Goal: Communication & Community: Answer question/provide support

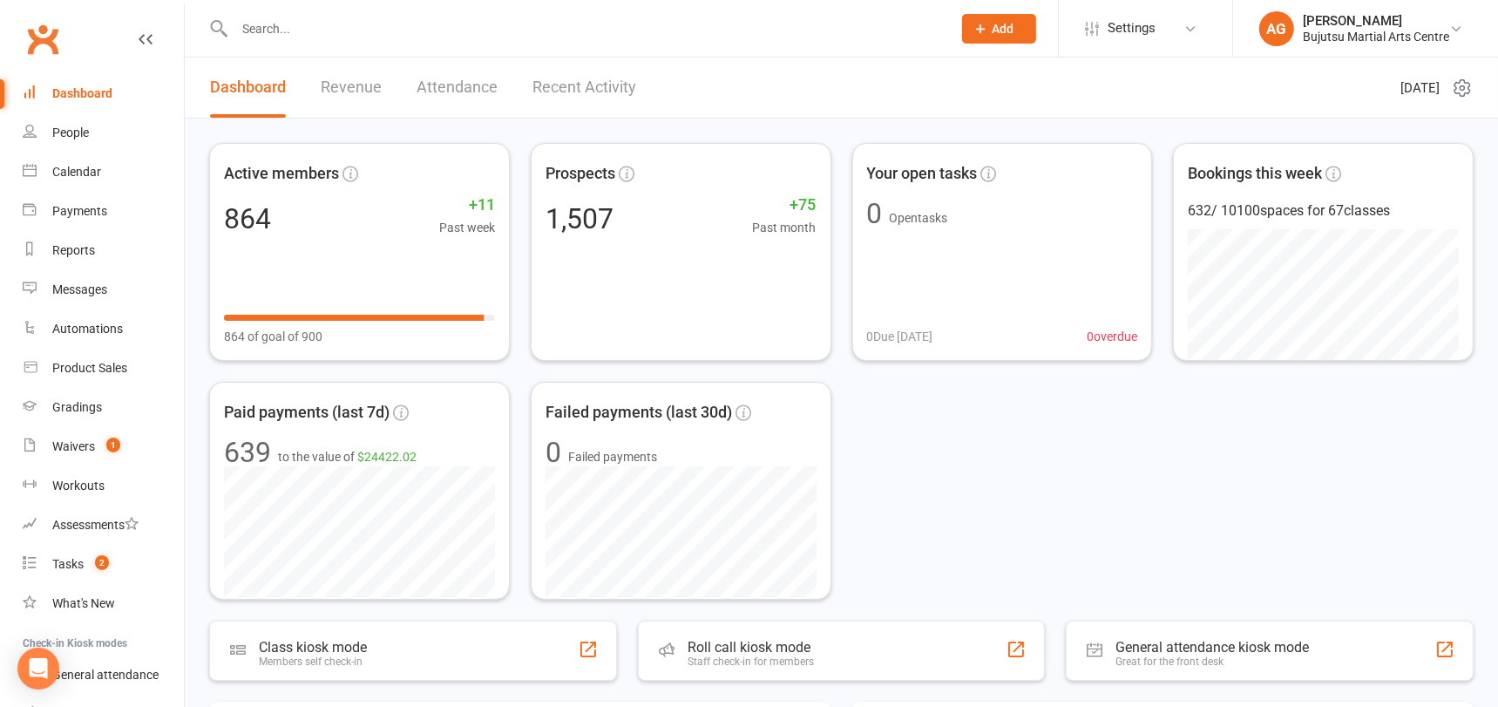
click at [302, 27] on input "text" at bounding box center [584, 29] width 710 height 24
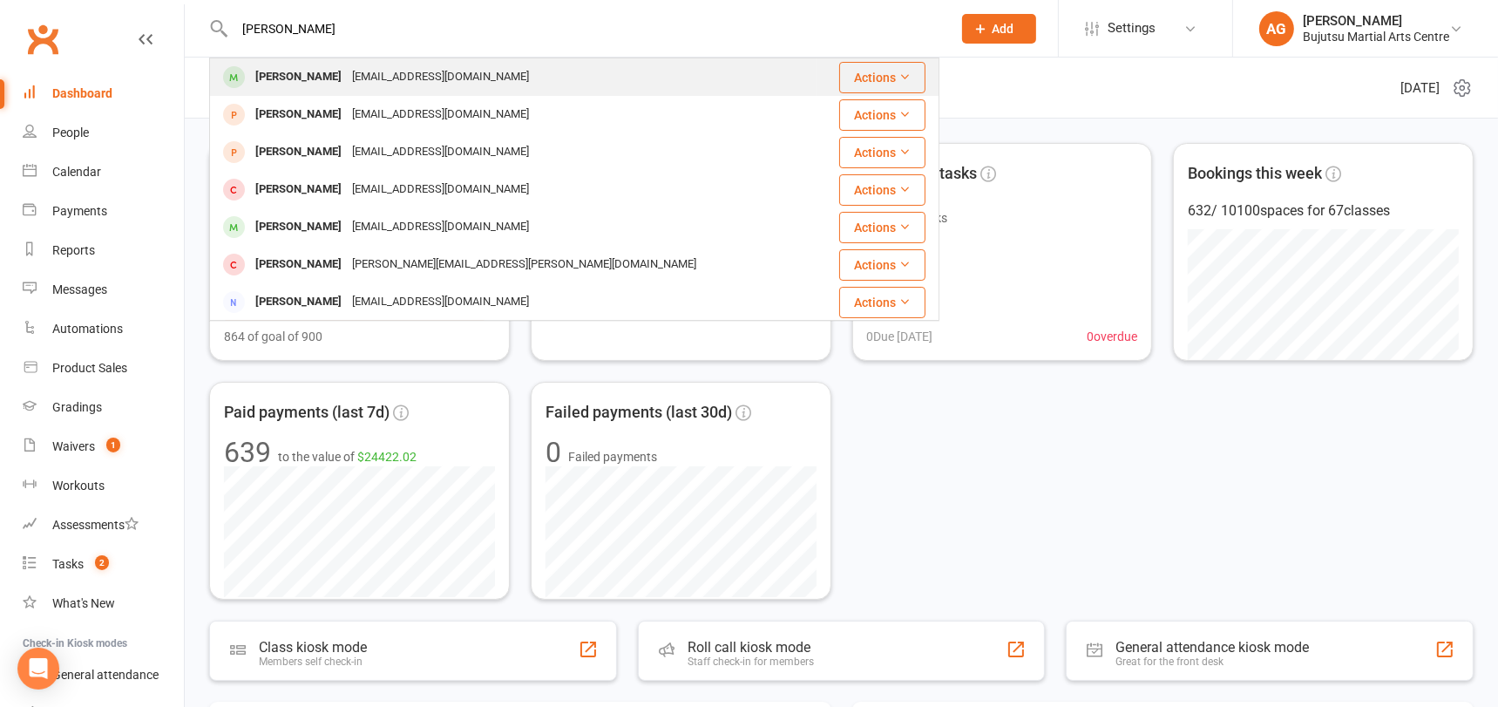
type input "[PERSON_NAME]"
click at [326, 72] on div "[PERSON_NAME]" at bounding box center [298, 76] width 97 height 25
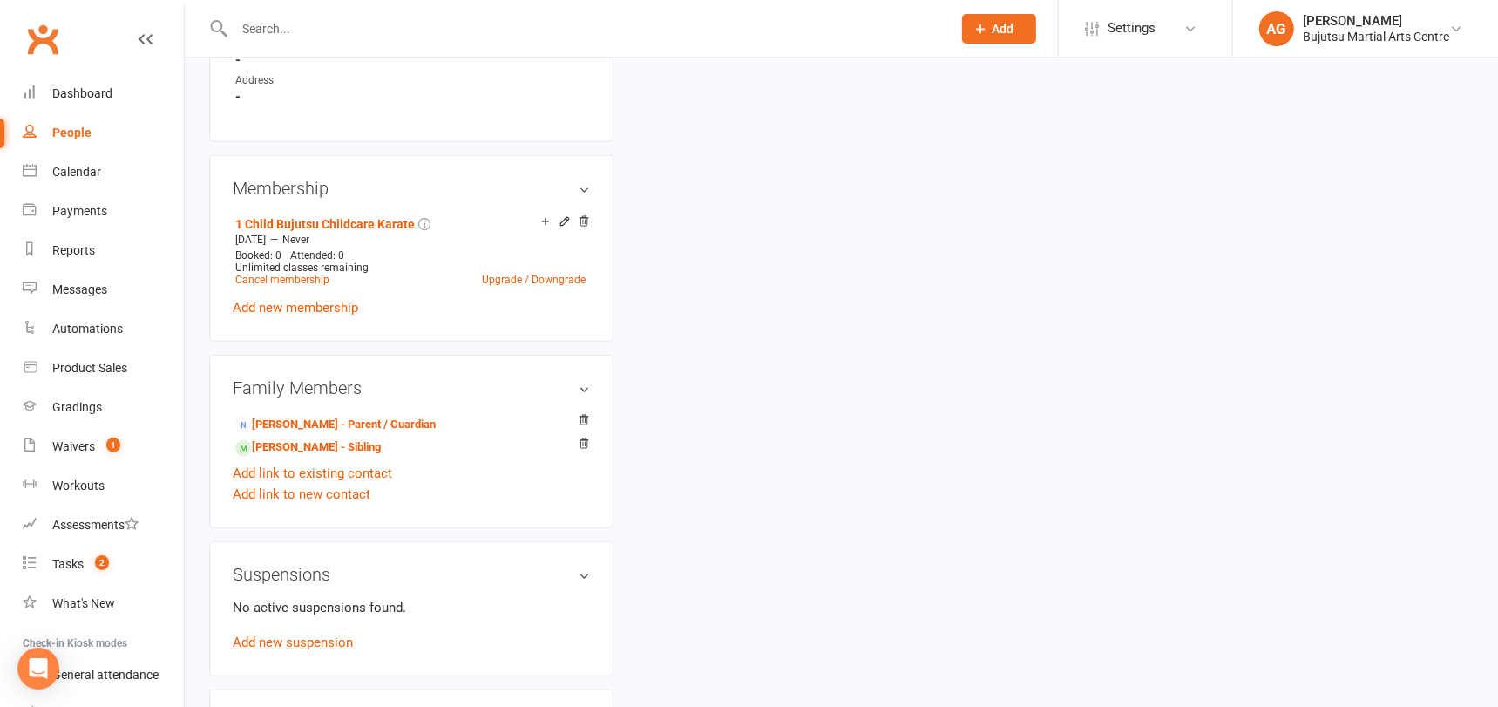
scroll to position [1171, 0]
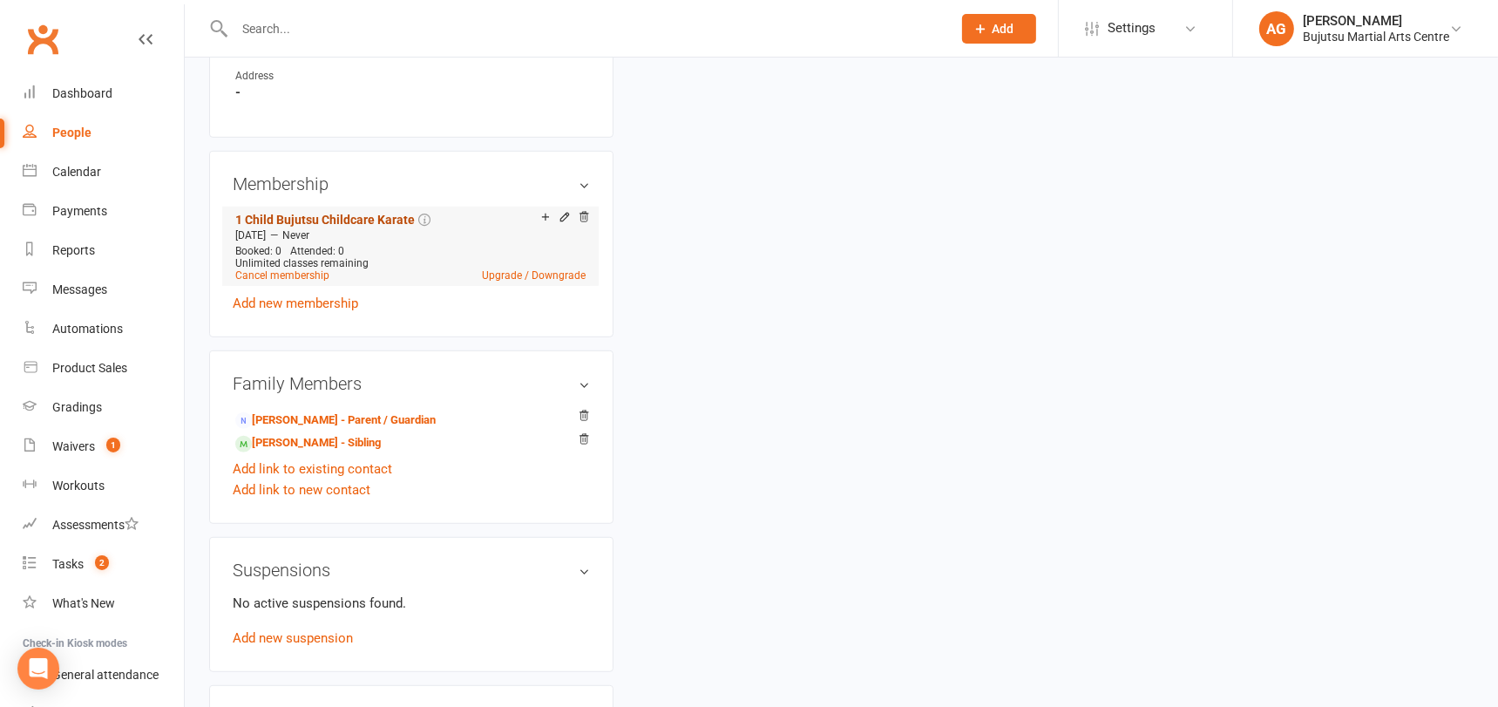
click at [351, 213] on link "1 Child Bujutsu Childcare Karate" at bounding box center [324, 220] width 179 height 14
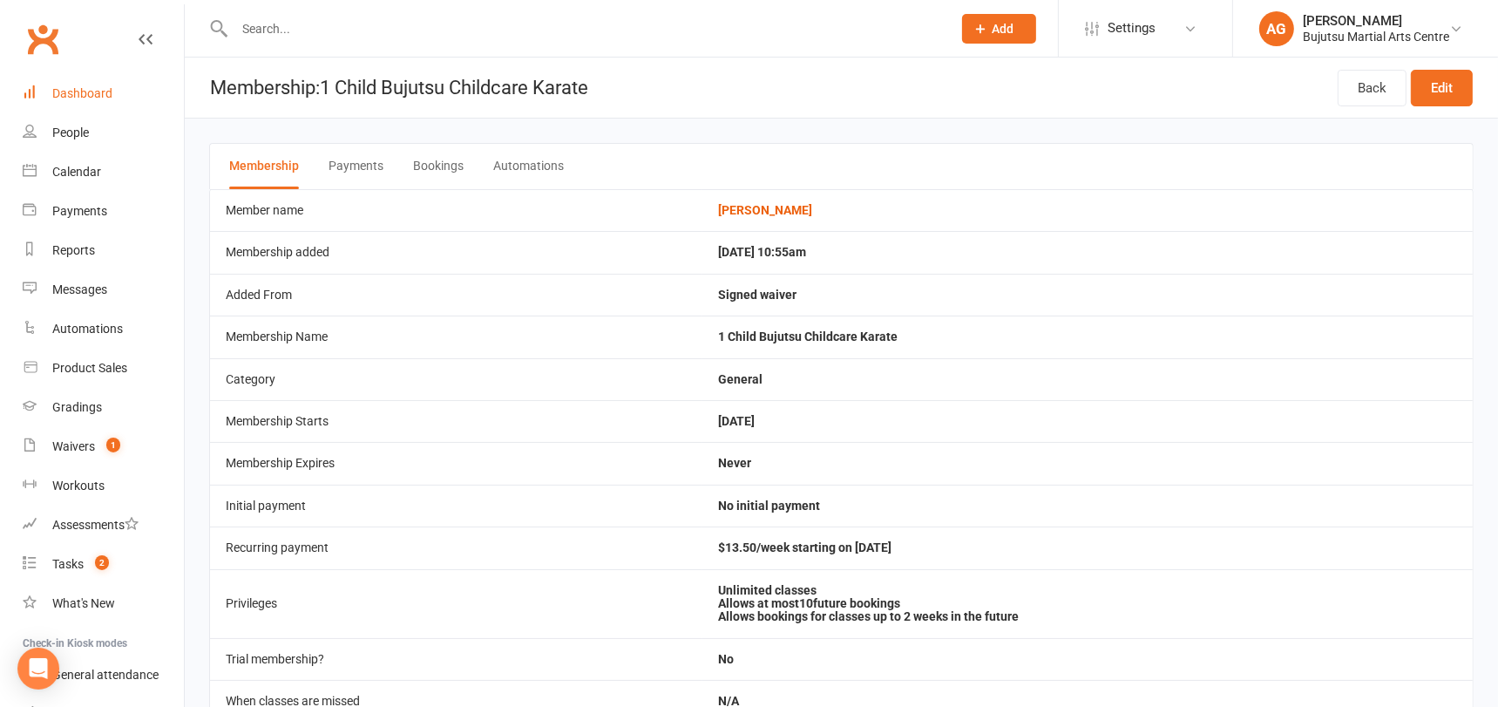
click at [84, 91] on div "Dashboard" at bounding box center [82, 93] width 60 height 14
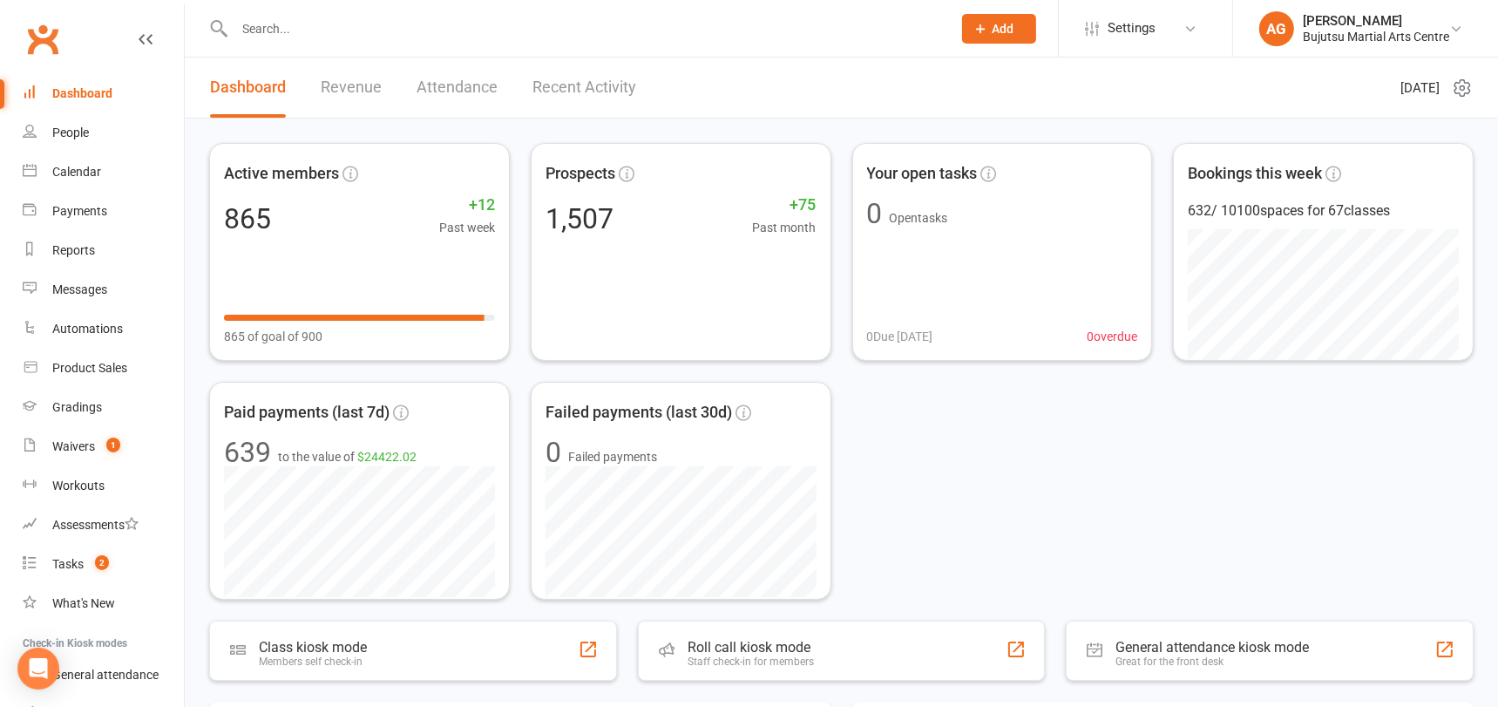
scroll to position [131, 0]
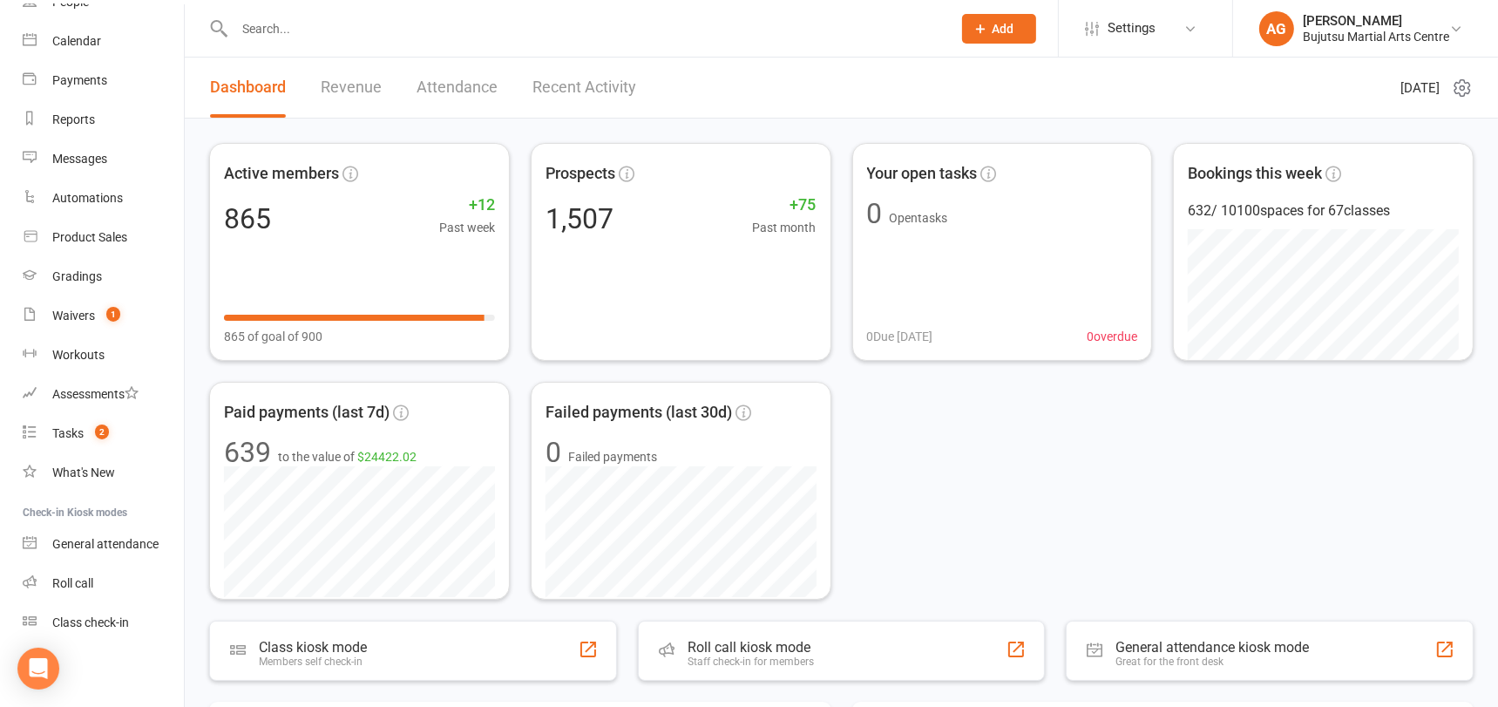
click at [300, 29] on input "text" at bounding box center [584, 29] width 710 height 24
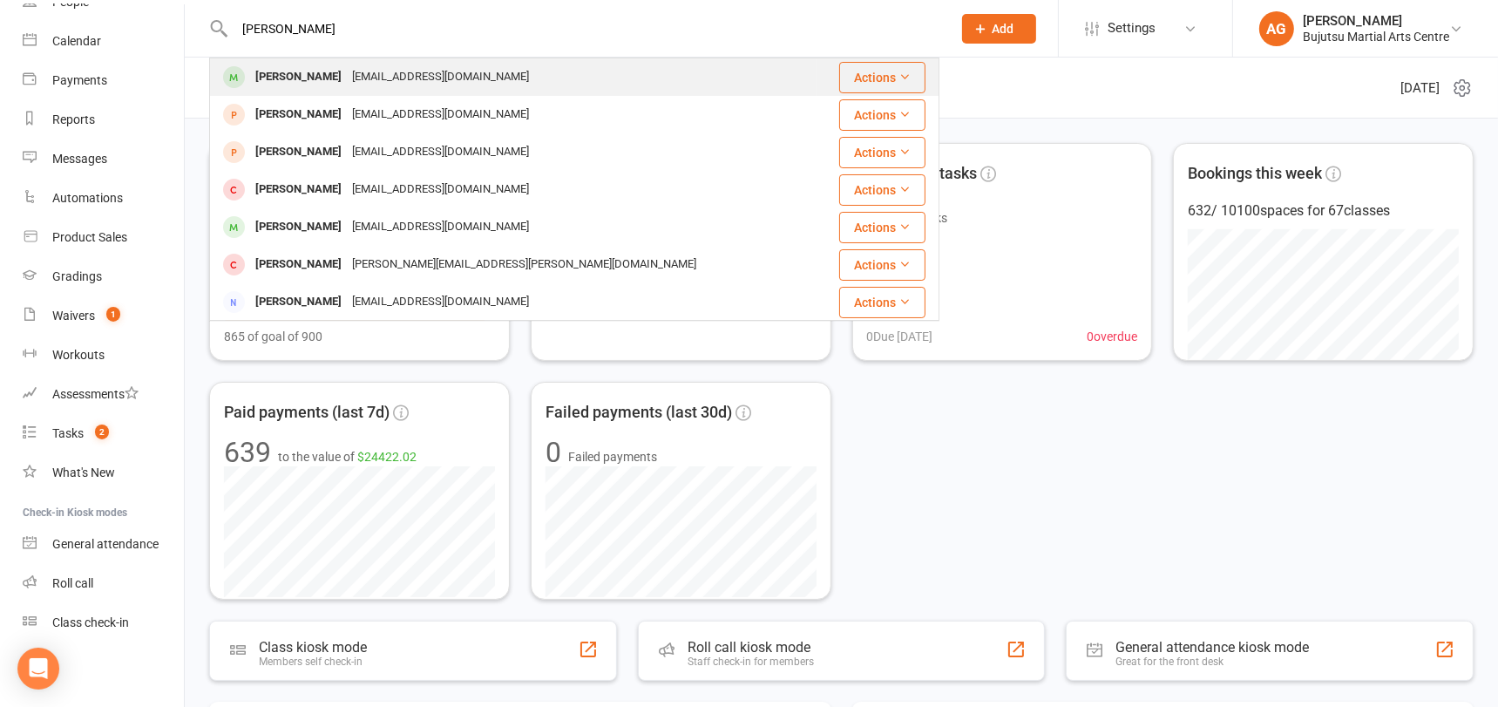
type input "[PERSON_NAME]"
click at [308, 71] on div "[PERSON_NAME]" at bounding box center [298, 76] width 97 height 25
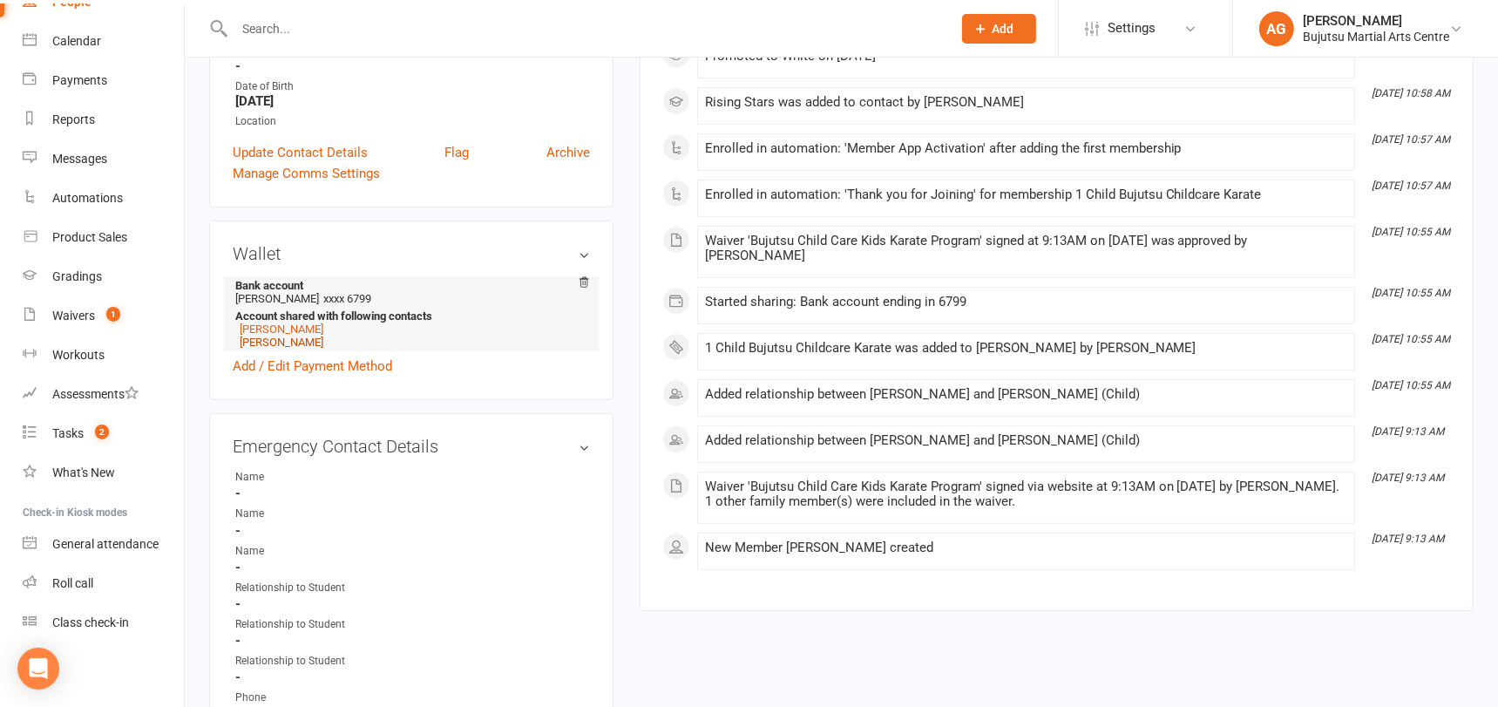
scroll to position [366, 0]
click at [274, 335] on link "[PERSON_NAME]" at bounding box center [282, 341] width 84 height 13
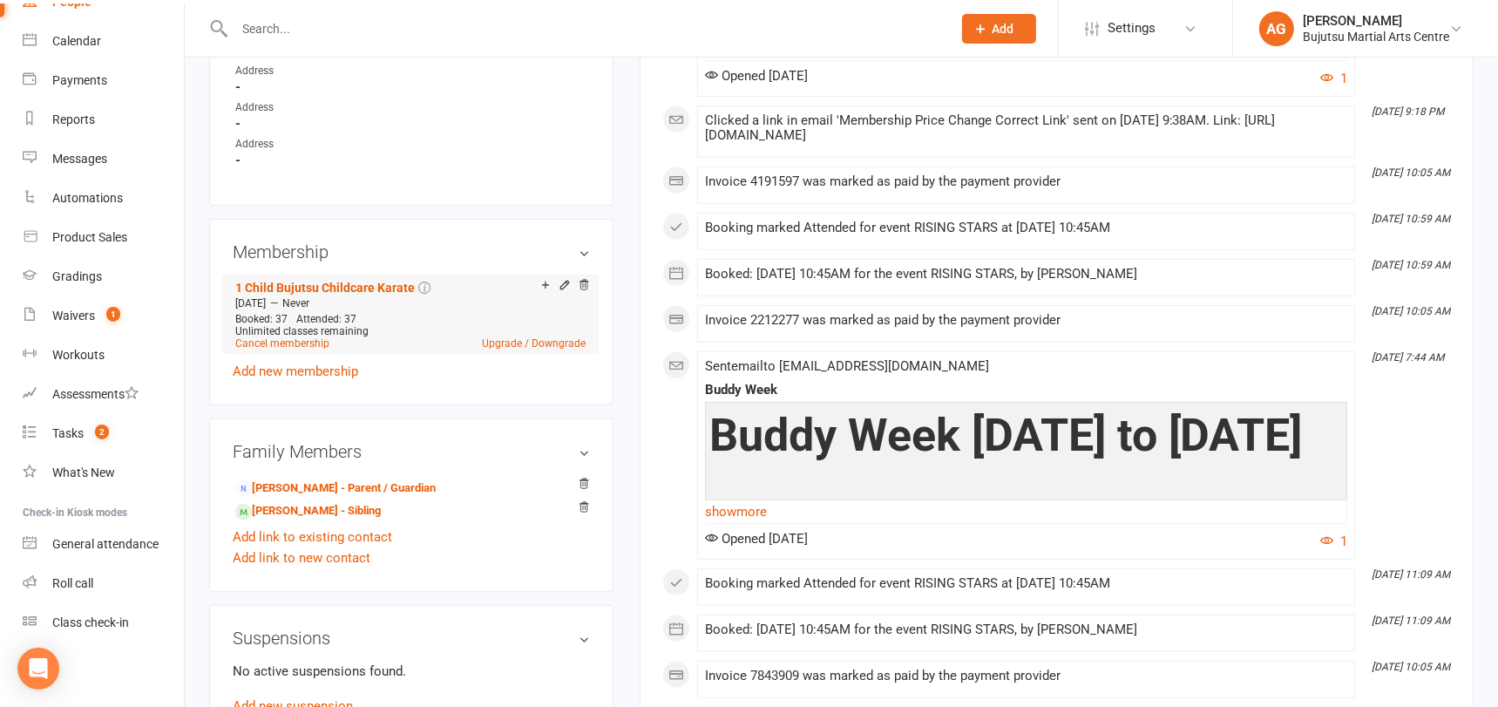
scroll to position [1101, 0]
click at [340, 282] on link "1 Child Bujutsu Childcare Karate" at bounding box center [324, 289] width 179 height 14
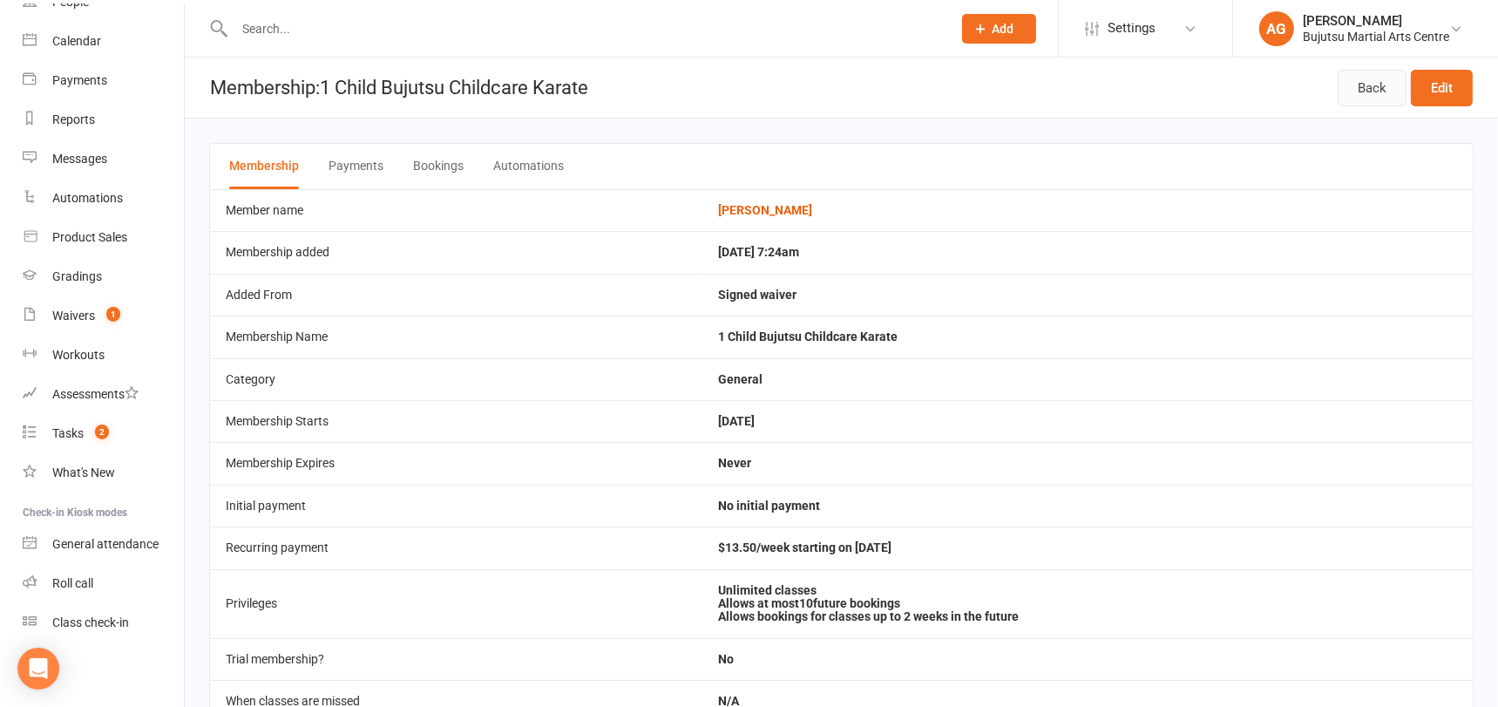
click at [1374, 83] on link "Back" at bounding box center [1371, 88] width 69 height 37
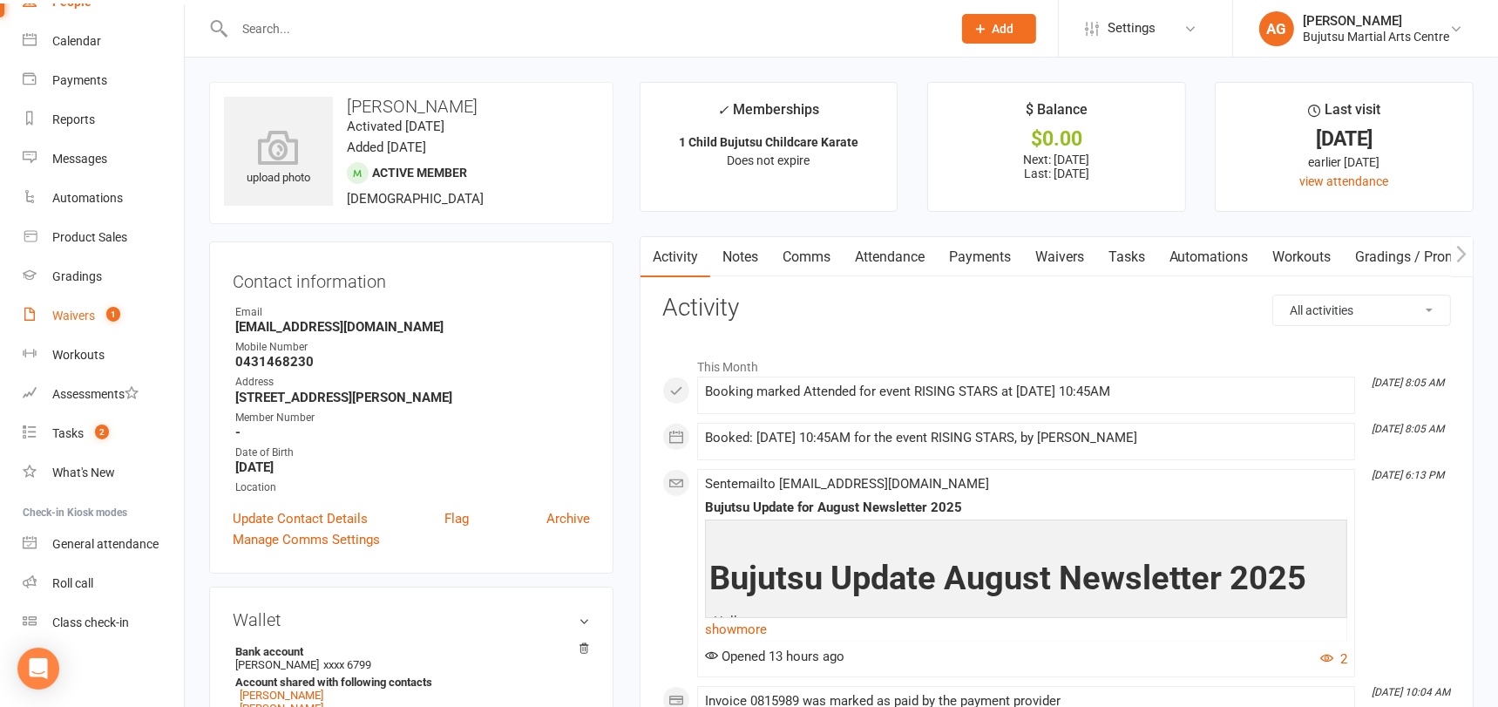
click at [77, 315] on div "Waivers" at bounding box center [73, 315] width 43 height 14
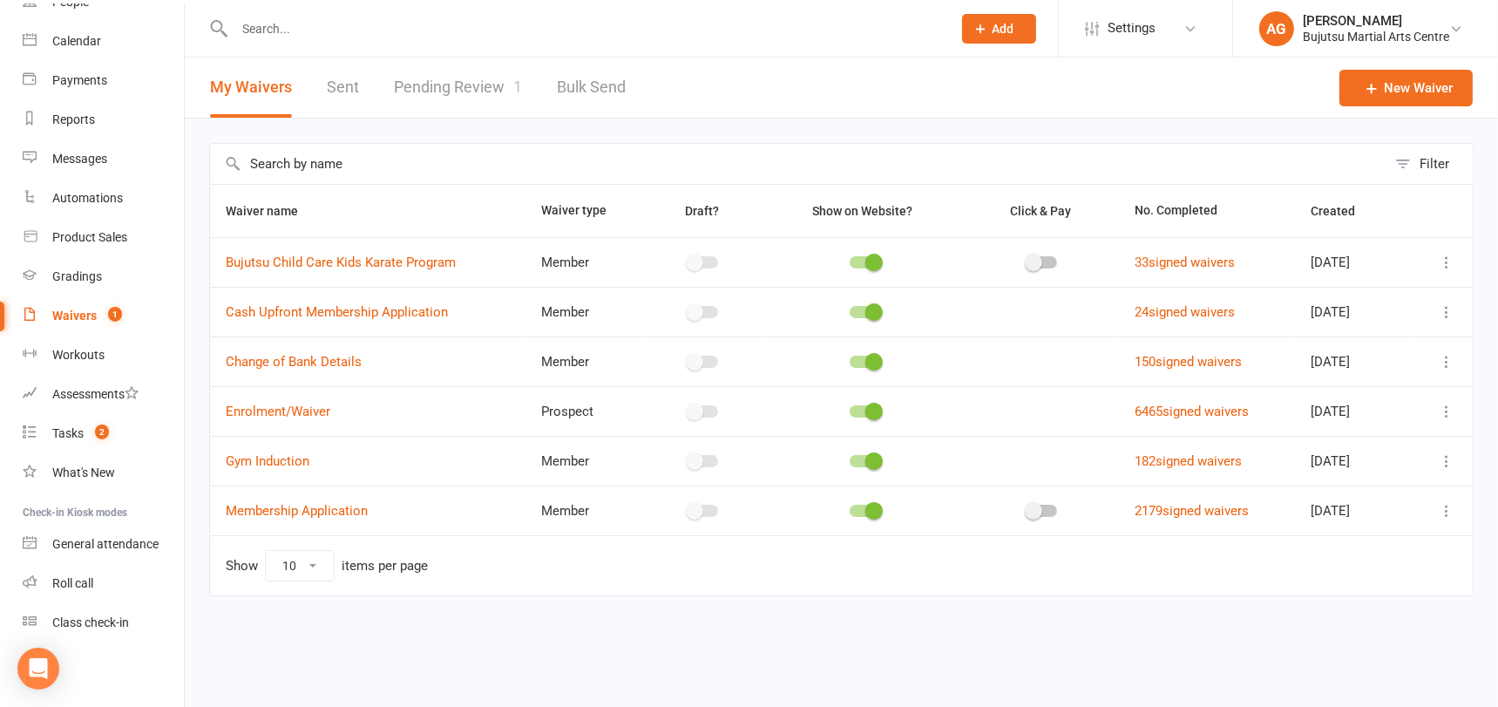
click at [421, 87] on link "Pending Review 1" at bounding box center [458, 88] width 128 height 60
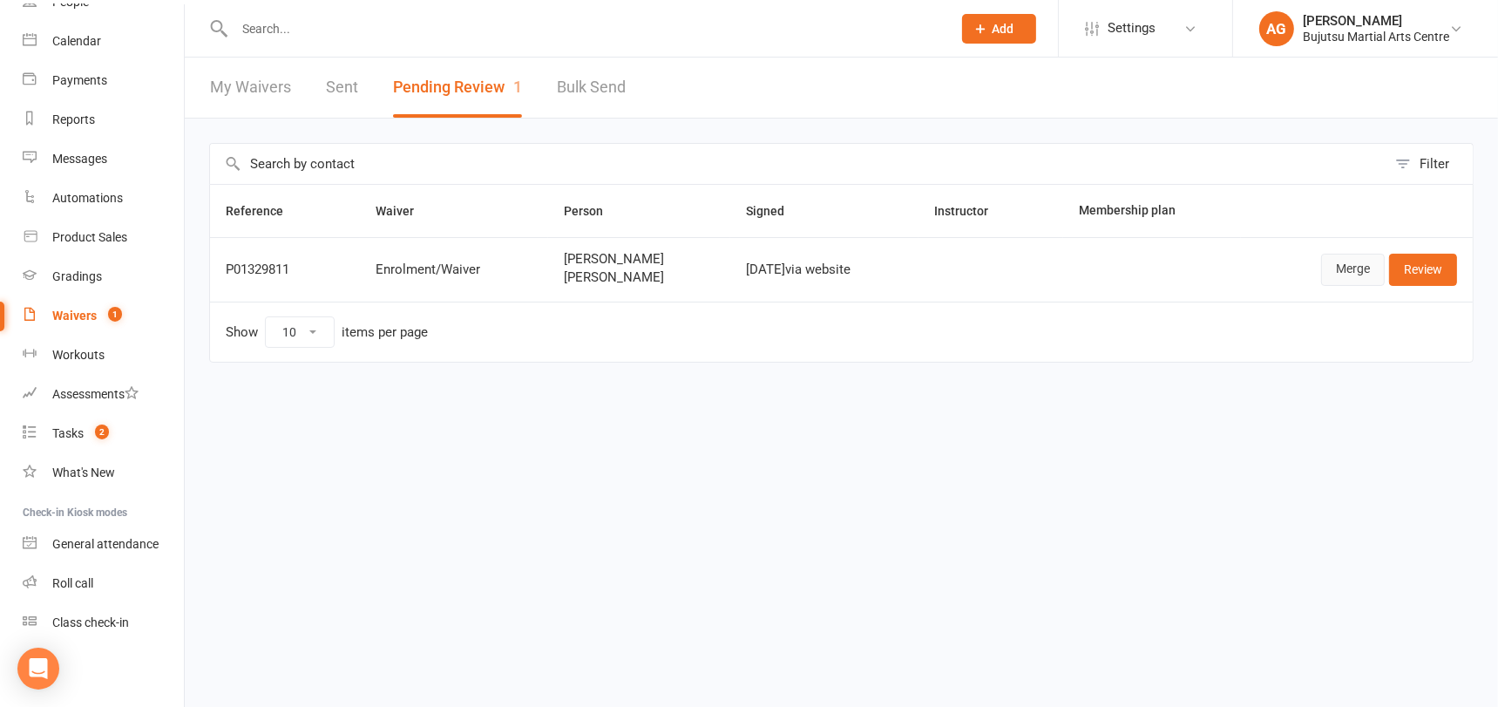
click at [1344, 269] on link "Merge" at bounding box center [1353, 269] width 64 height 31
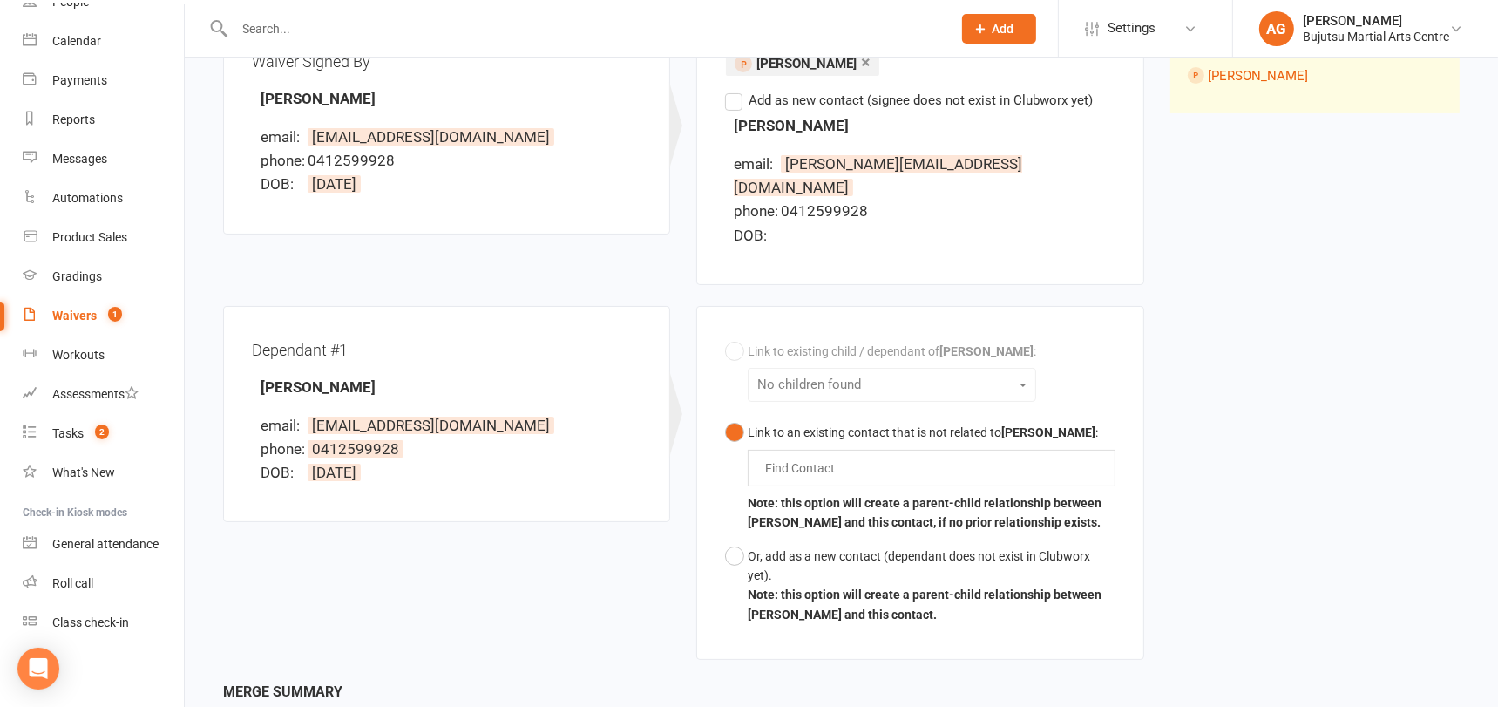
scroll to position [261, 0]
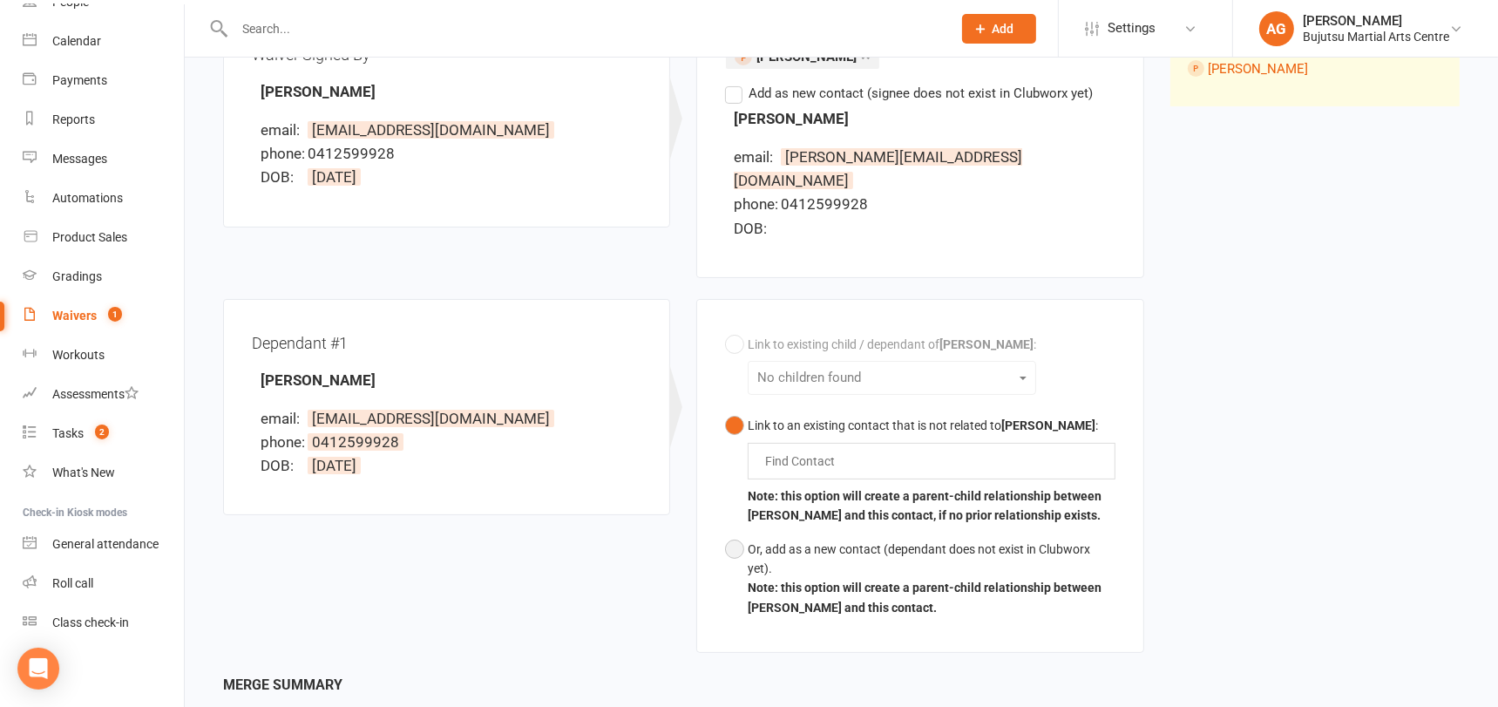
click at [734, 532] on button "Or, add as a new contact (dependant does not exist in Clubworx yet). Note: this…" at bounding box center [919, 578] width 389 height 92
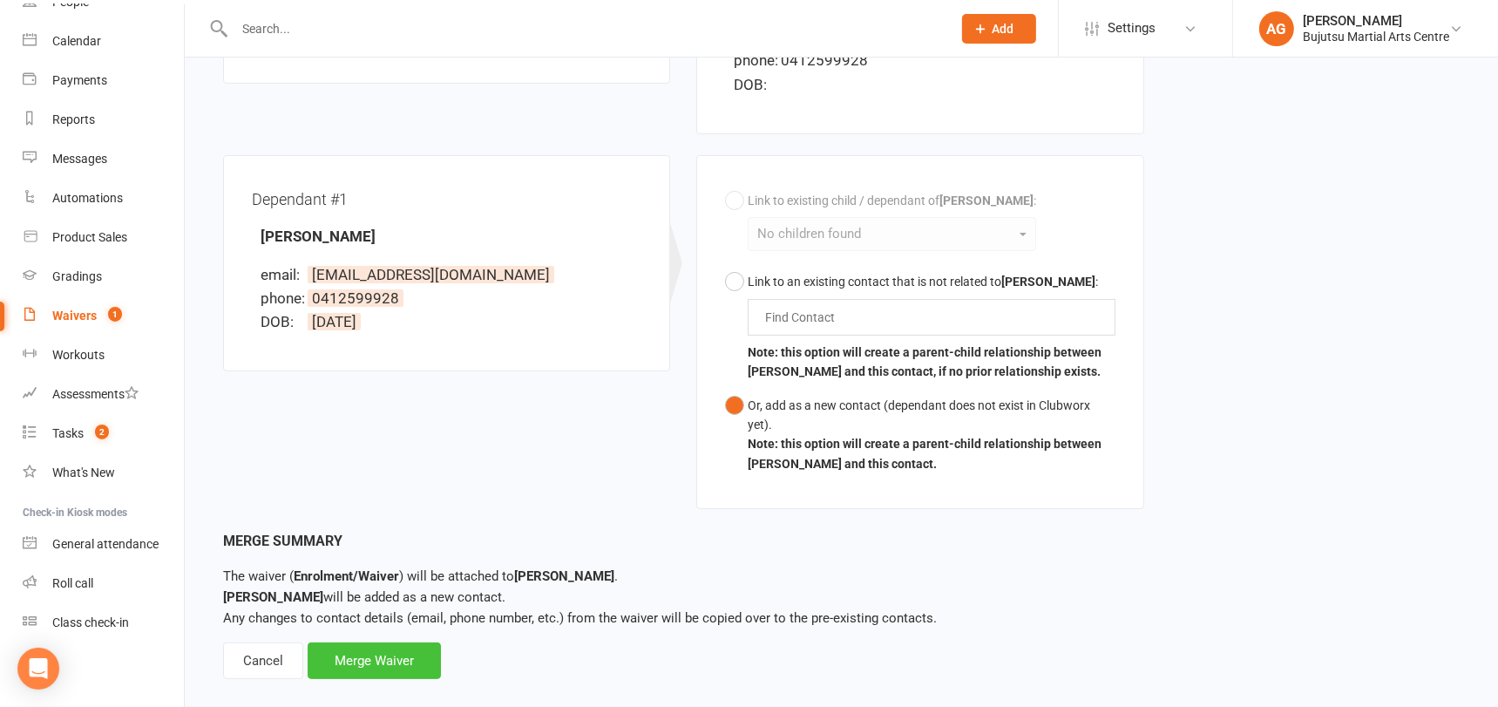
click at [364, 642] on div "Merge Waiver" at bounding box center [374, 660] width 133 height 37
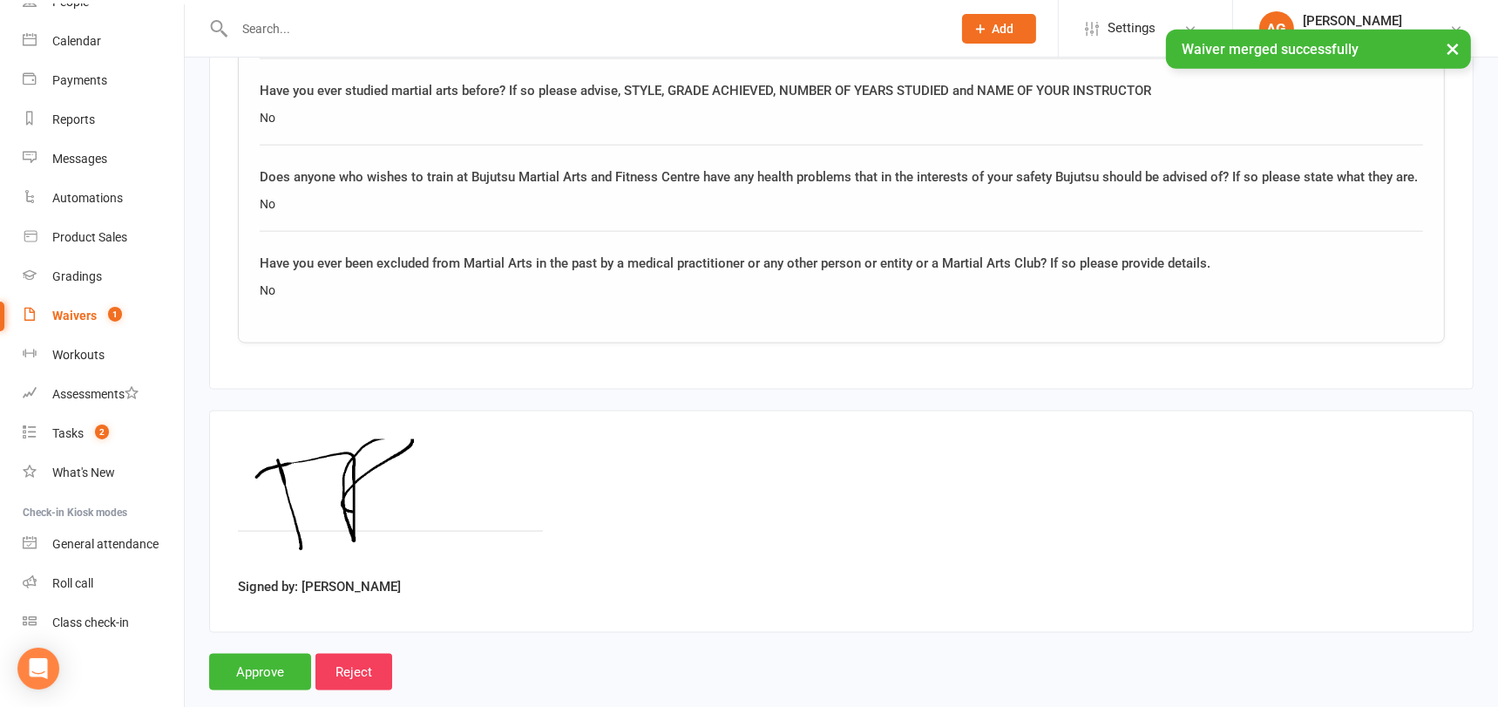
scroll to position [2628, 0]
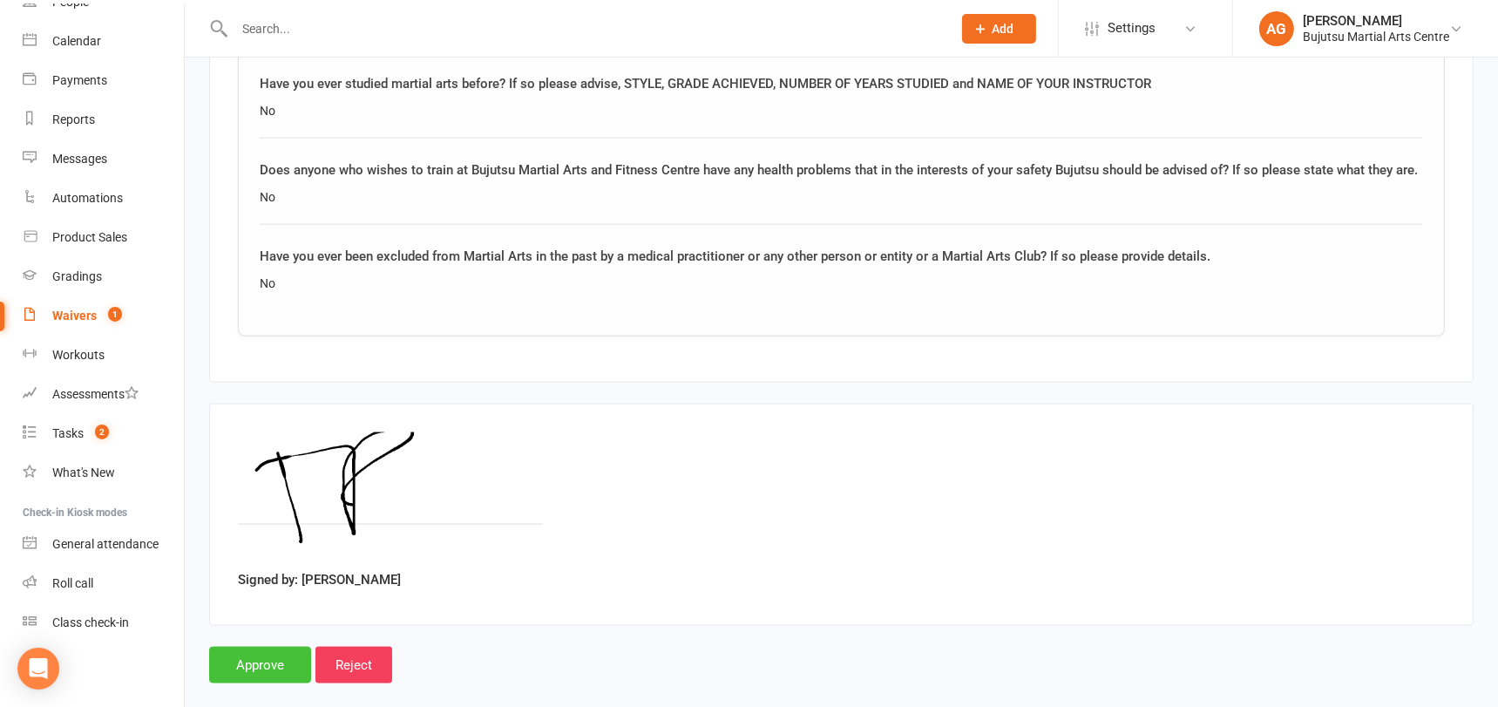
click at [247, 646] on input "Approve" at bounding box center [260, 664] width 102 height 37
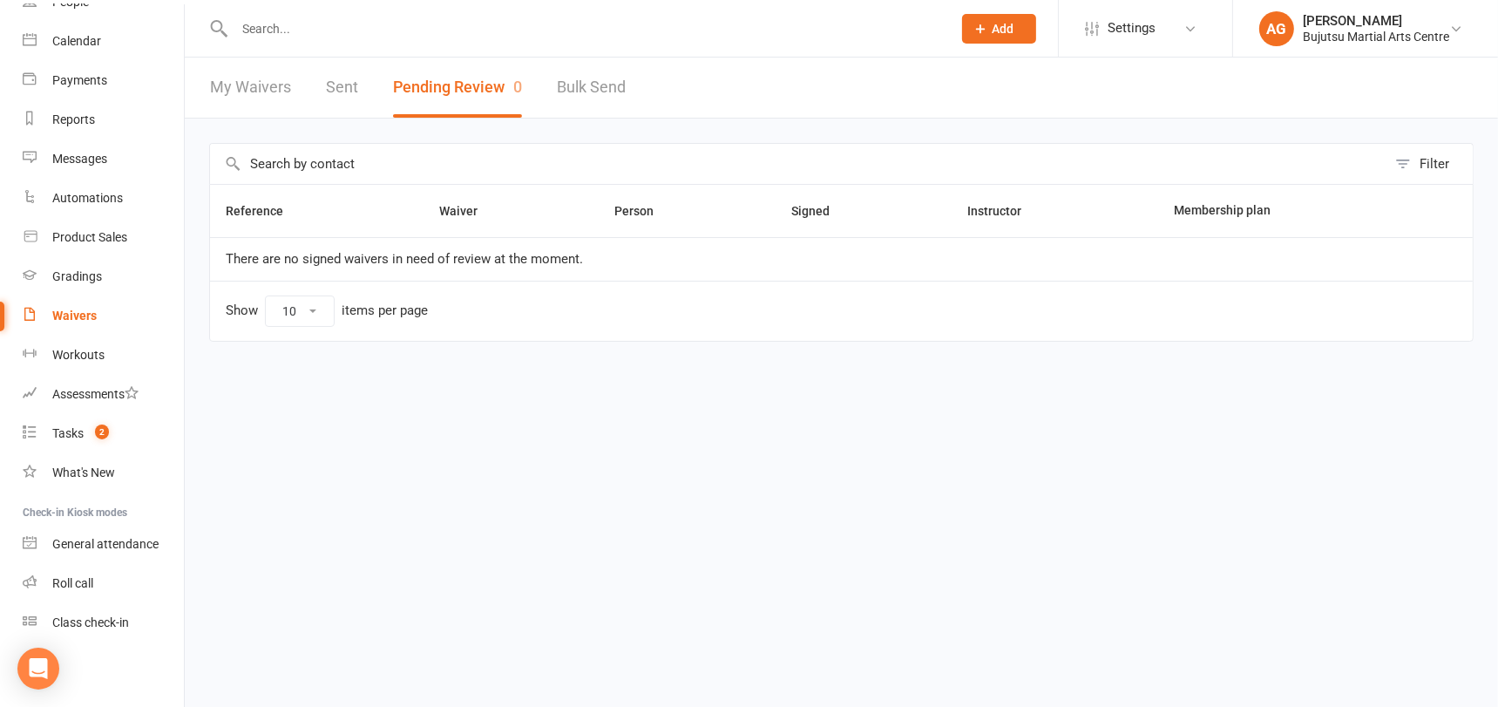
click at [292, 24] on input "text" at bounding box center [584, 29] width 710 height 24
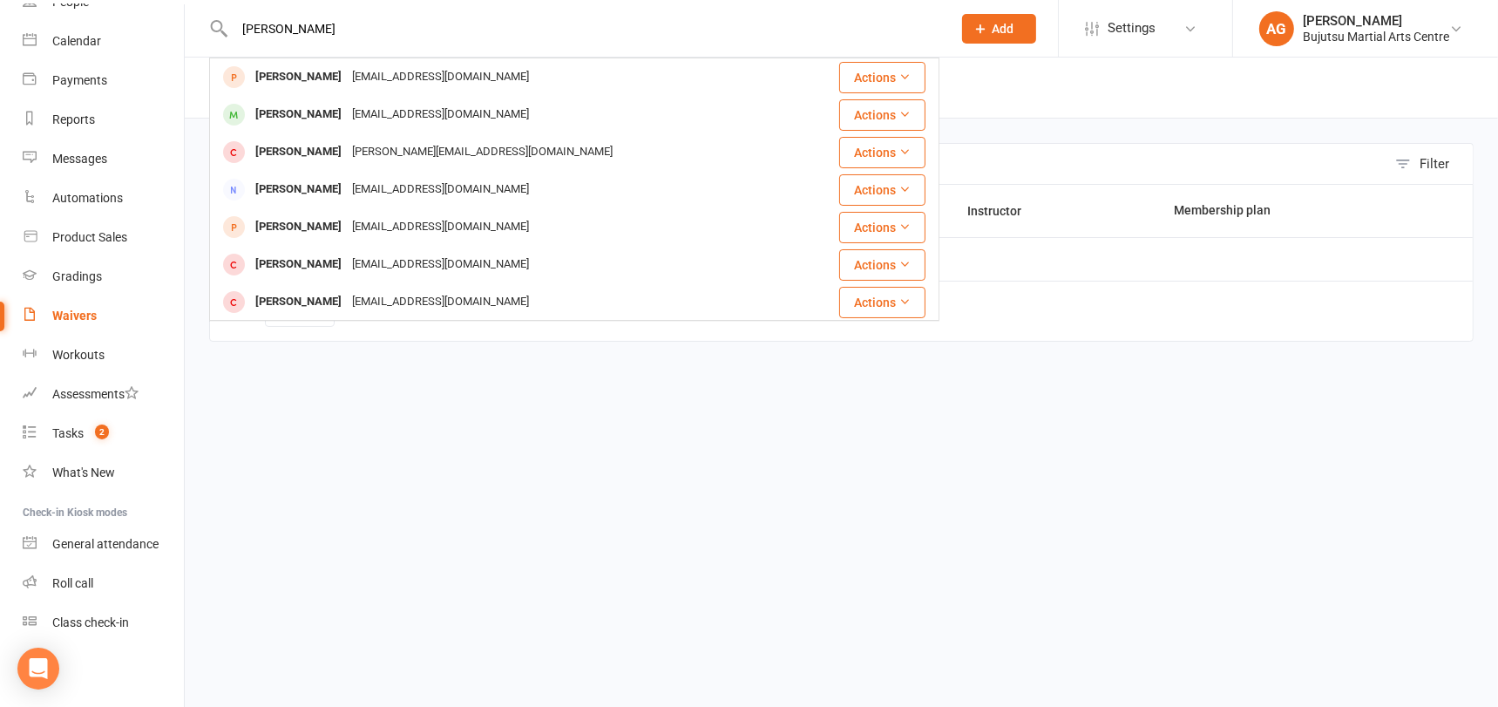
type input "[PERSON_NAME]"
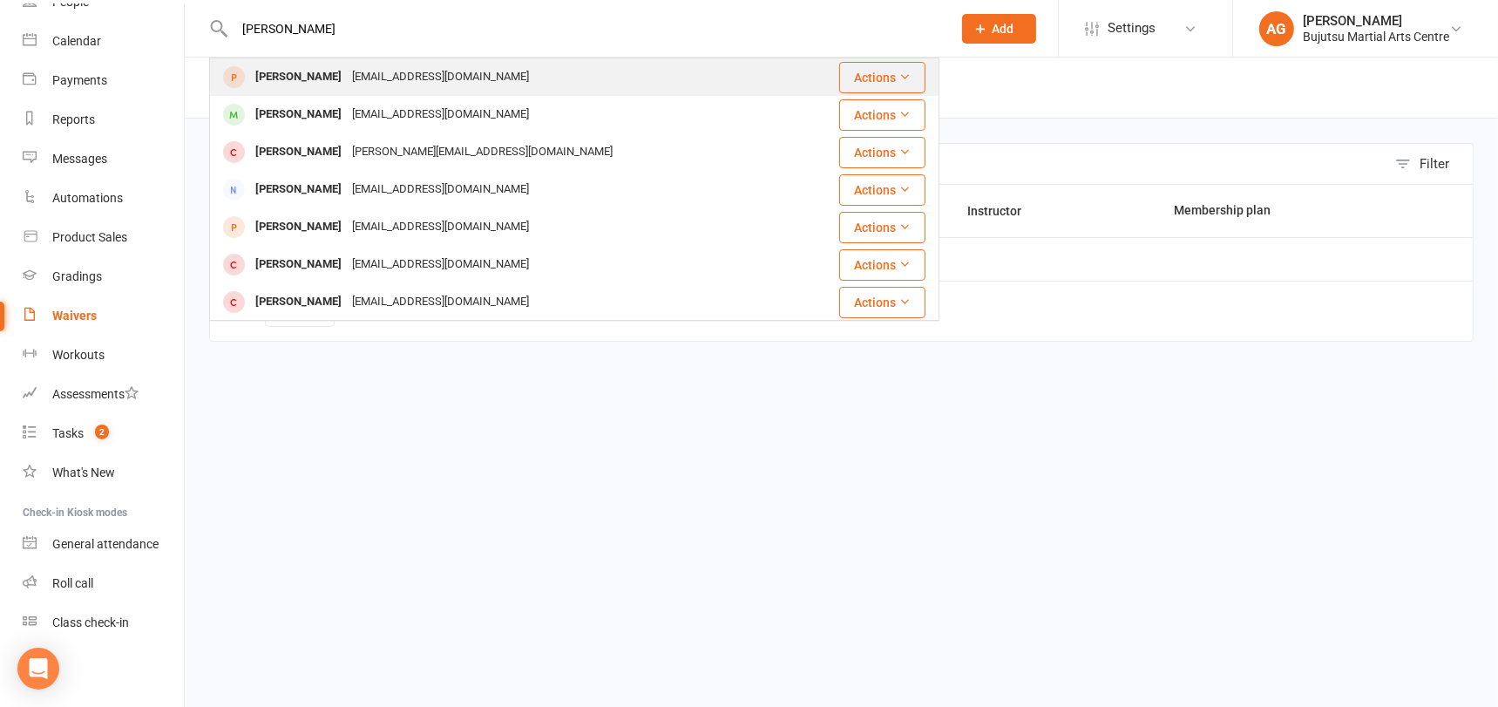
click at [389, 79] on div "[EMAIL_ADDRESS][DOMAIN_NAME]" at bounding box center [440, 76] width 187 height 25
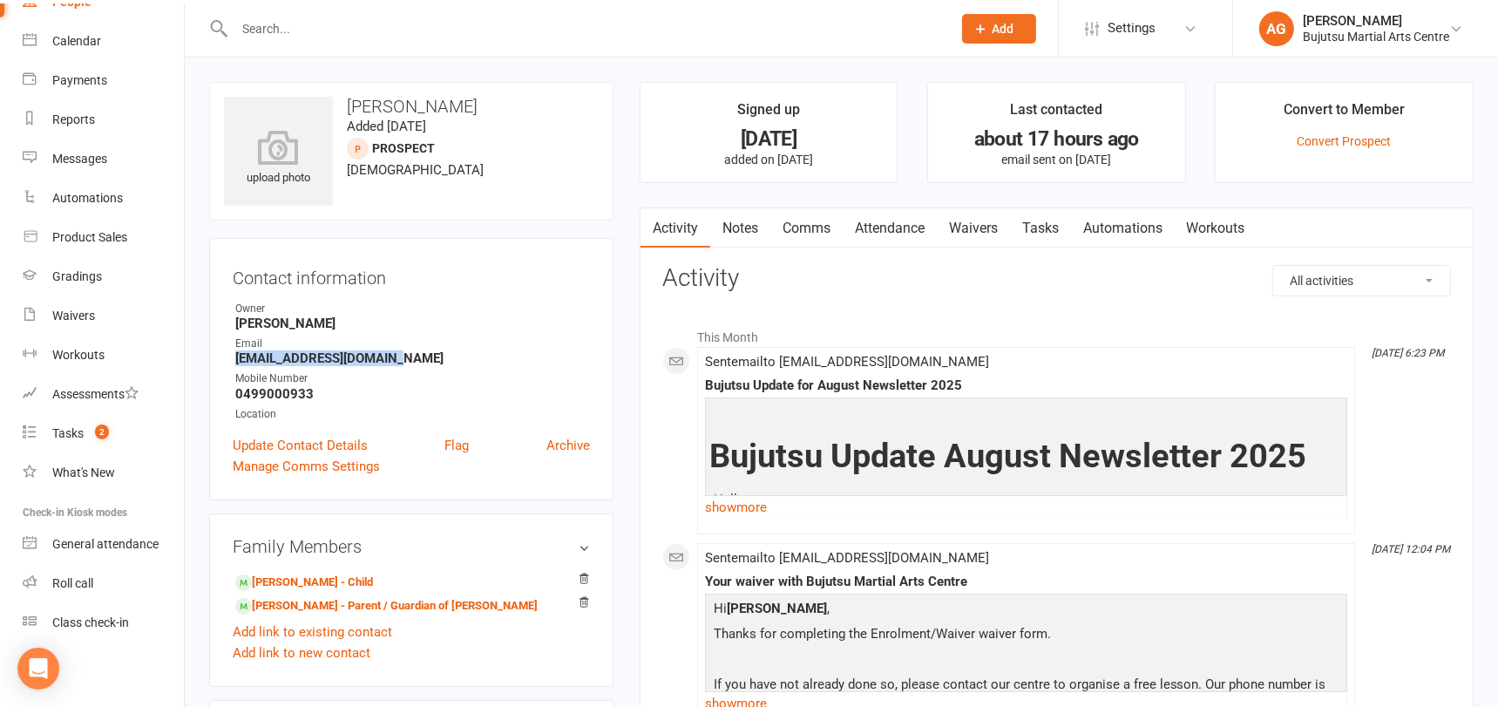
drag, startPoint x: 385, startPoint y: 361, endPoint x: 233, endPoint y: 361, distance: 152.5
click at [233, 361] on li "Email [EMAIL_ADDRESS][DOMAIN_NAME]" at bounding box center [411, 350] width 357 height 30
copy strong "[EMAIL_ADDRESS][DOMAIN_NAME]"
click at [303, 606] on link "[PERSON_NAME] - Parent / Guardian of [PERSON_NAME]" at bounding box center [386, 606] width 302 height 18
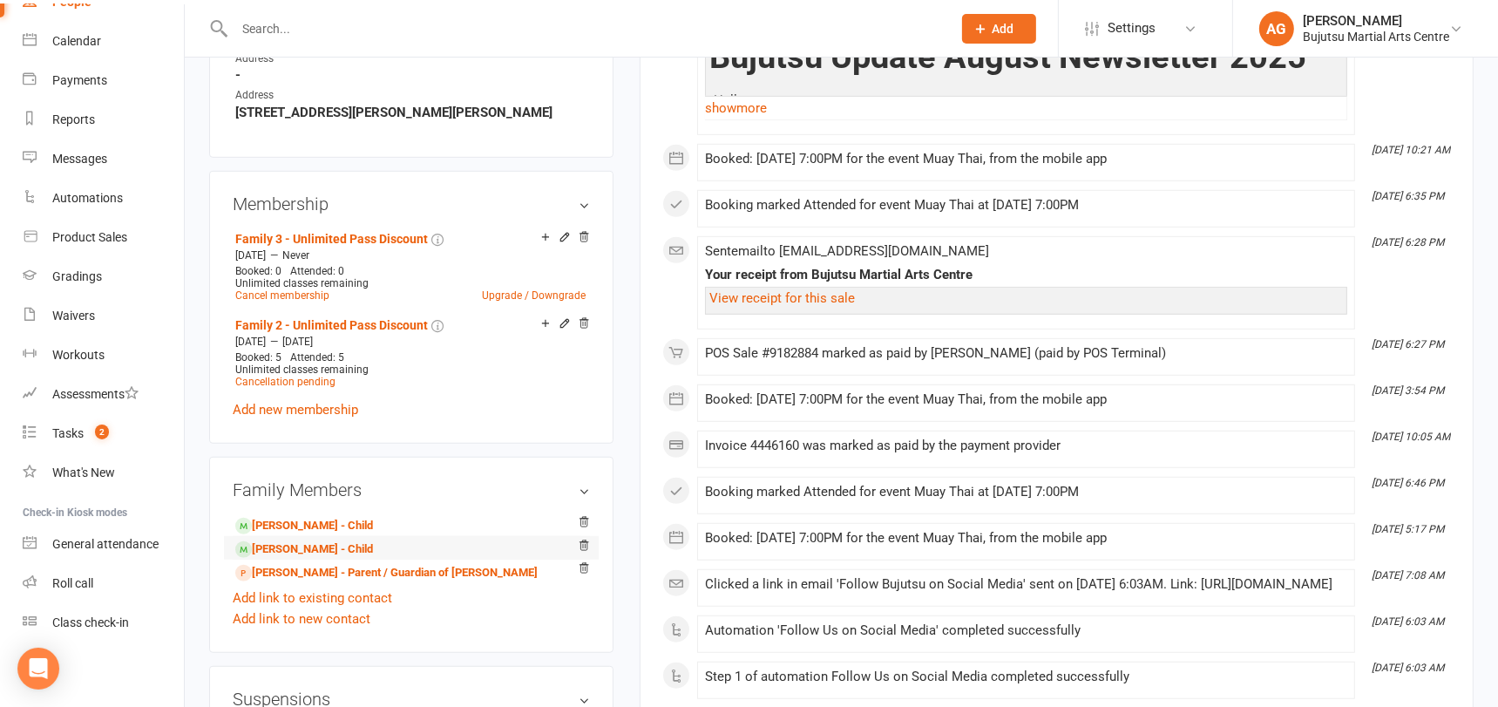
scroll to position [1237, 0]
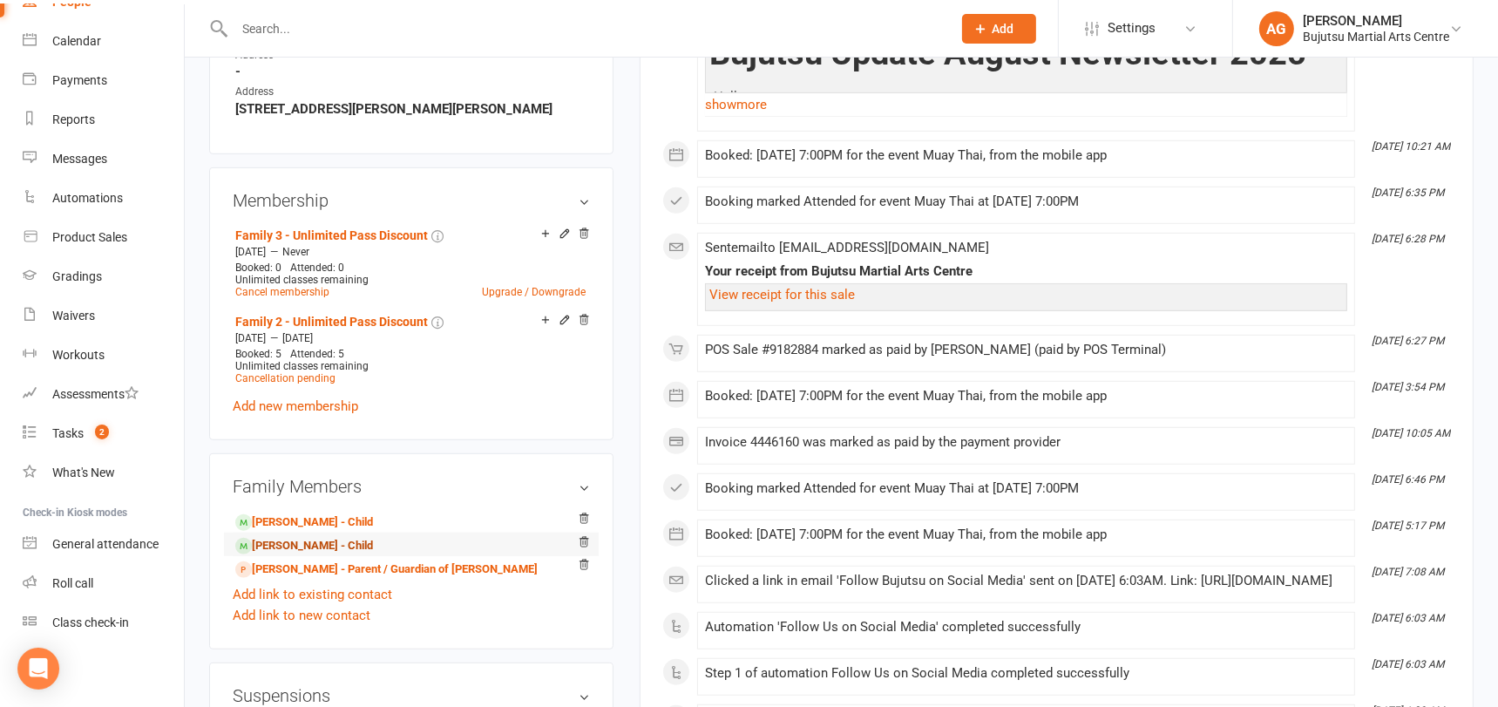
click at [318, 537] on link "[PERSON_NAME] - Child" at bounding box center [304, 546] width 138 height 18
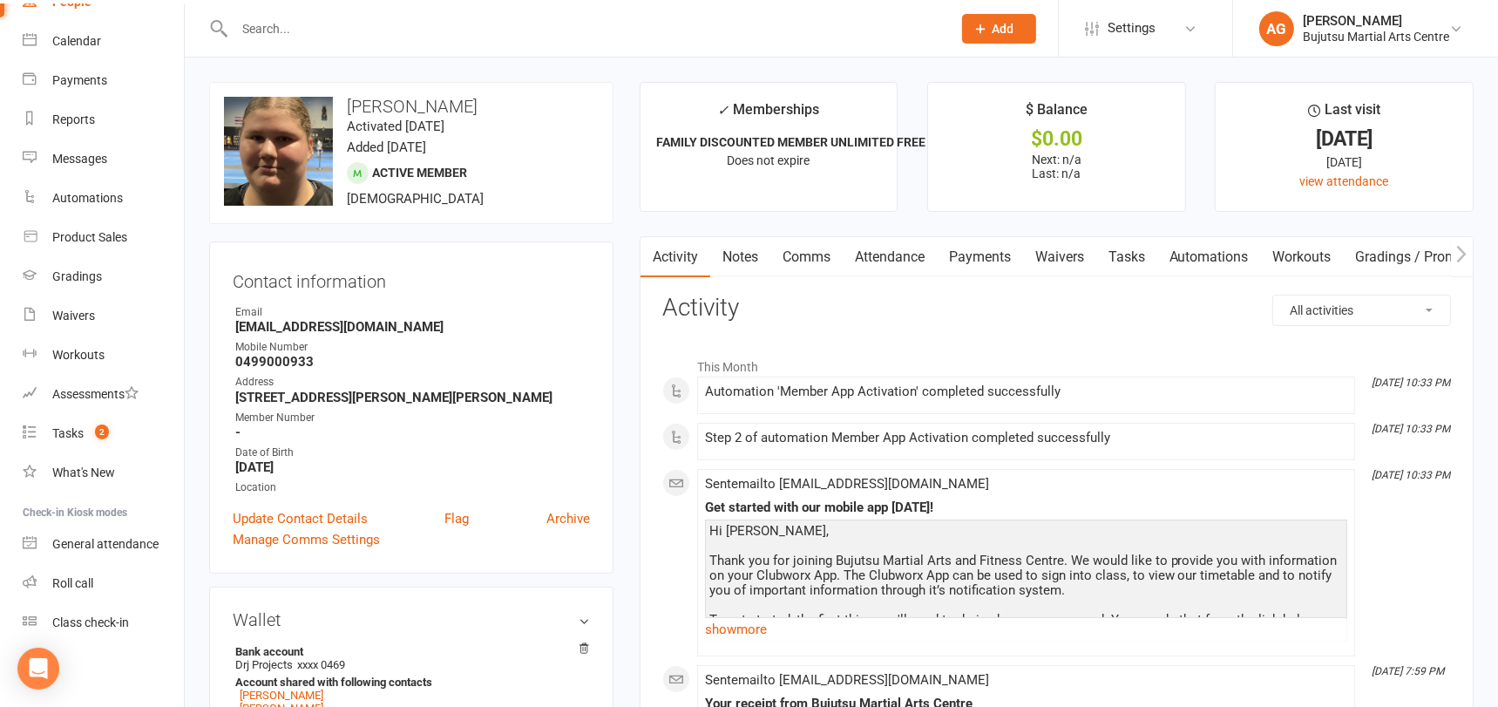
click at [1069, 254] on link "Waivers" at bounding box center [1059, 257] width 73 height 40
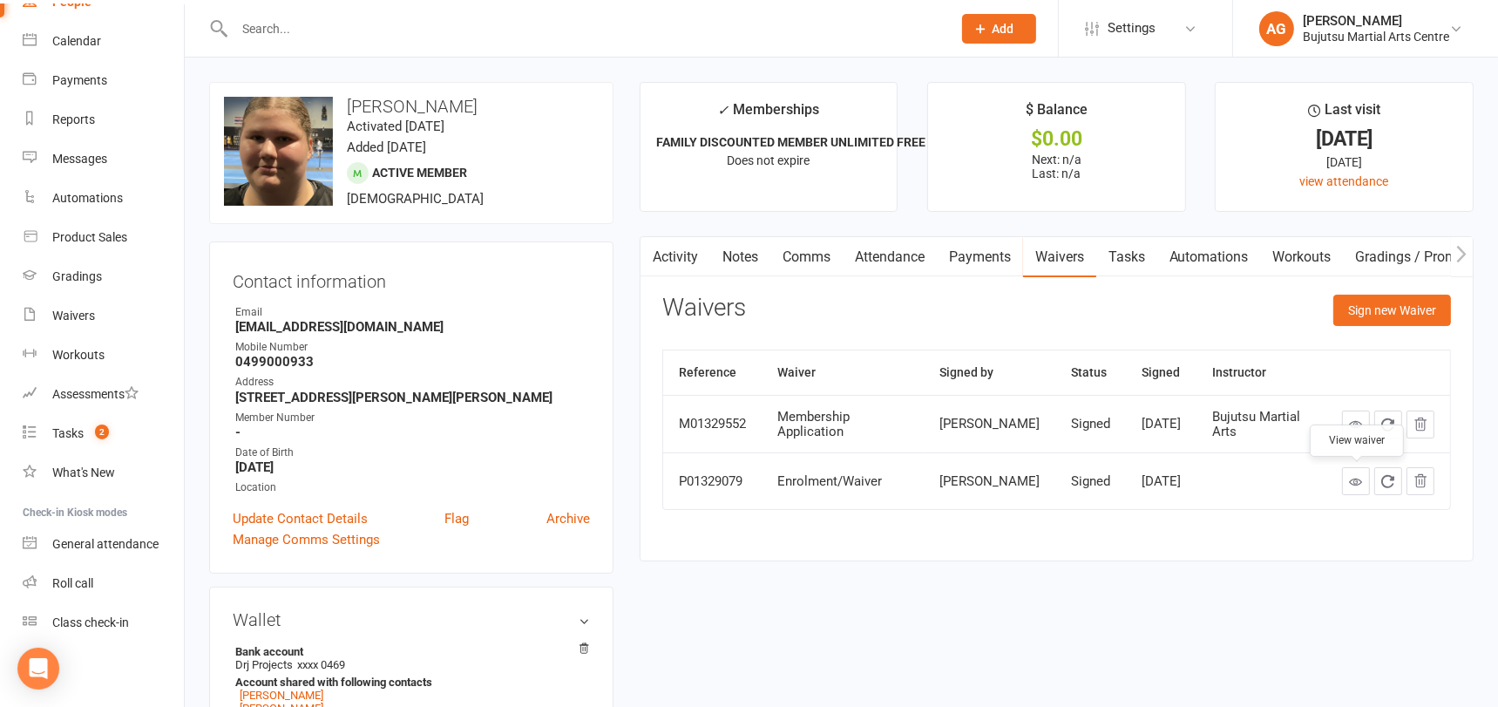
click at [1354, 480] on icon at bounding box center [1355, 481] width 13 height 13
drag, startPoint x: 394, startPoint y: 328, endPoint x: 227, endPoint y: 332, distance: 167.3
click at [227, 331] on div "Contact information Owner Email [EMAIL_ADDRESS][DOMAIN_NAME] Mobile Number [PHO…" at bounding box center [411, 407] width 404 height 332
copy strong "[EMAIL_ADDRESS][DOMAIN_NAME]"
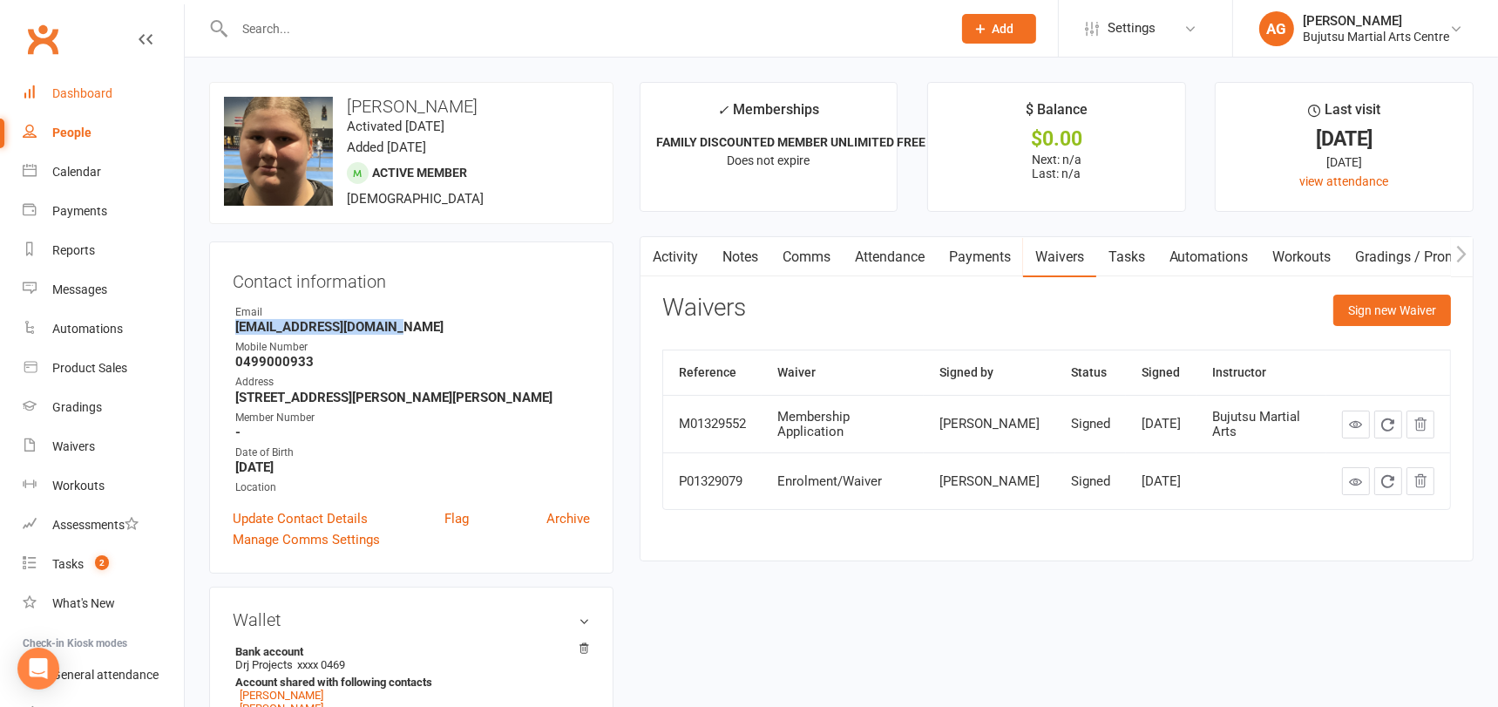
click at [76, 87] on div "Dashboard" at bounding box center [82, 93] width 60 height 14
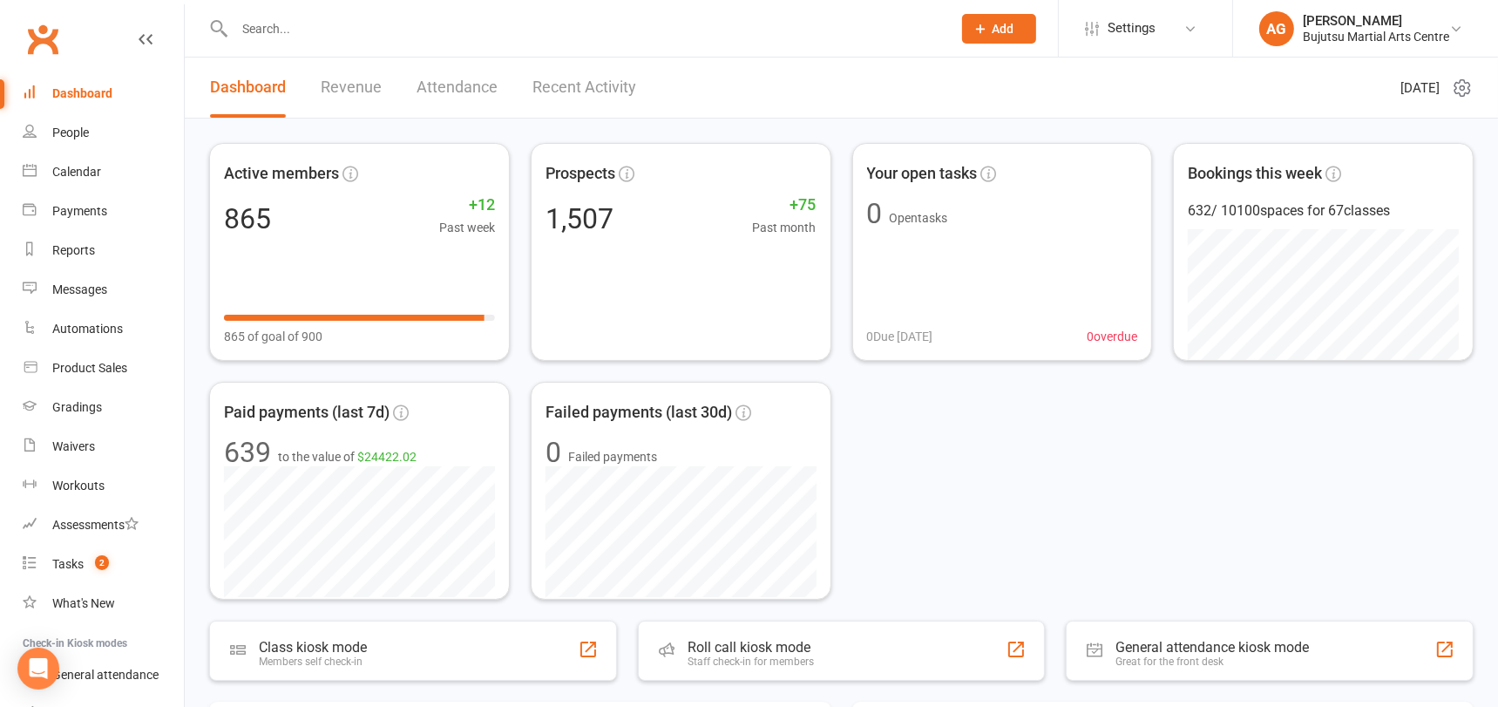
click at [342, 25] on input "text" at bounding box center [584, 29] width 710 height 24
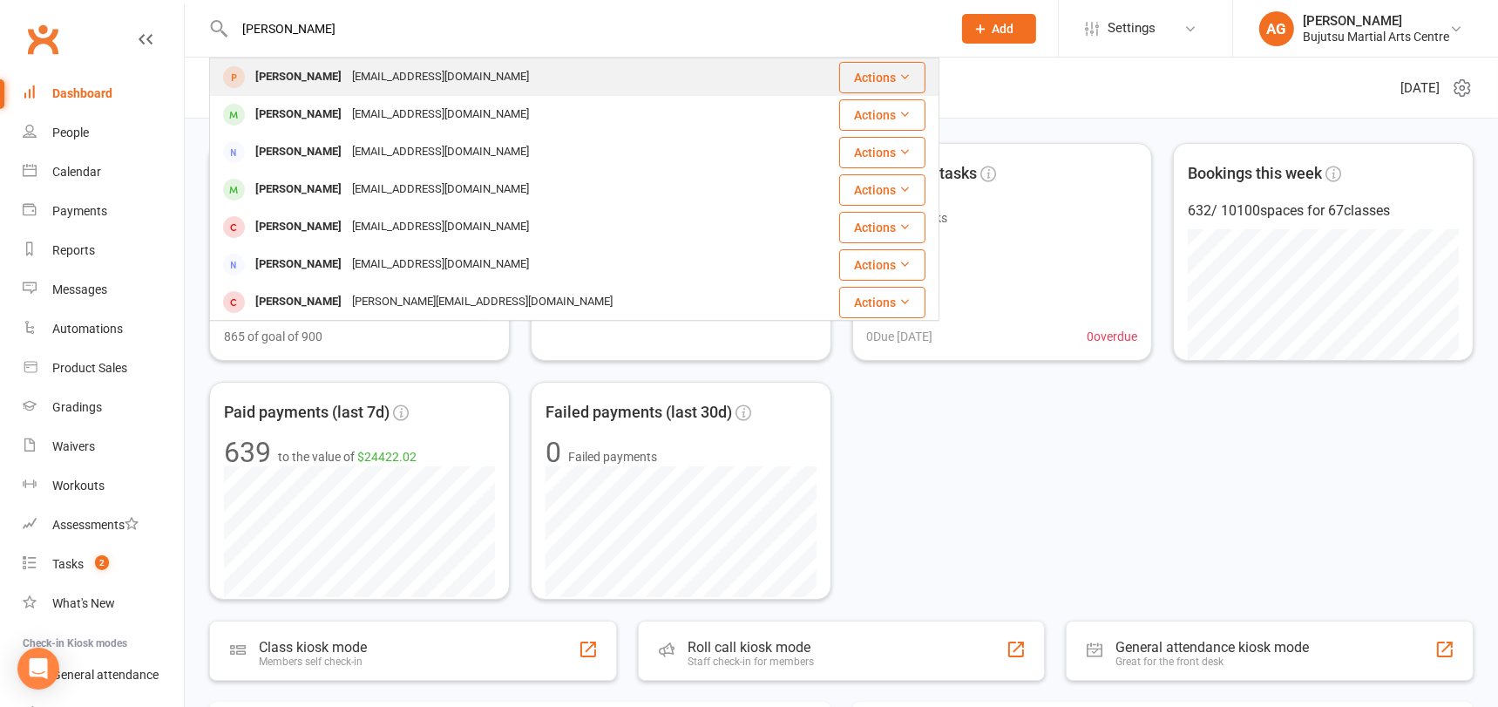
scroll to position [10, 0]
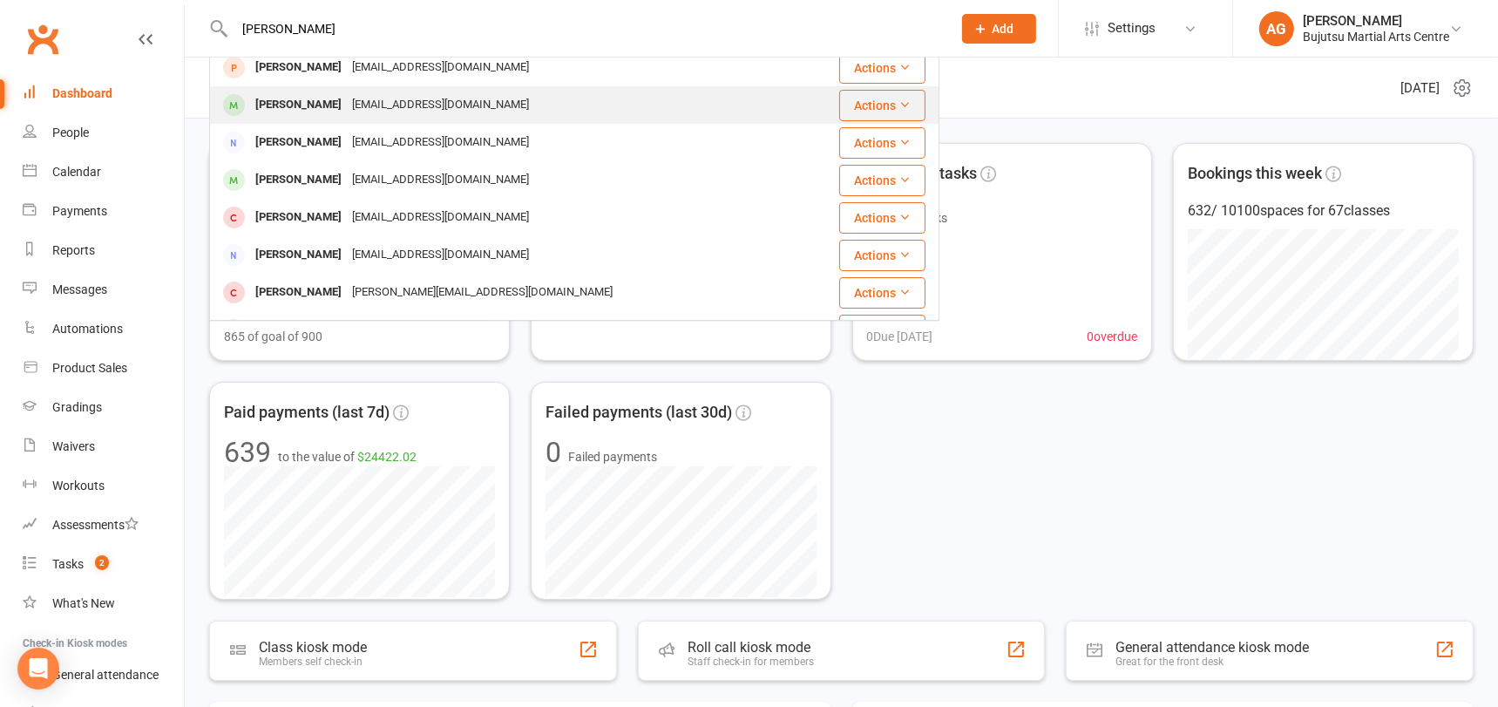
type input "[PERSON_NAME]"
click at [328, 111] on div "[PERSON_NAME]" at bounding box center [298, 104] width 97 height 25
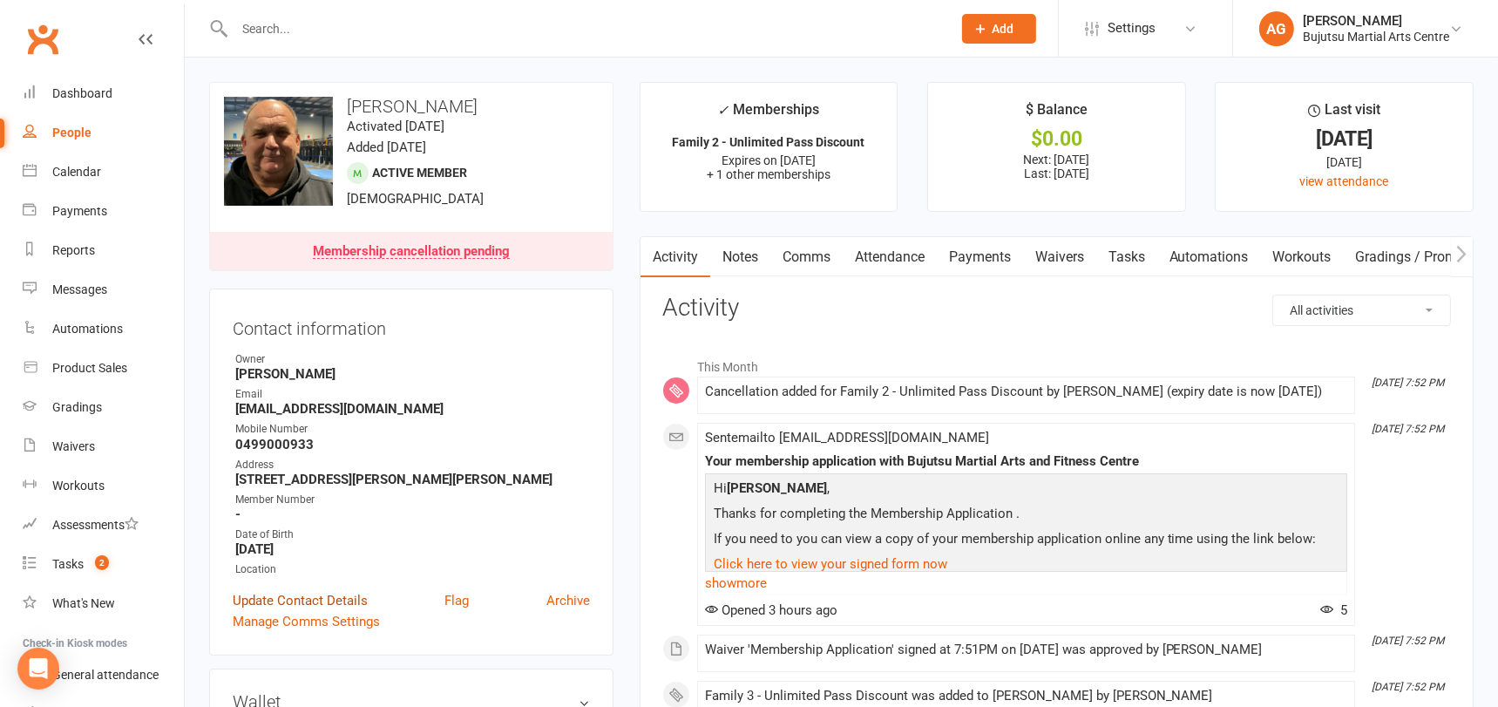
click at [301, 591] on link "Update Contact Details" at bounding box center [300, 600] width 135 height 21
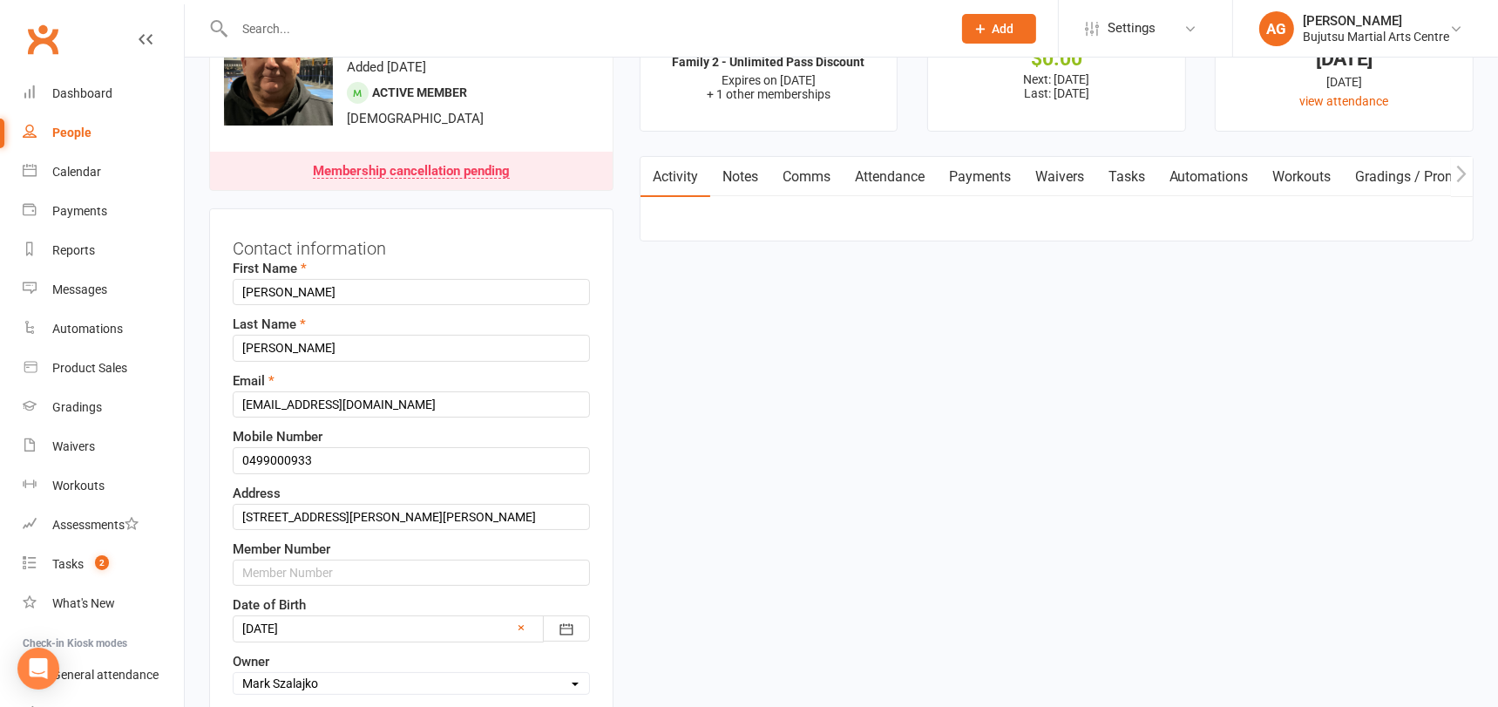
scroll to position [82, 0]
drag, startPoint x: 446, startPoint y: 399, endPoint x: 230, endPoint y: 403, distance: 216.1
click at [231, 403] on div "Contact information First Name [PERSON_NAME] Last Name [PERSON_NAME] Email [EMA…" at bounding box center [411, 515] width 404 height 619
paste input "[EMAIL_ADDRESS][DOMAIN_NAME]"
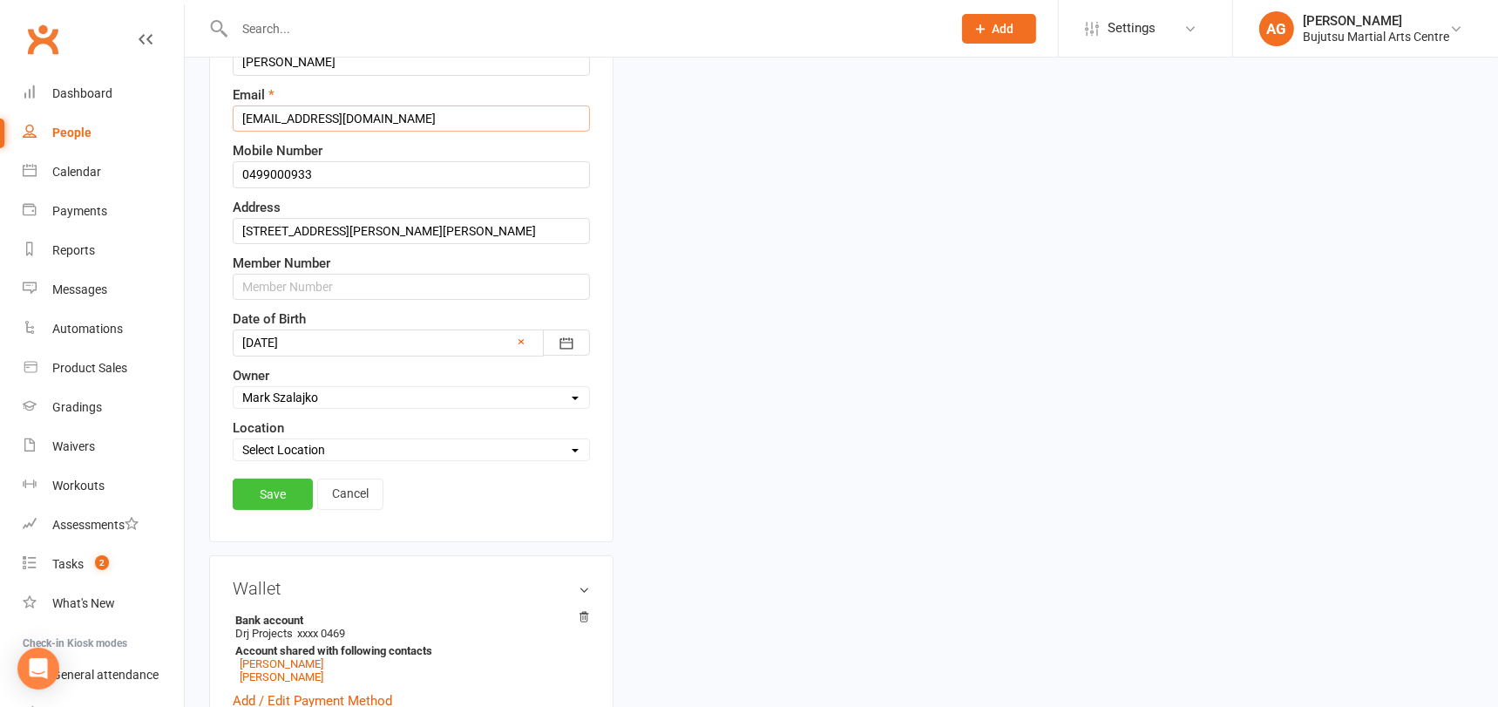
type input "[EMAIL_ADDRESS][DOMAIN_NAME]"
click at [253, 487] on link "Save" at bounding box center [273, 493] width 80 height 31
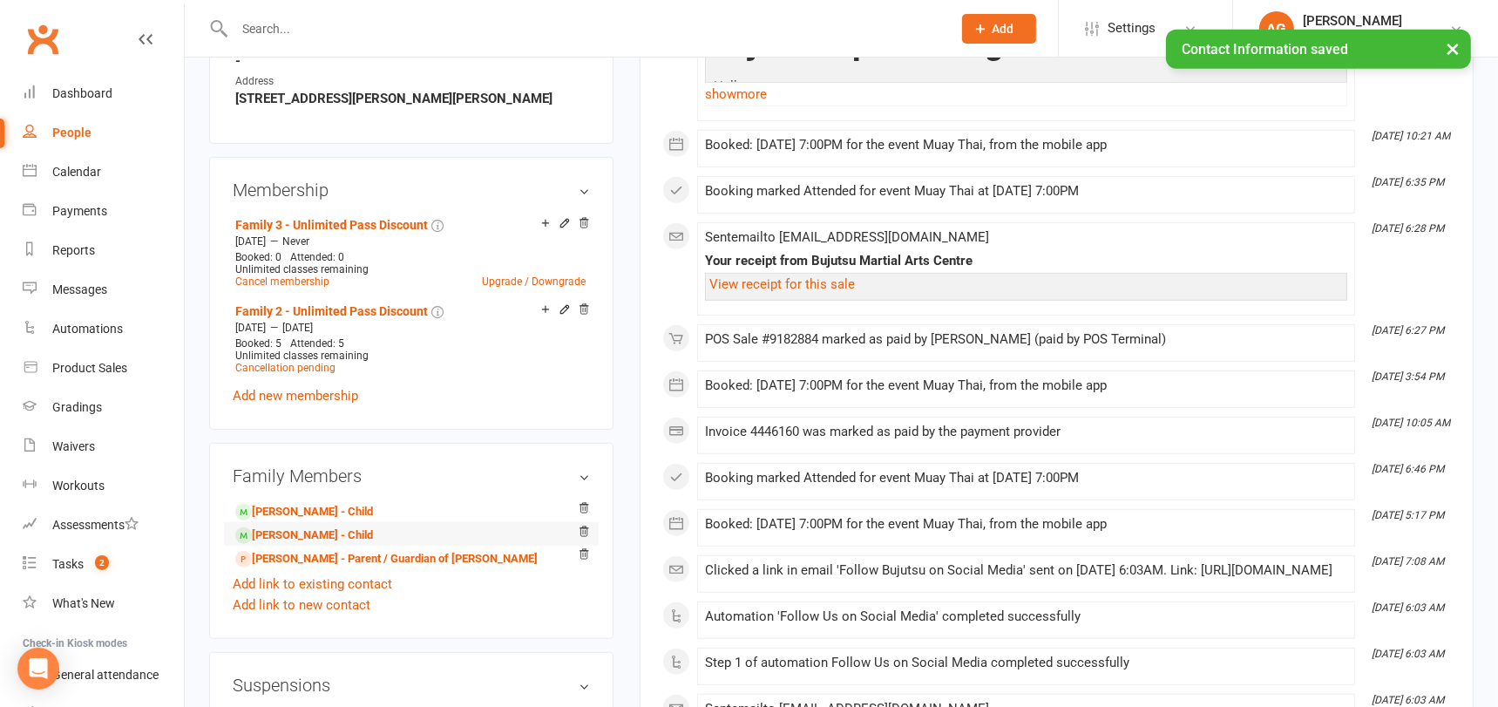
scroll to position [1253, 0]
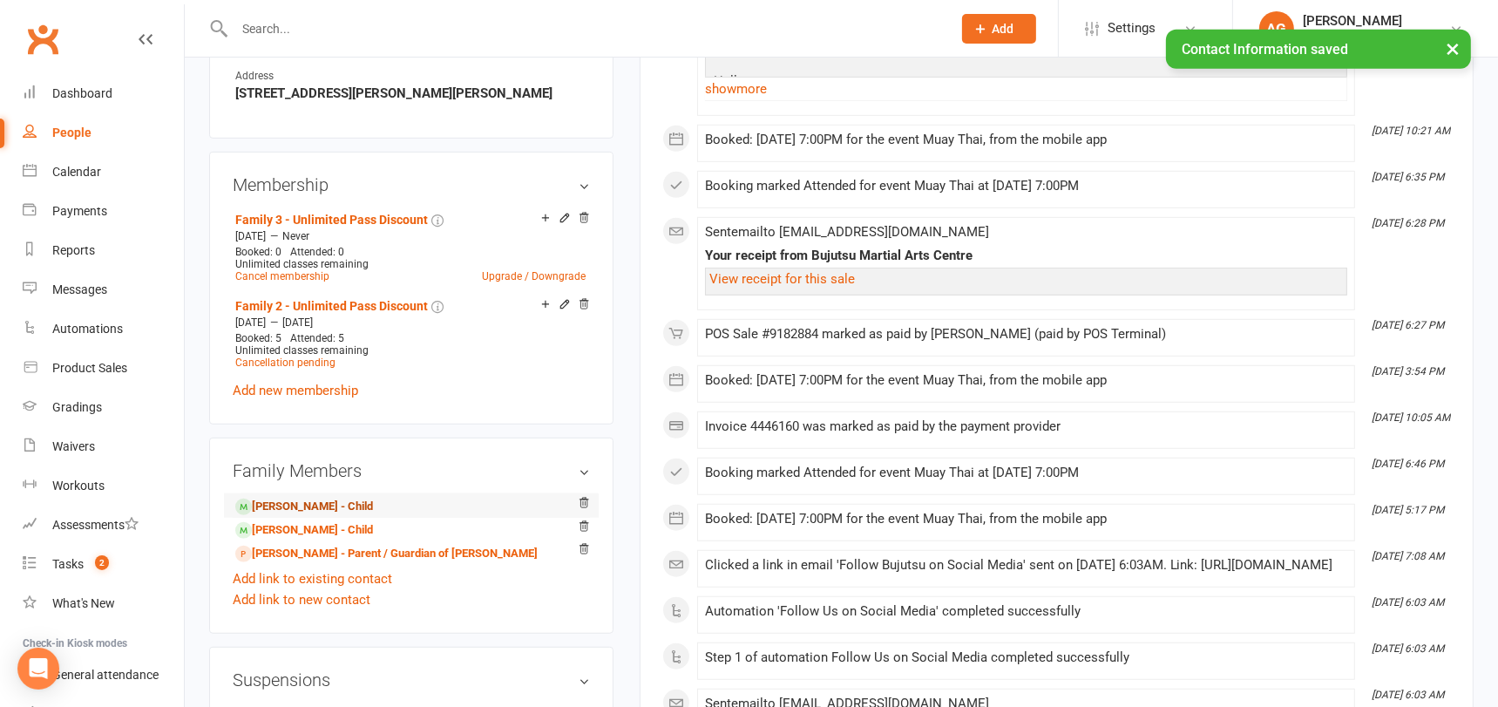
click at [301, 497] on link "[PERSON_NAME] - Child" at bounding box center [304, 506] width 138 height 18
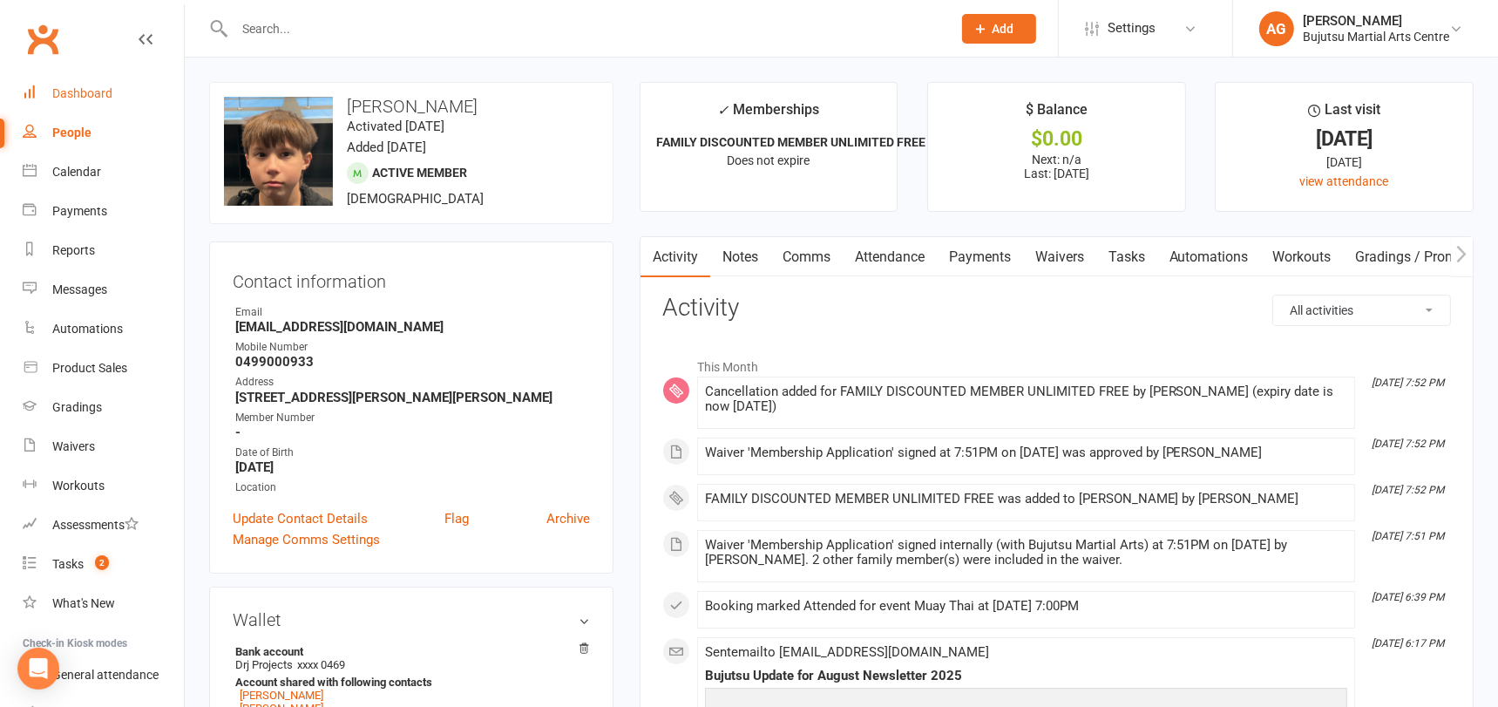
click at [85, 95] on div "Dashboard" at bounding box center [82, 93] width 60 height 14
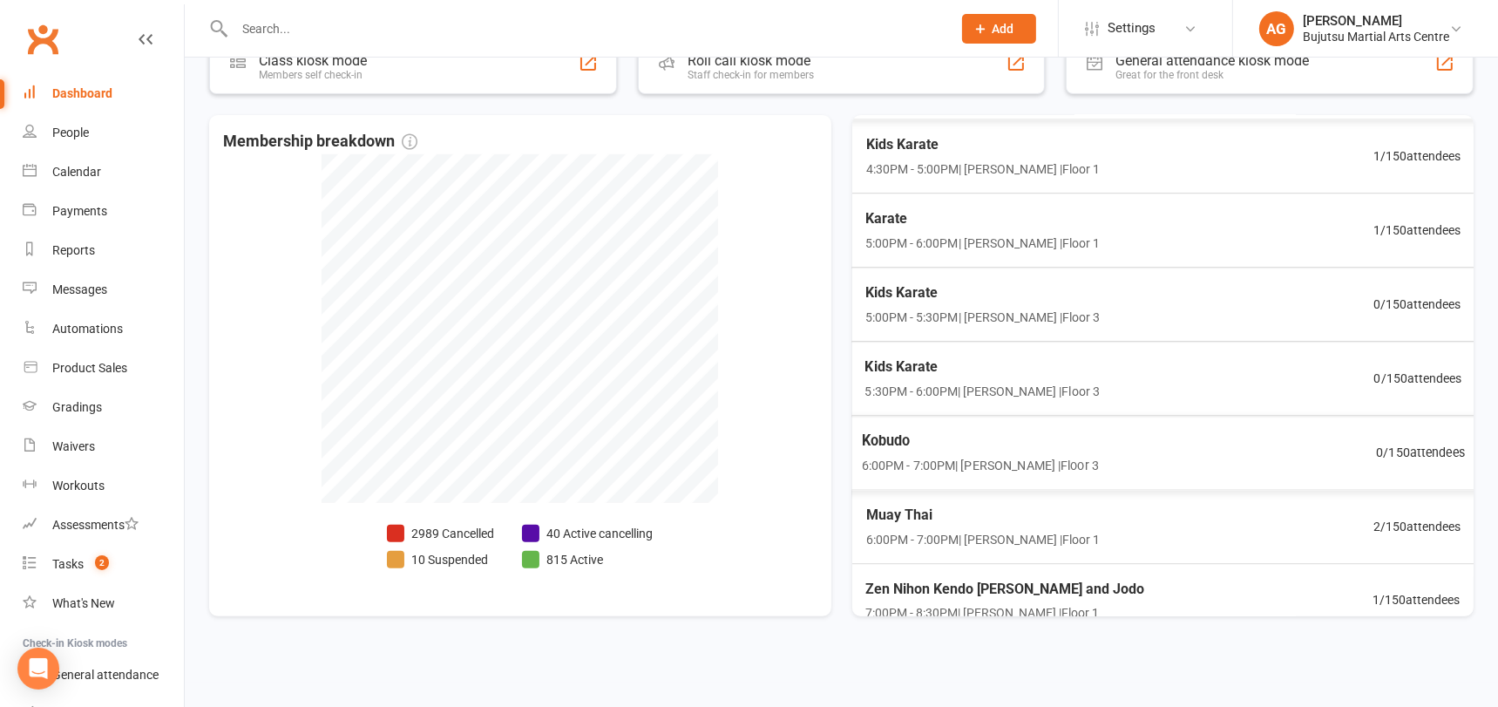
scroll to position [443, 0]
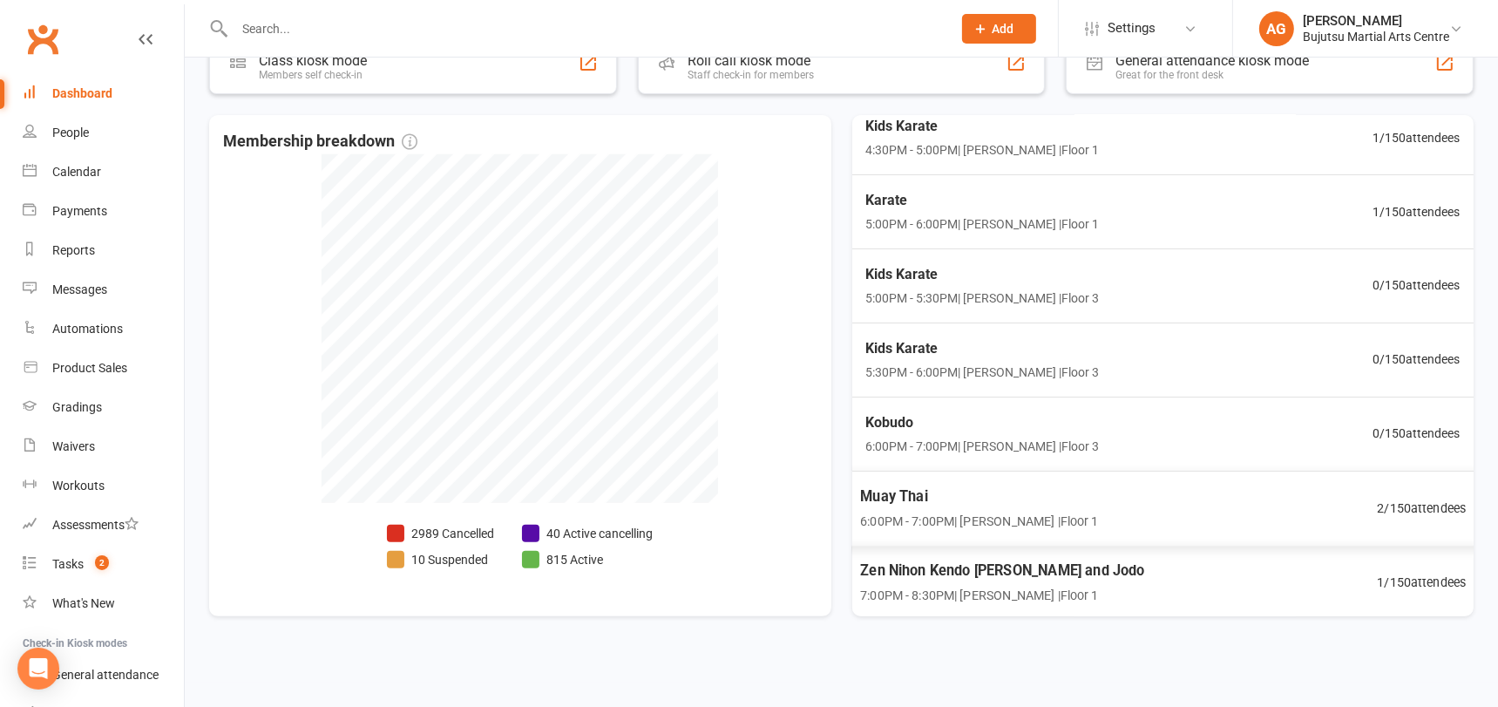
click at [1410, 501] on span "2 / 150 attendees" at bounding box center [1421, 507] width 89 height 20
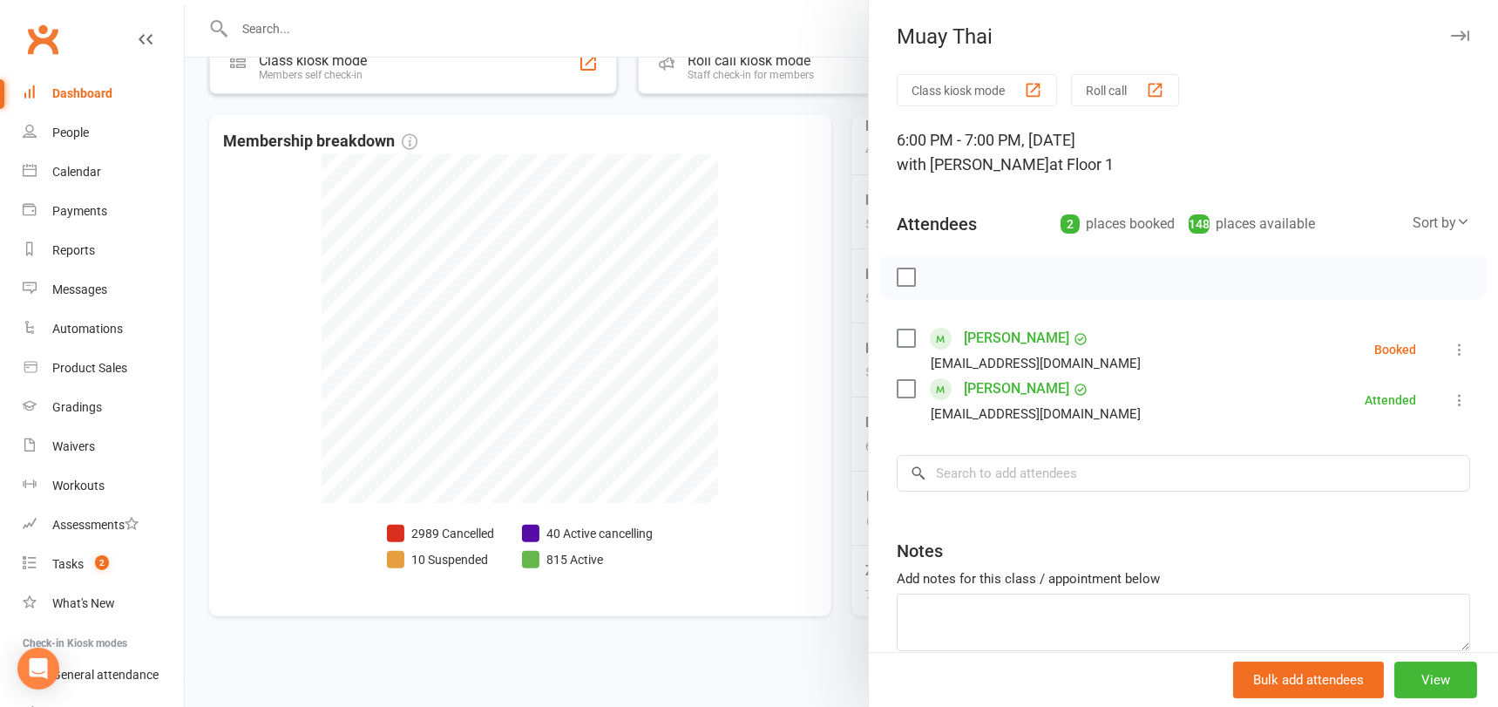
click at [787, 463] on div at bounding box center [841, 353] width 1313 height 707
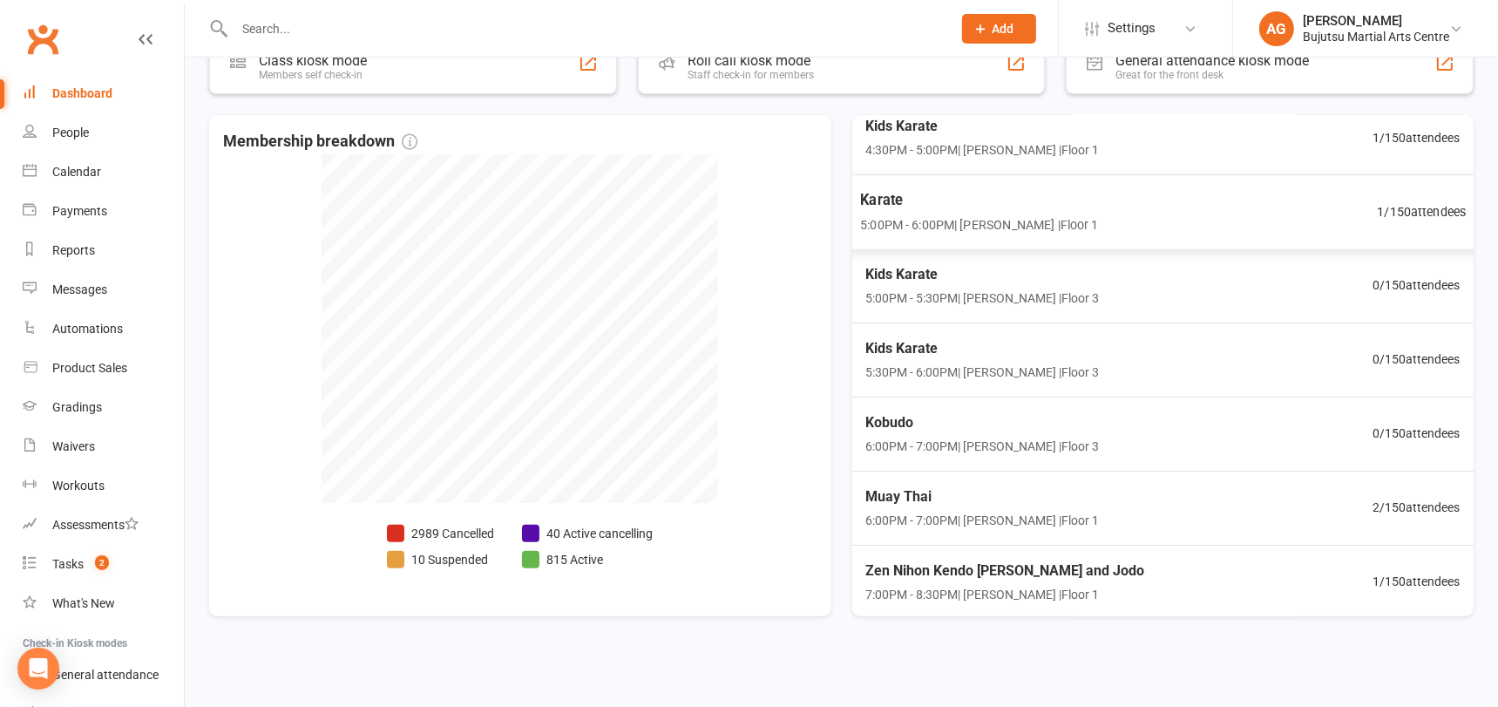
click at [1424, 207] on span "1 / 150 attendees" at bounding box center [1421, 211] width 89 height 20
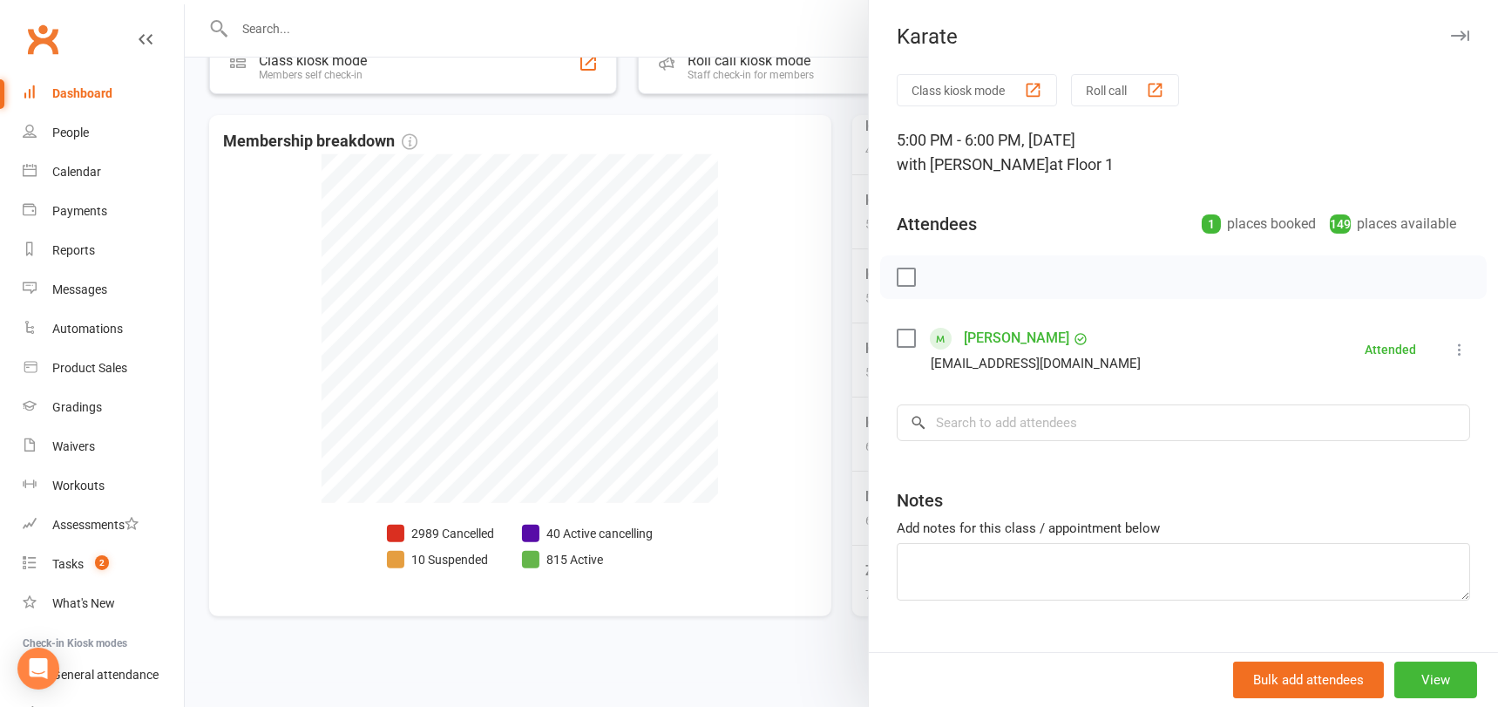
click at [754, 273] on div at bounding box center [841, 353] width 1313 height 707
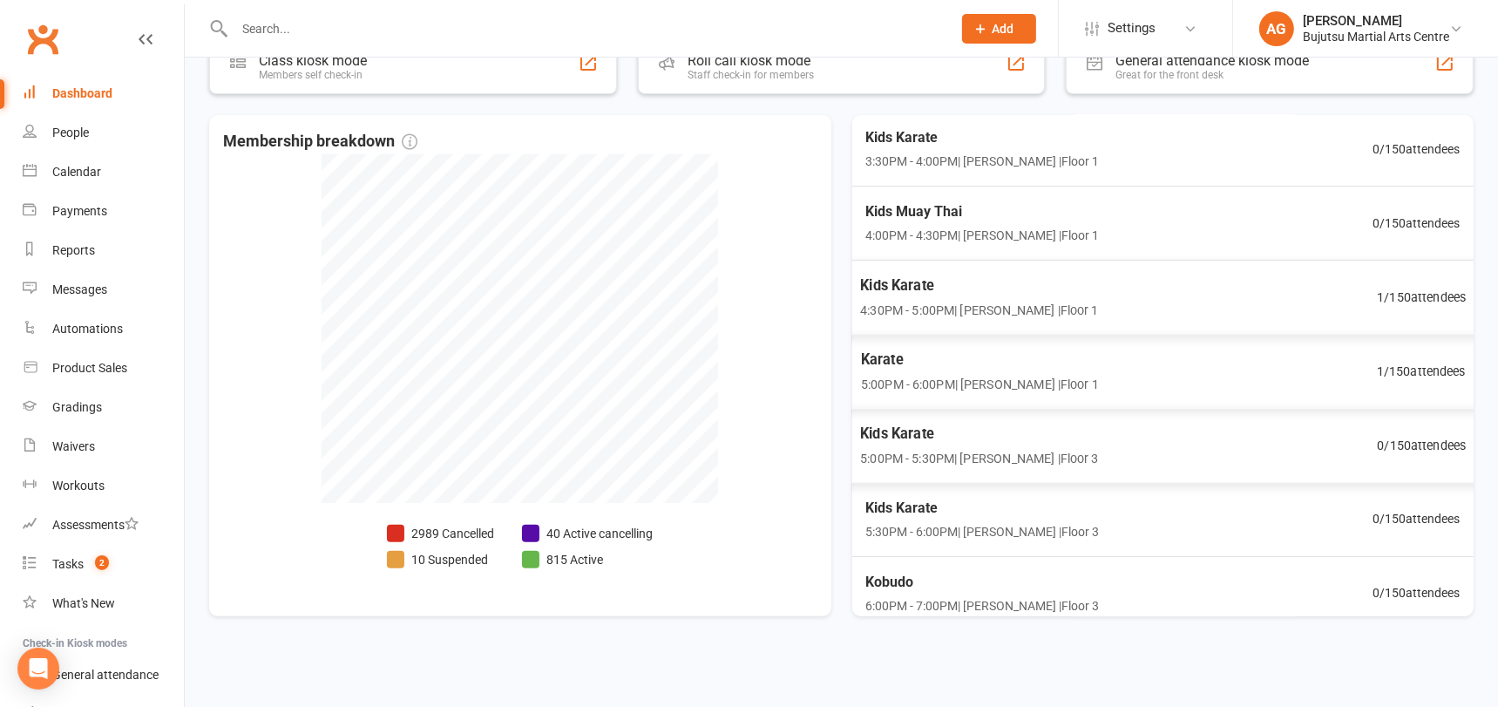
scroll to position [278, 0]
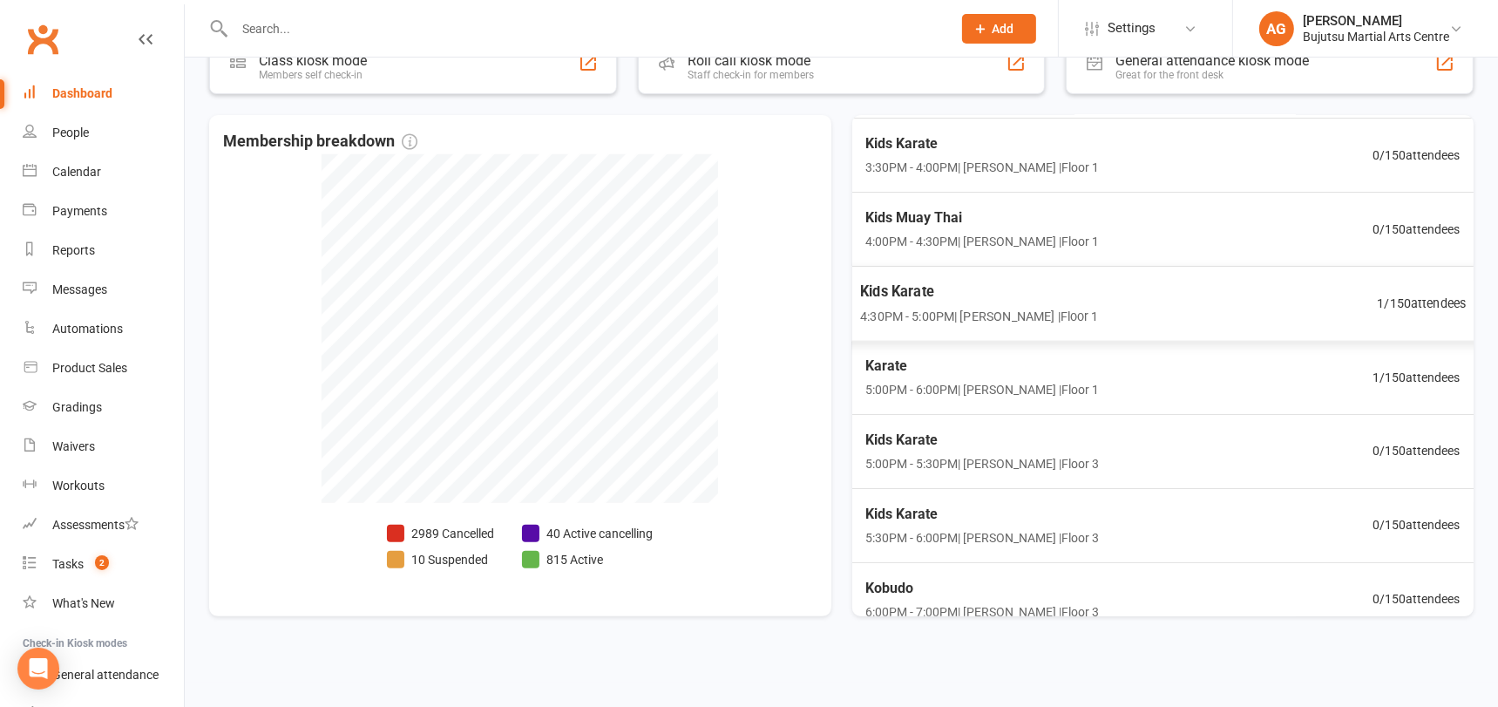
click at [1431, 300] on span "1 / 150 attendees" at bounding box center [1421, 303] width 89 height 20
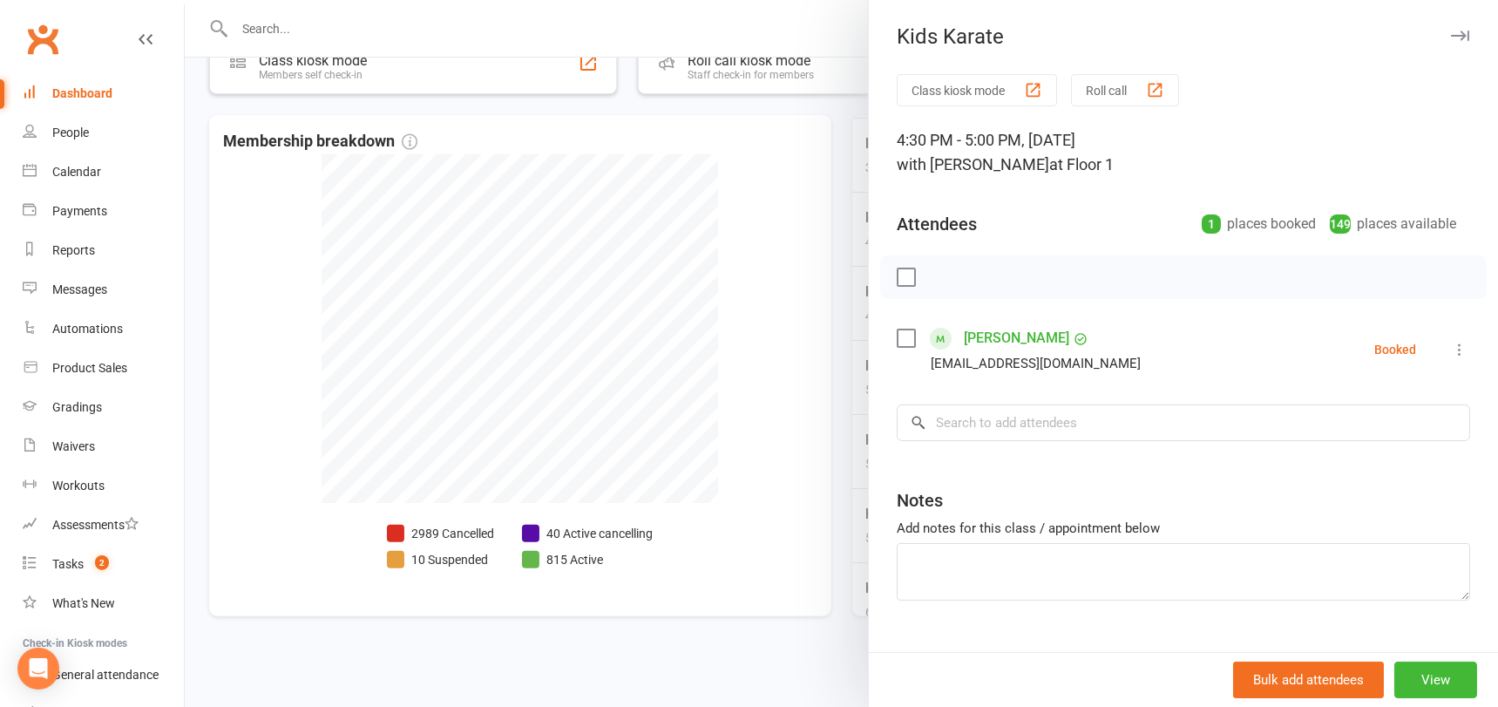
click at [780, 312] on div at bounding box center [841, 353] width 1313 height 707
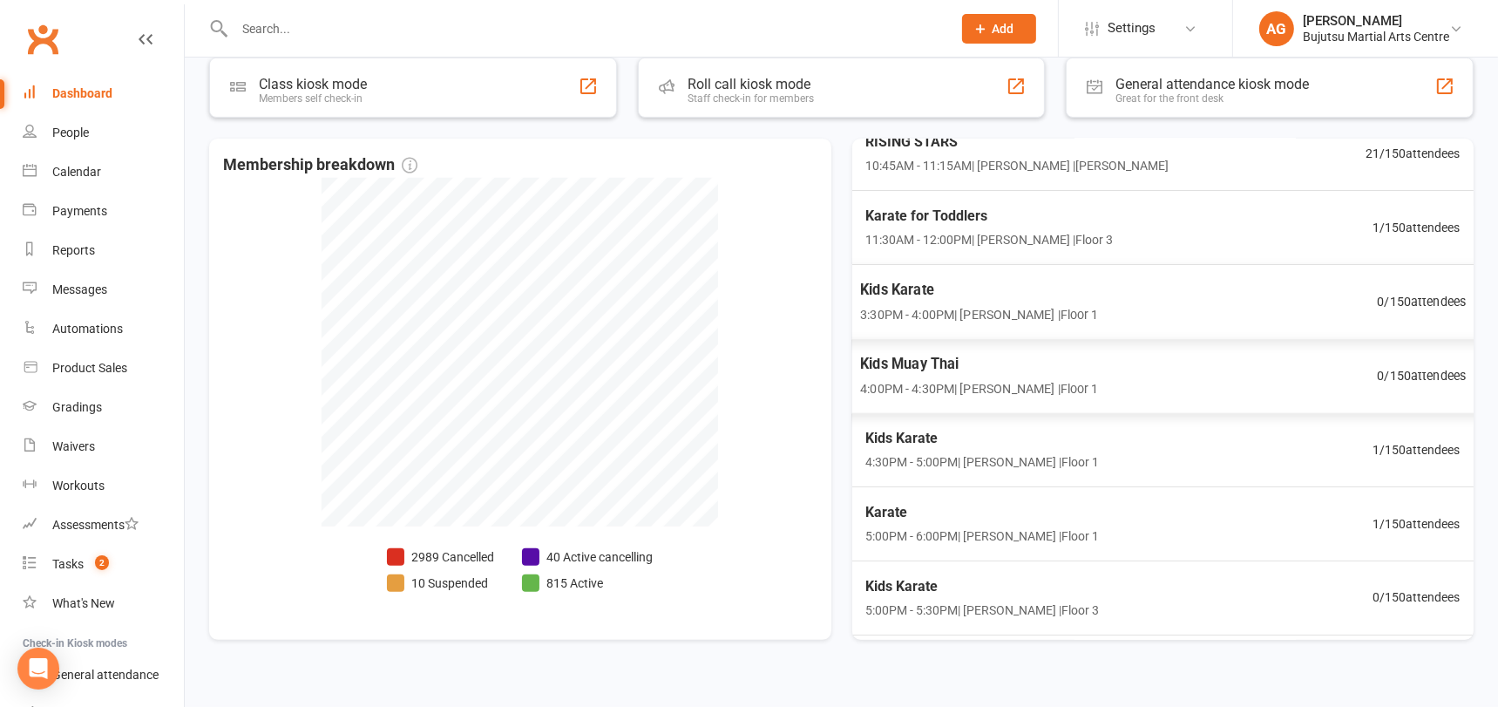
scroll to position [154, 0]
click at [1429, 227] on span "1 / 150 attendees" at bounding box center [1421, 228] width 89 height 20
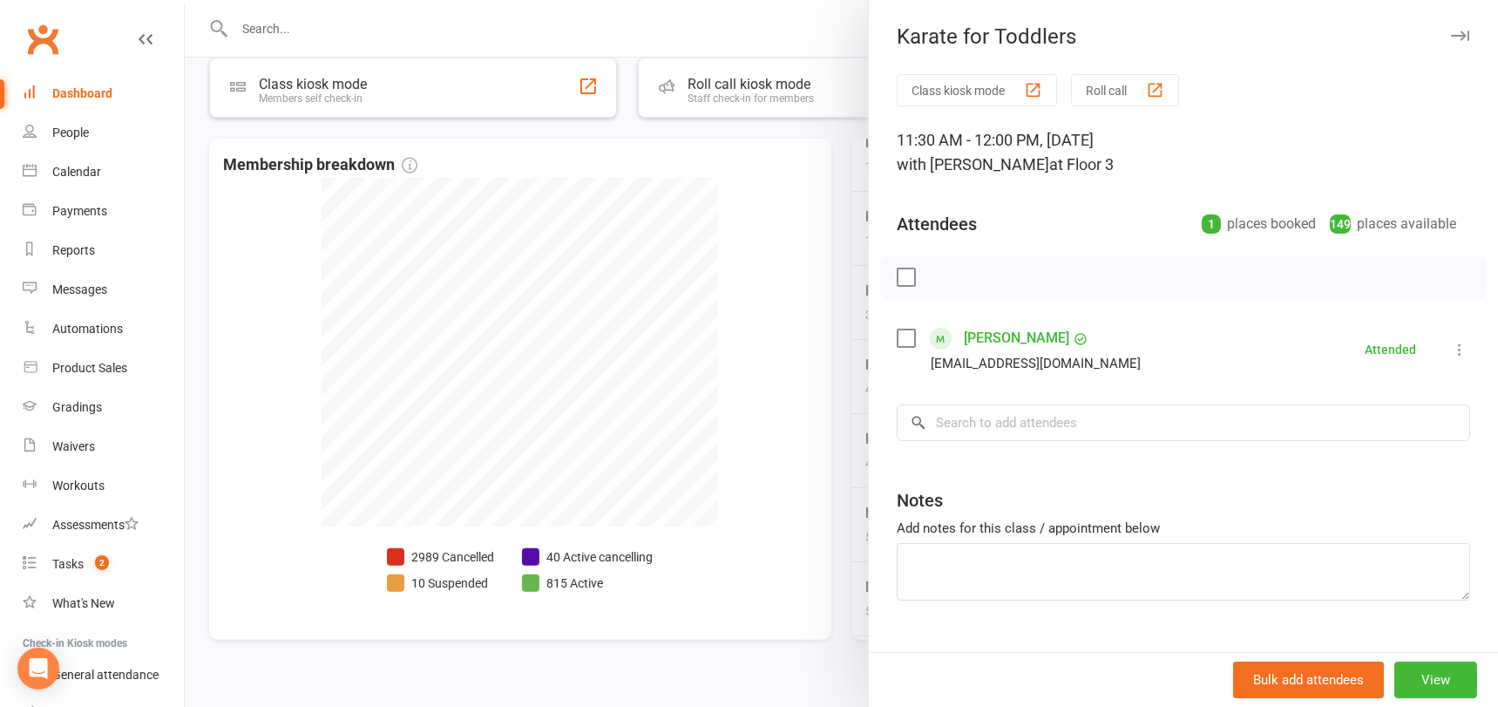
click at [788, 271] on div at bounding box center [841, 353] width 1313 height 707
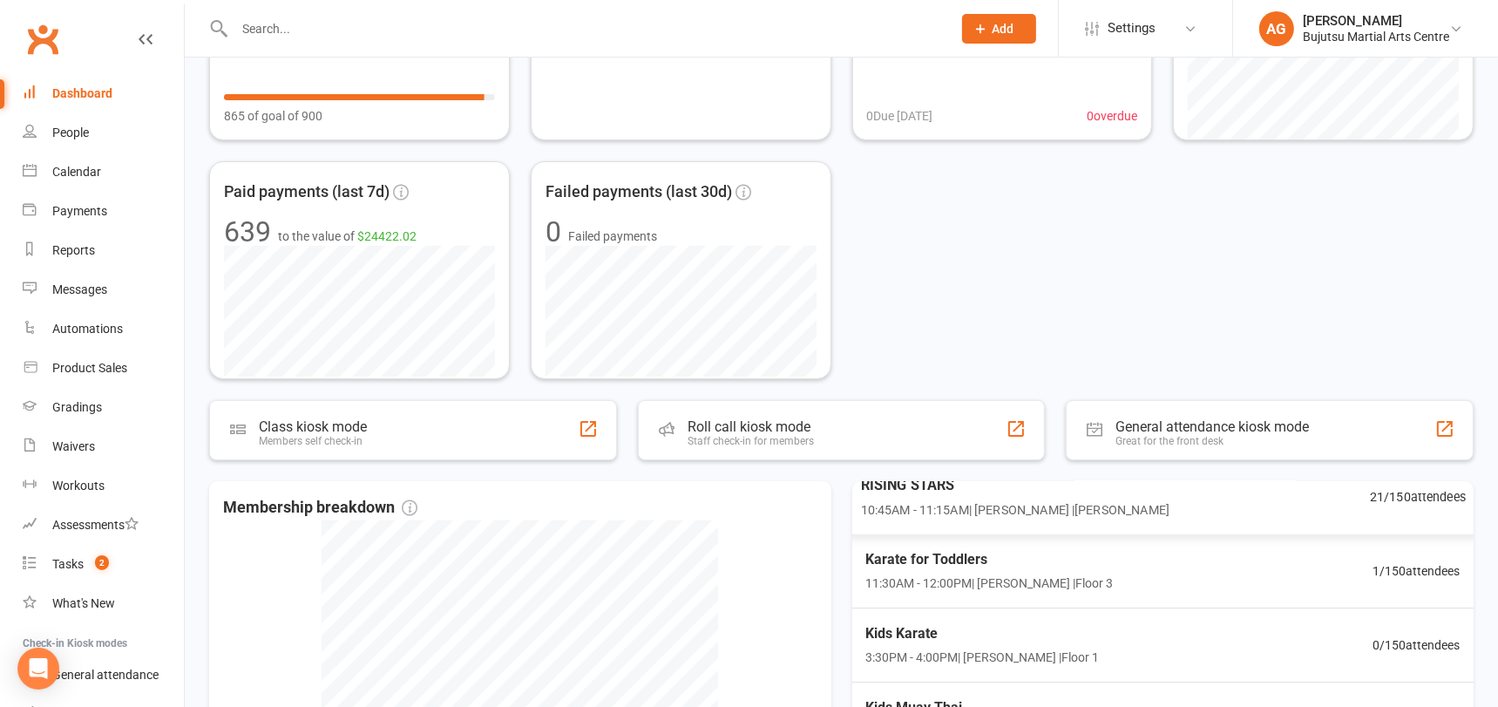
scroll to position [219, 0]
click at [998, 497] on div "RISING STARS 10:45AM - 11:15AM | [PERSON_NAME] | [PERSON_NAME]" at bounding box center [1014, 498] width 309 height 46
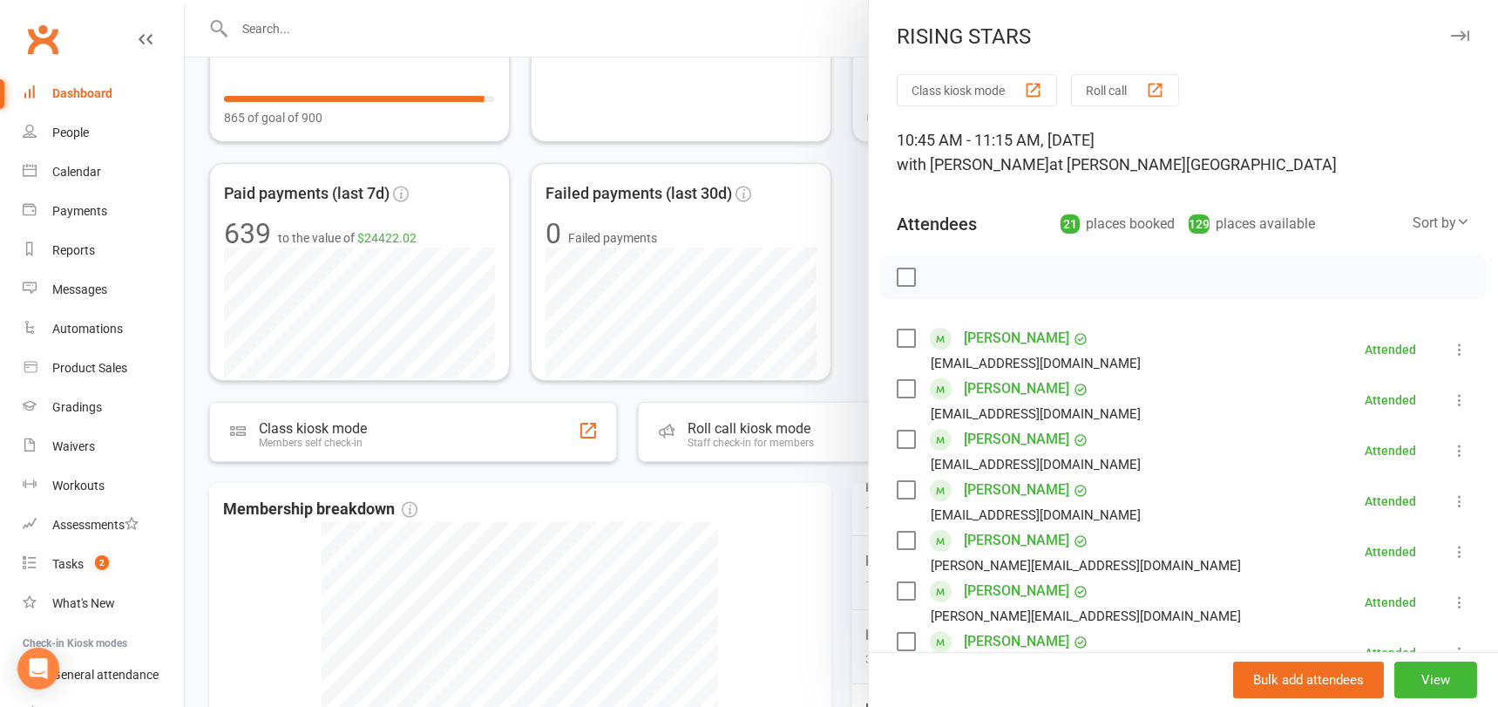
click at [918, 36] on div "RISING STARS" at bounding box center [1183, 36] width 629 height 24
click at [752, 40] on div at bounding box center [841, 353] width 1313 height 707
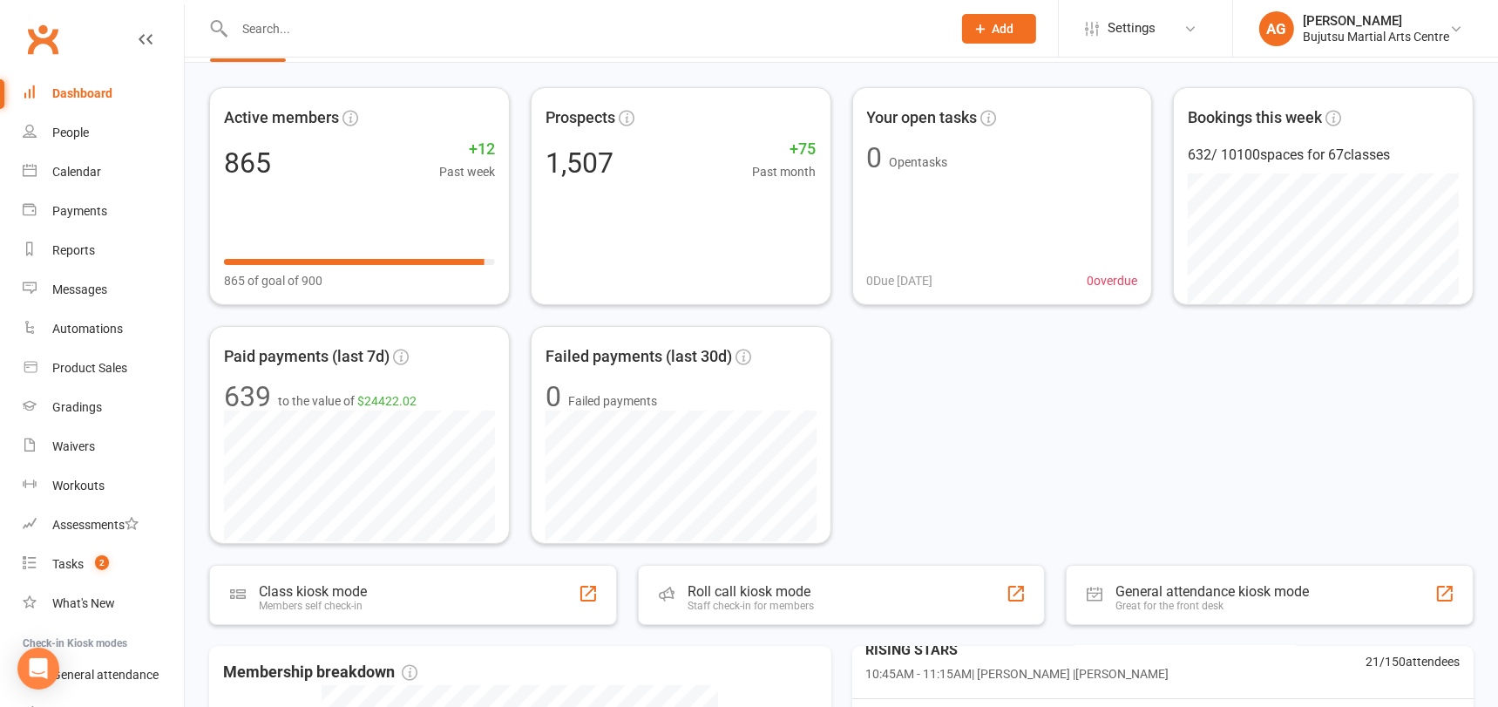
scroll to position [0, 0]
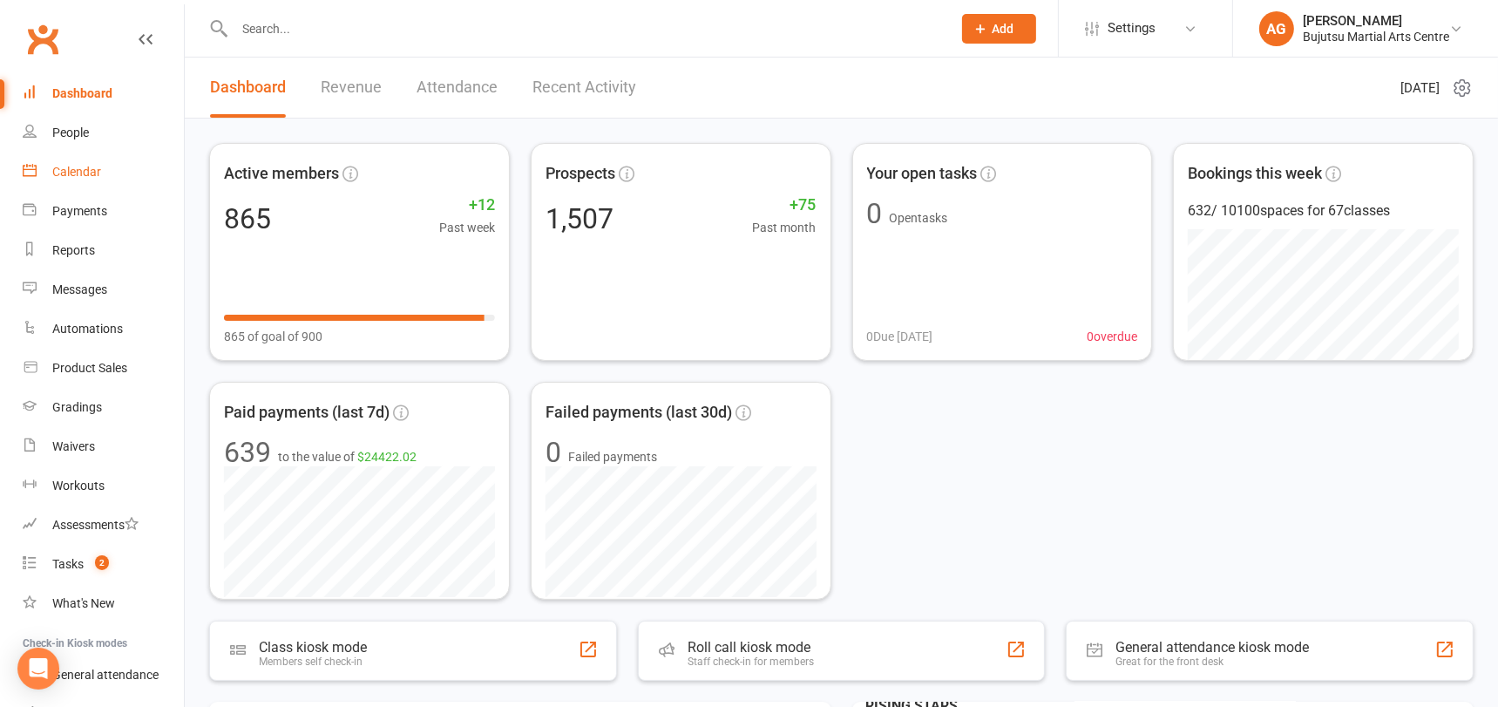
click at [76, 165] on div "Calendar" at bounding box center [76, 172] width 49 height 14
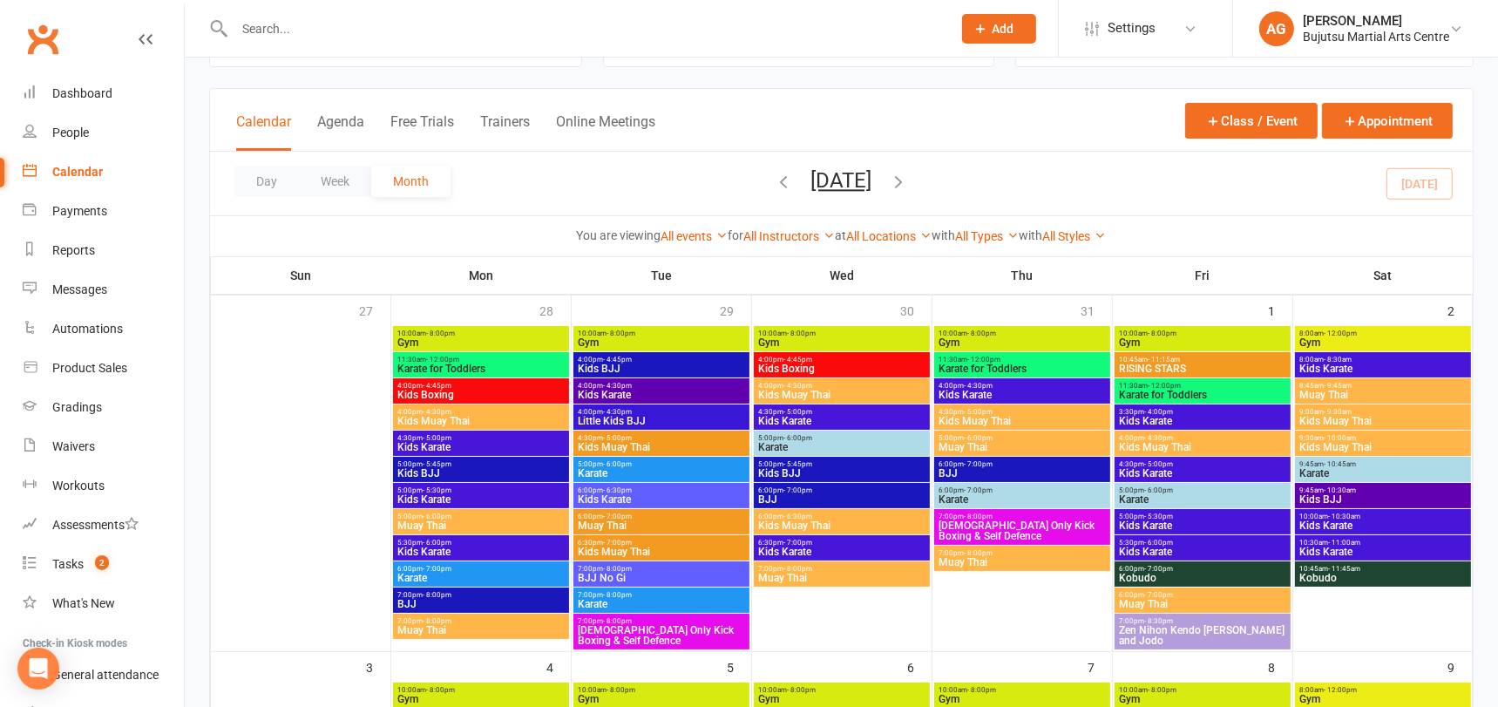
scroll to position [85, 0]
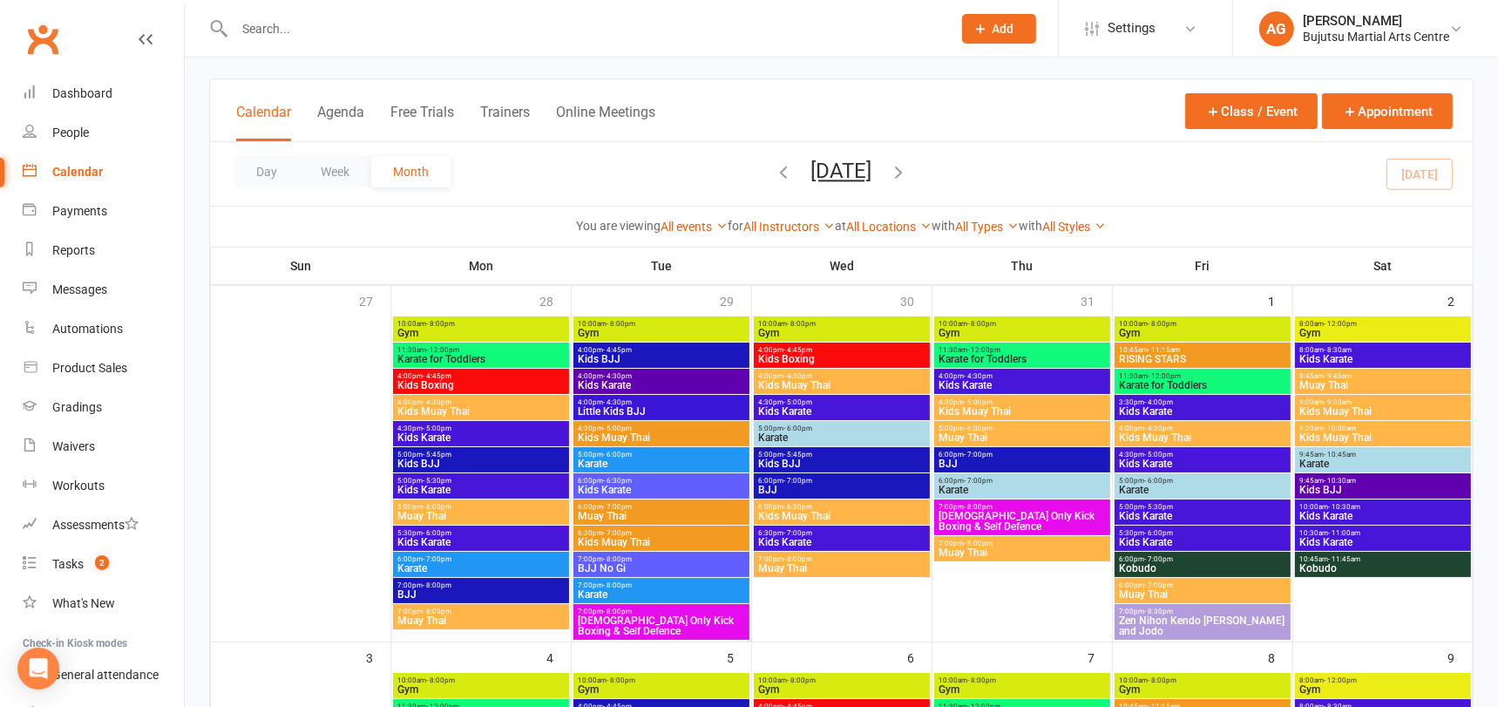
click at [1148, 354] on span "RISING STARS" at bounding box center [1202, 359] width 169 height 10
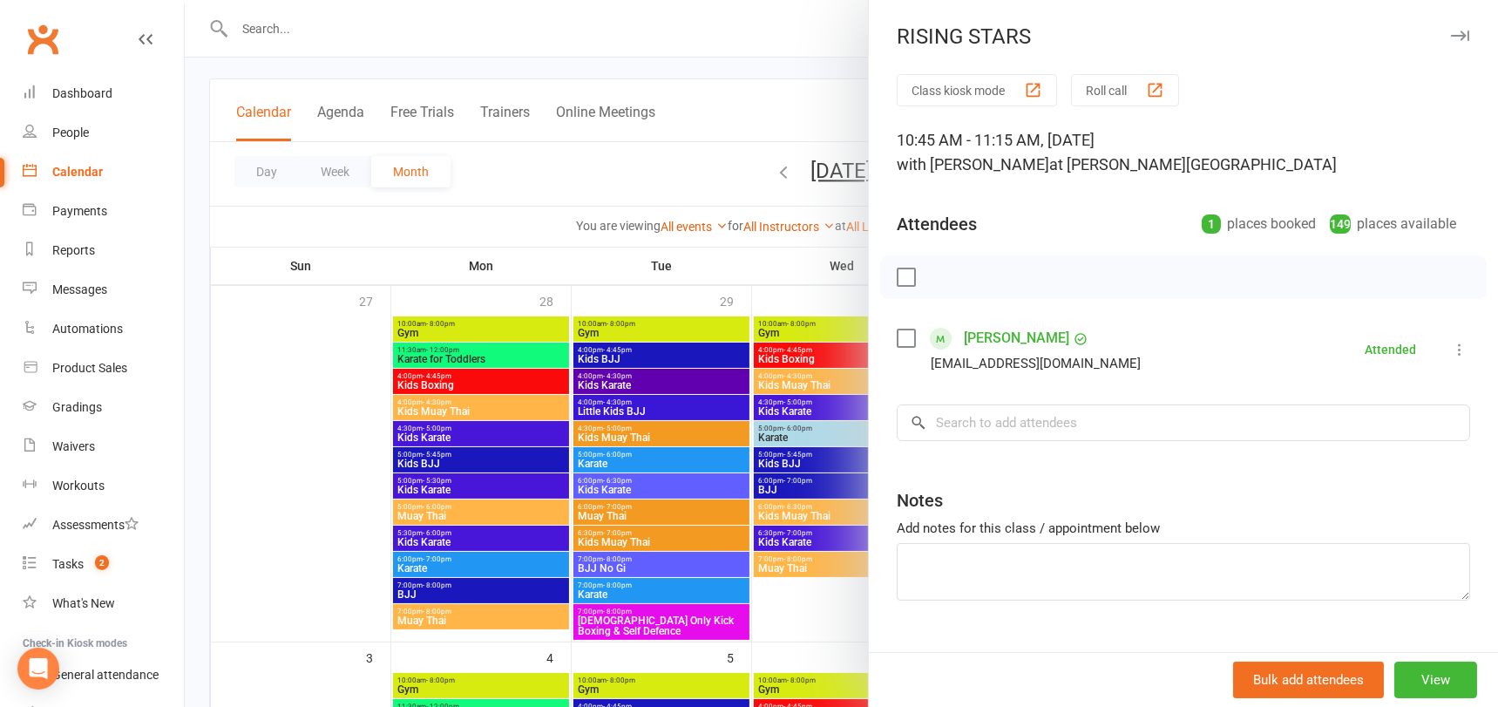
click at [910, 42] on div "RISING STARS" at bounding box center [1183, 36] width 629 height 24
click at [909, 37] on div "RISING STARS" at bounding box center [1183, 36] width 629 height 24
click at [499, 13] on div at bounding box center [841, 353] width 1313 height 707
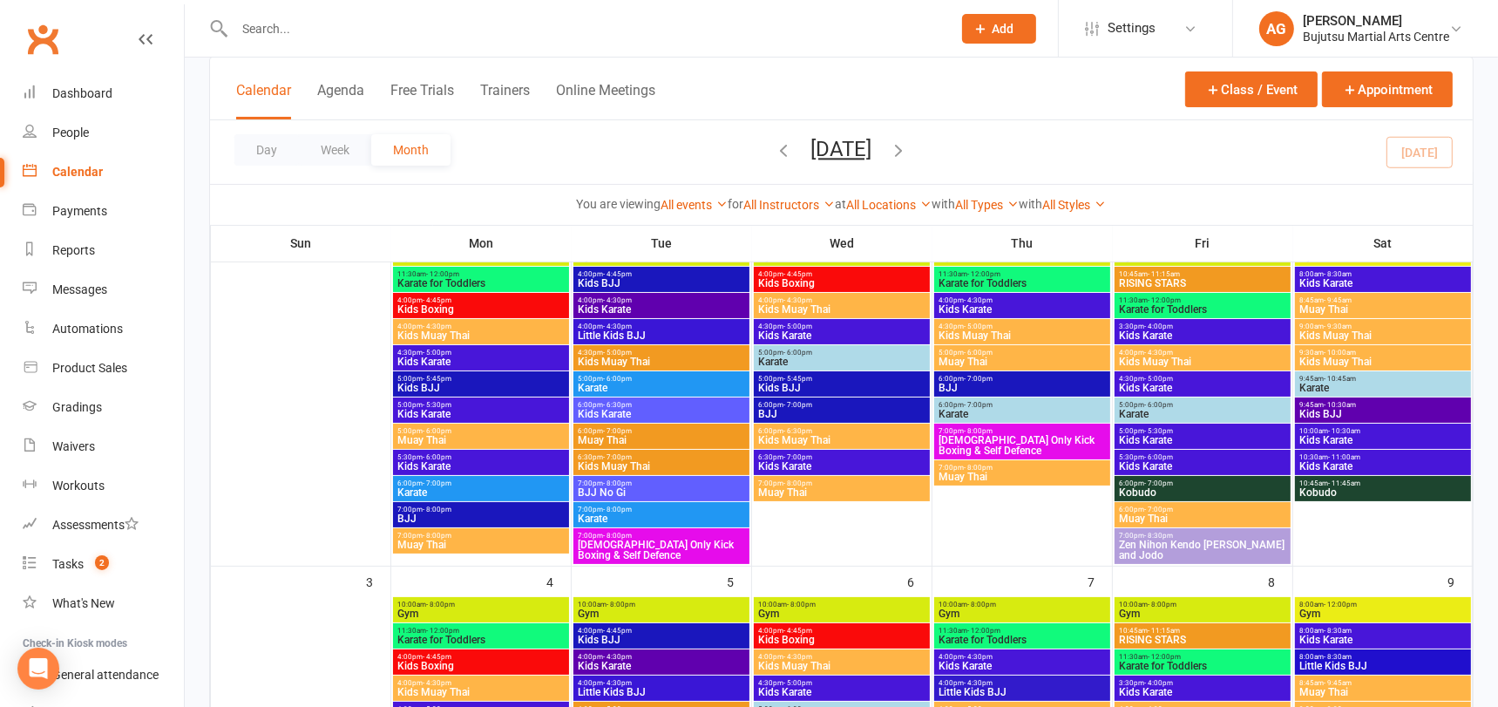
scroll to position [163, 0]
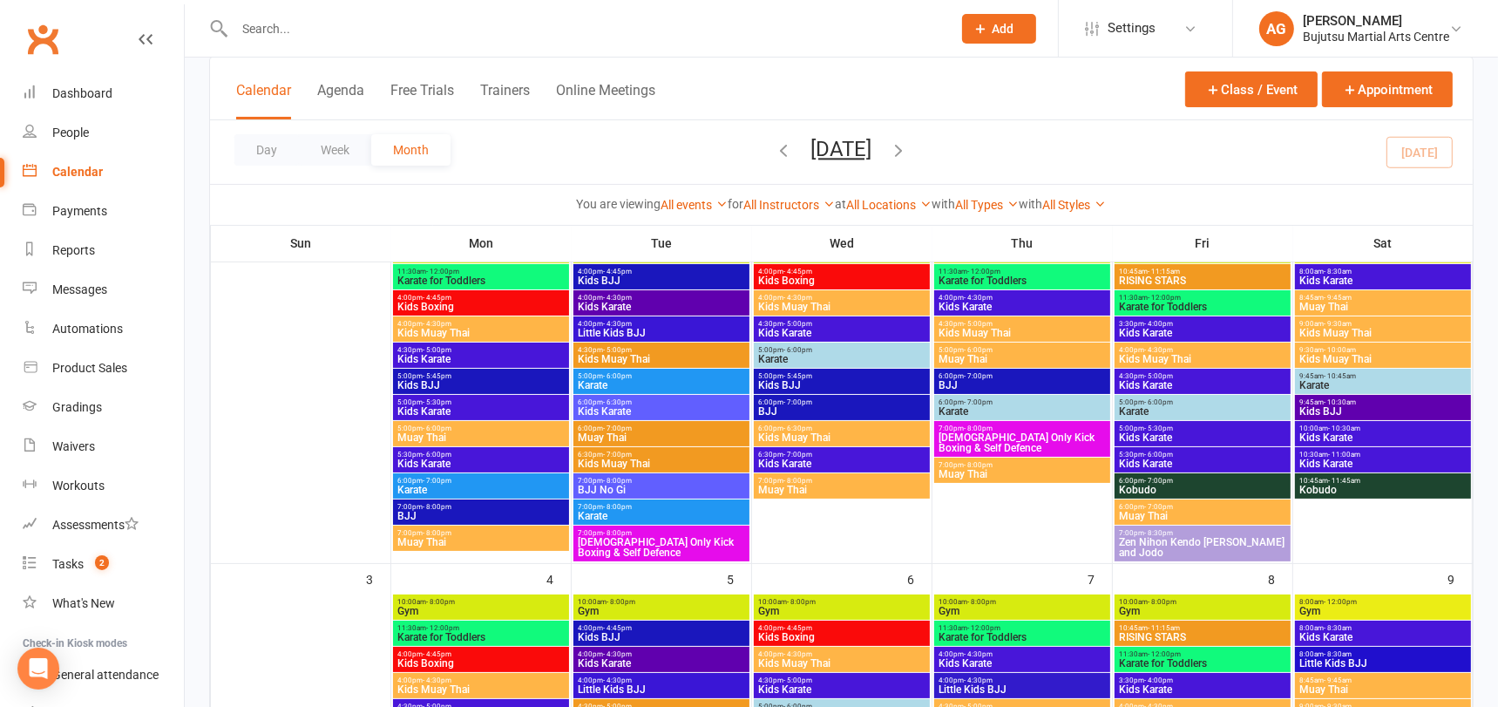
click at [294, 19] on input "text" at bounding box center [584, 29] width 710 height 24
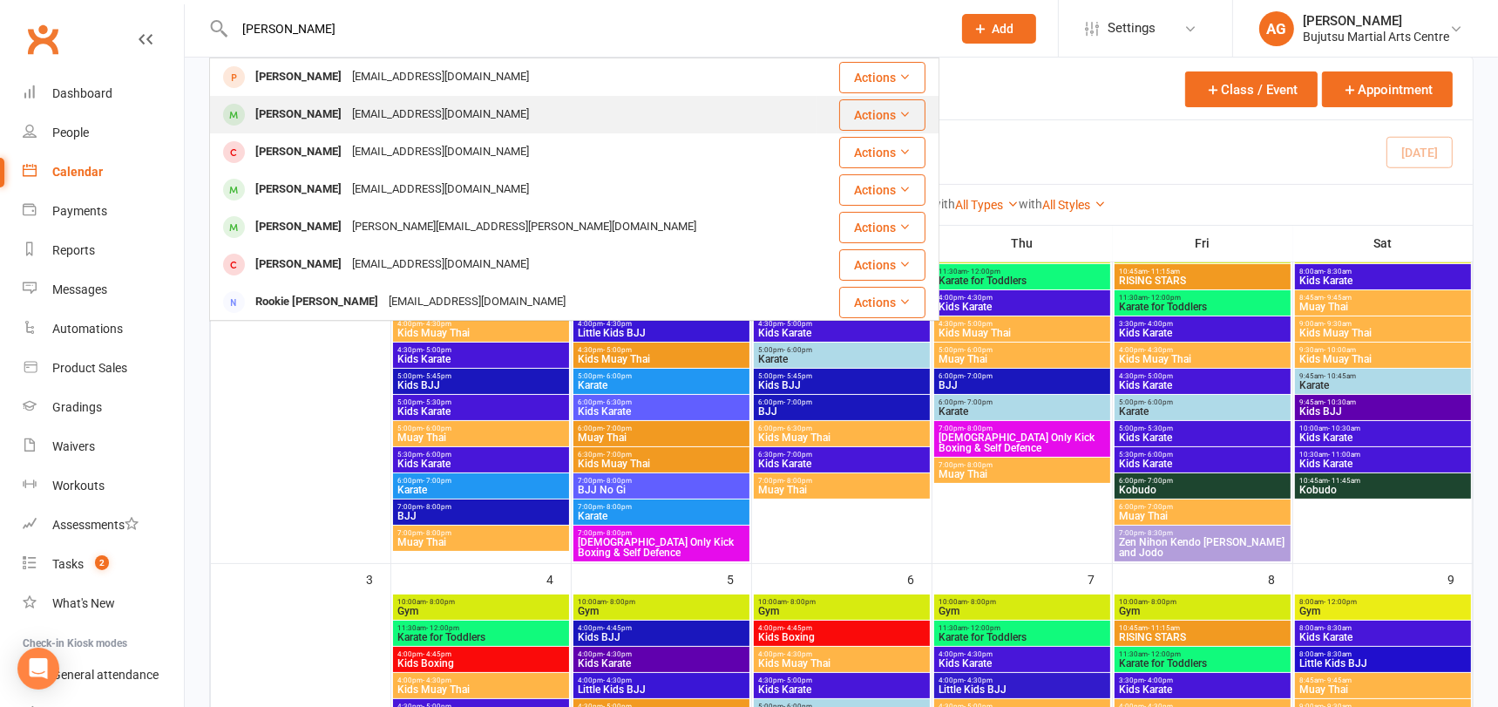
type input "[PERSON_NAME]"
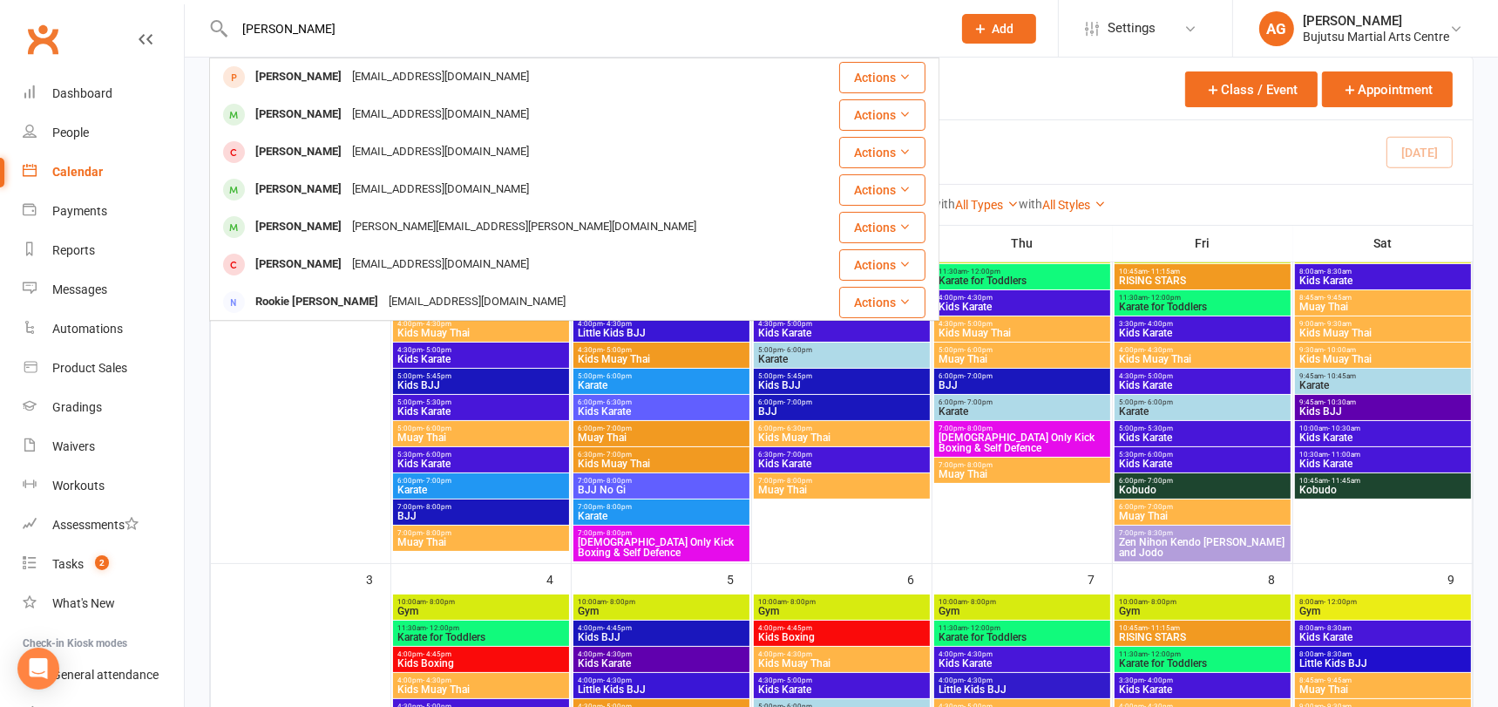
click at [309, 112] on div "[PERSON_NAME]" at bounding box center [298, 114] width 97 height 25
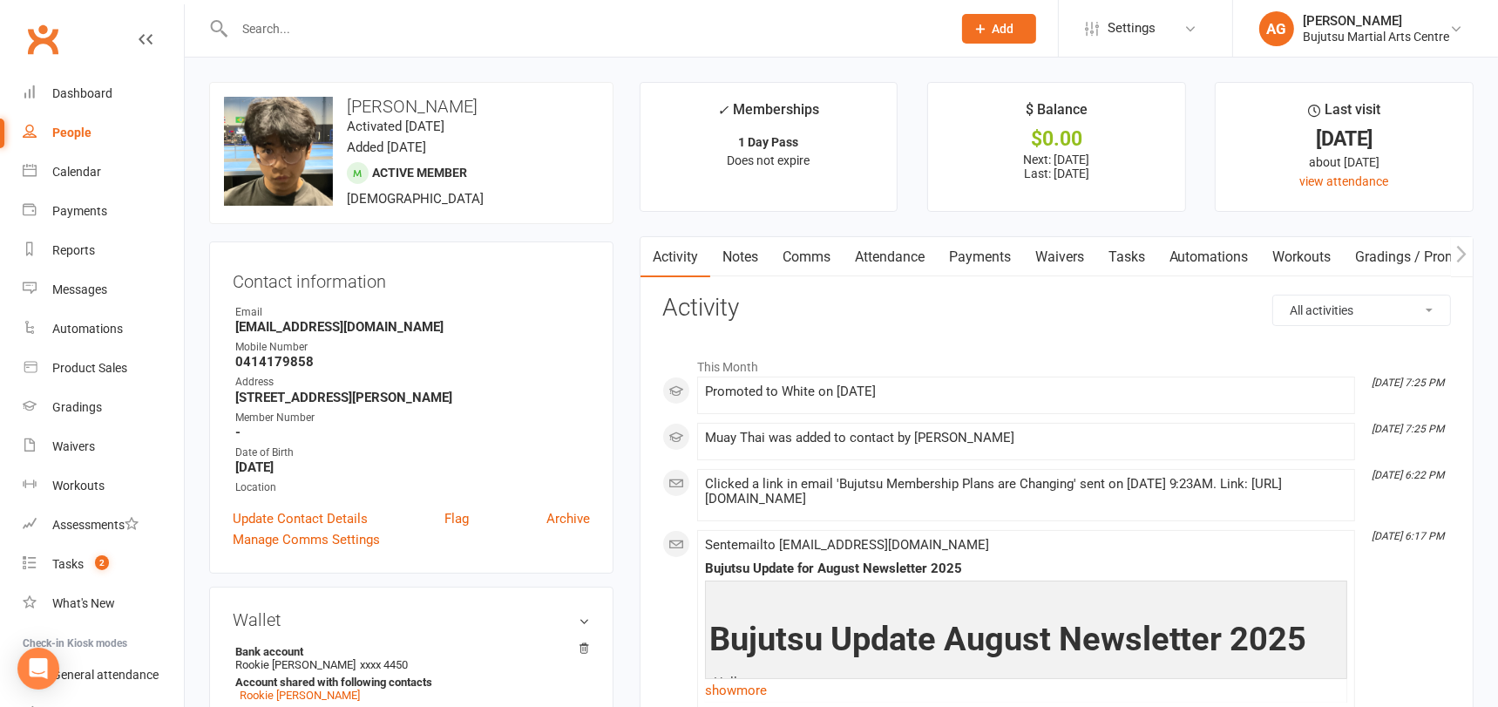
click at [812, 256] on link "Comms" at bounding box center [806, 257] width 72 height 40
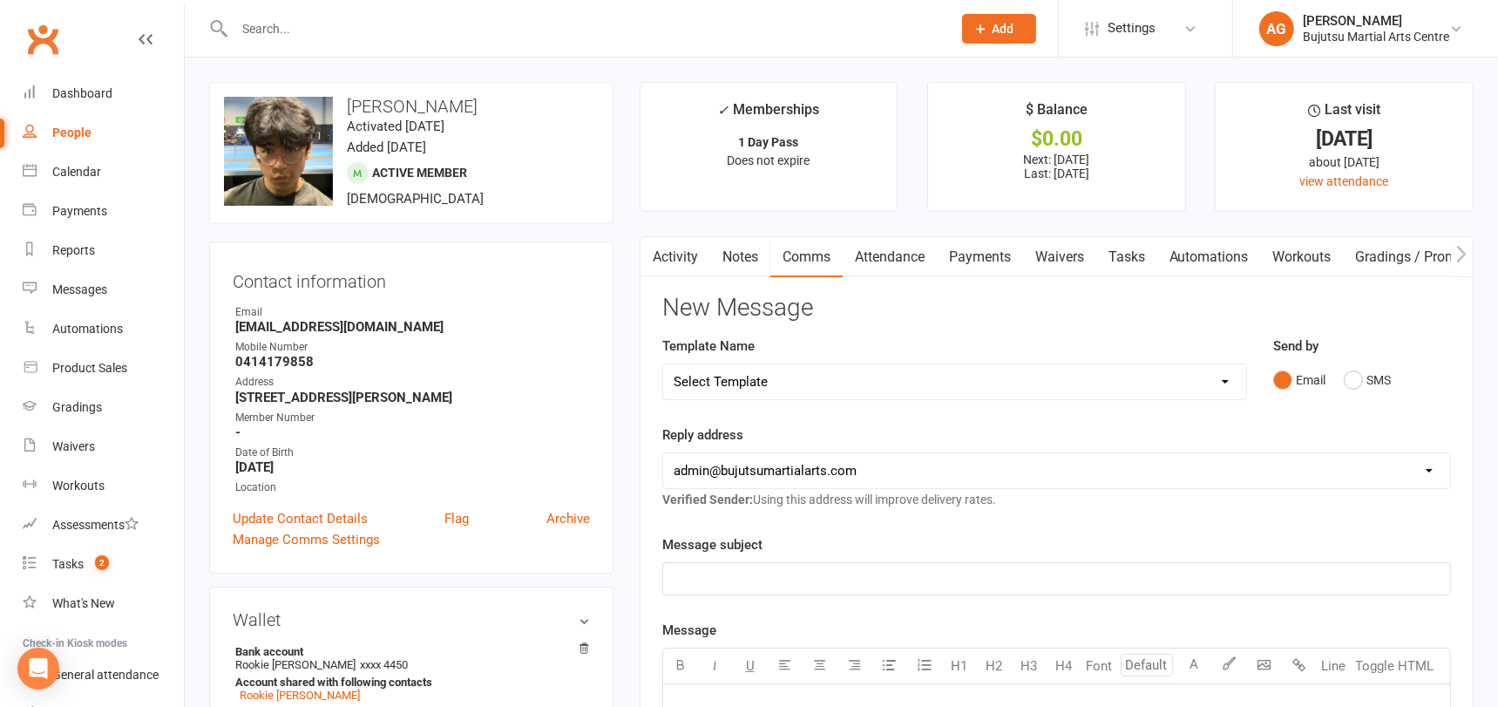
click at [788, 375] on select "Select Template [Email] Buddy Week [Email] Japan Karate Association Grading Adu…" at bounding box center [954, 381] width 583 height 35
click at [749, 379] on select "Select Template [Email] Buddy Week [Email] Japan Karate Association Grading Adu…" at bounding box center [954, 381] width 583 height 35
select select "46"
click at [663, 364] on select "Select Template [Email] Buddy Week [Email] Japan Karate Association Grading Adu…" at bounding box center [954, 381] width 583 height 35
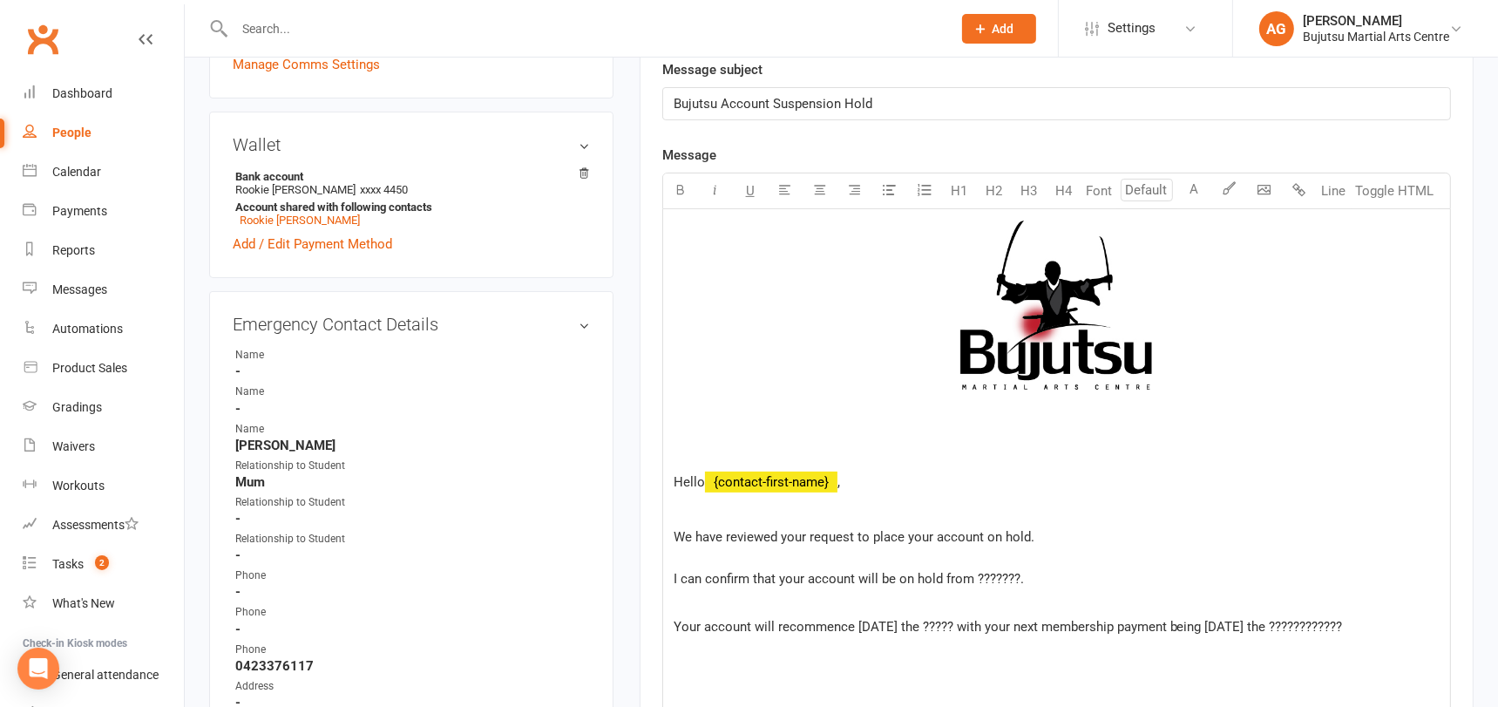
scroll to position [477, 0]
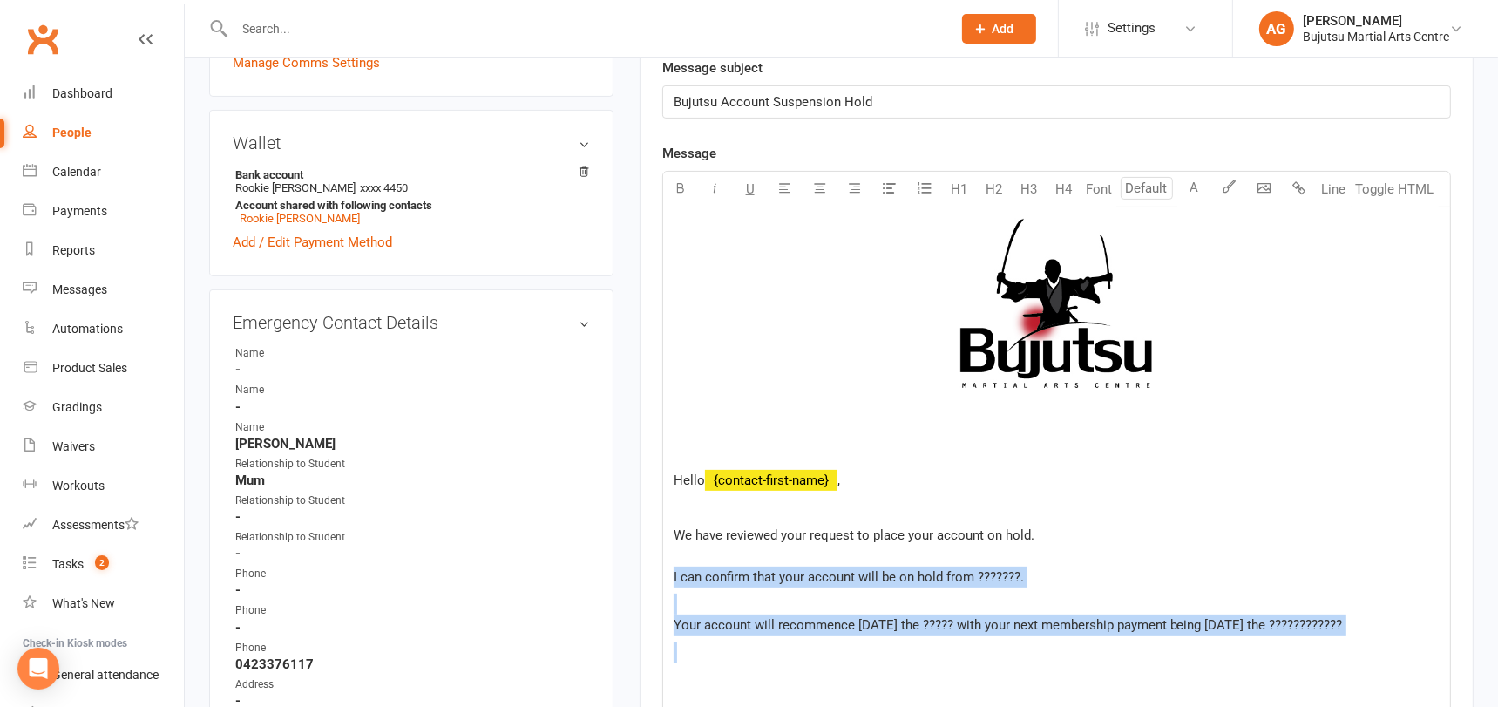
drag, startPoint x: 671, startPoint y: 573, endPoint x: 1336, endPoint y: 646, distance: 669.5
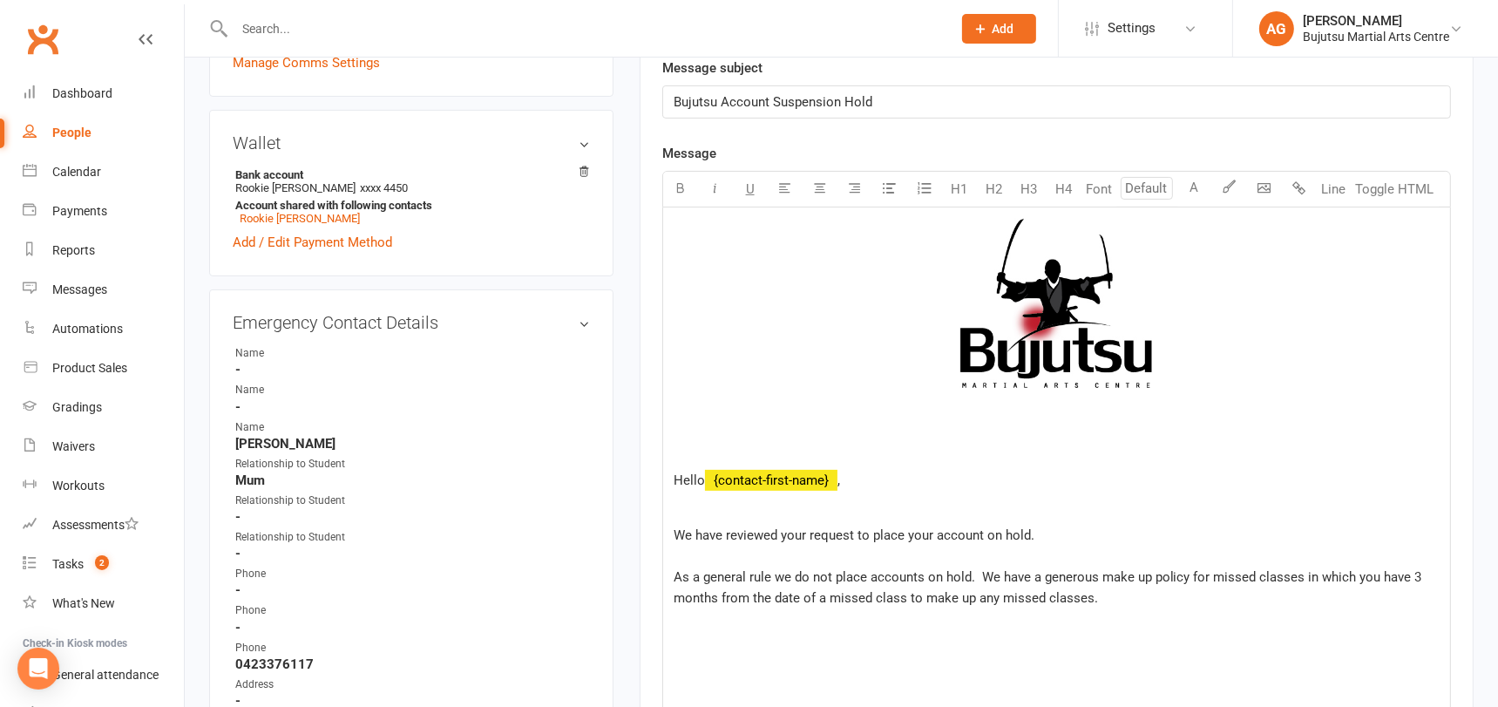
click at [1107, 597] on p "We have reviewed your request to place your account on hold. As a general rule …" at bounding box center [1056, 566] width 766 height 84
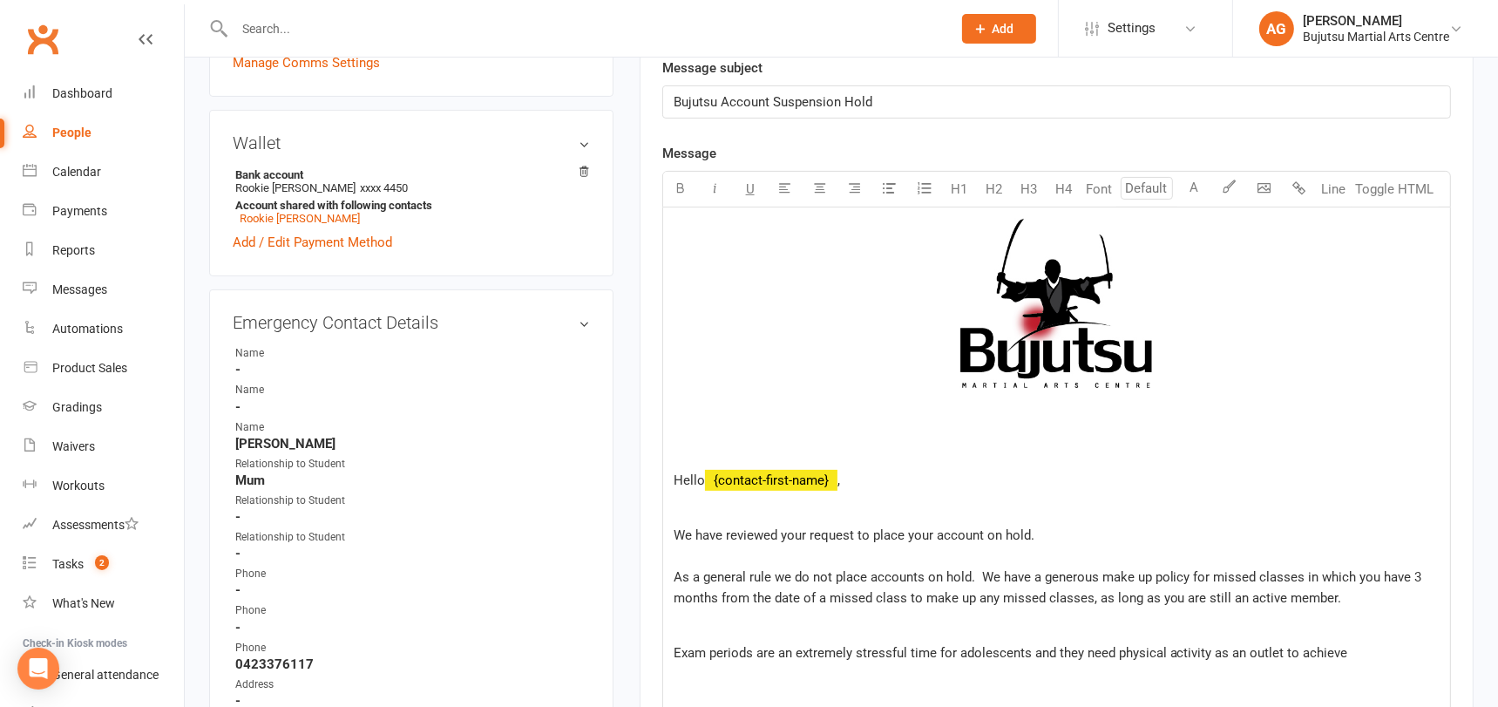
drag, startPoint x: 1345, startPoint y: 653, endPoint x: 1214, endPoint y: 651, distance: 131.6
click at [1214, 651] on p "Exam periods are an extremely stressful time for adolescents and they need phys…" at bounding box center [1056, 652] width 766 height 21
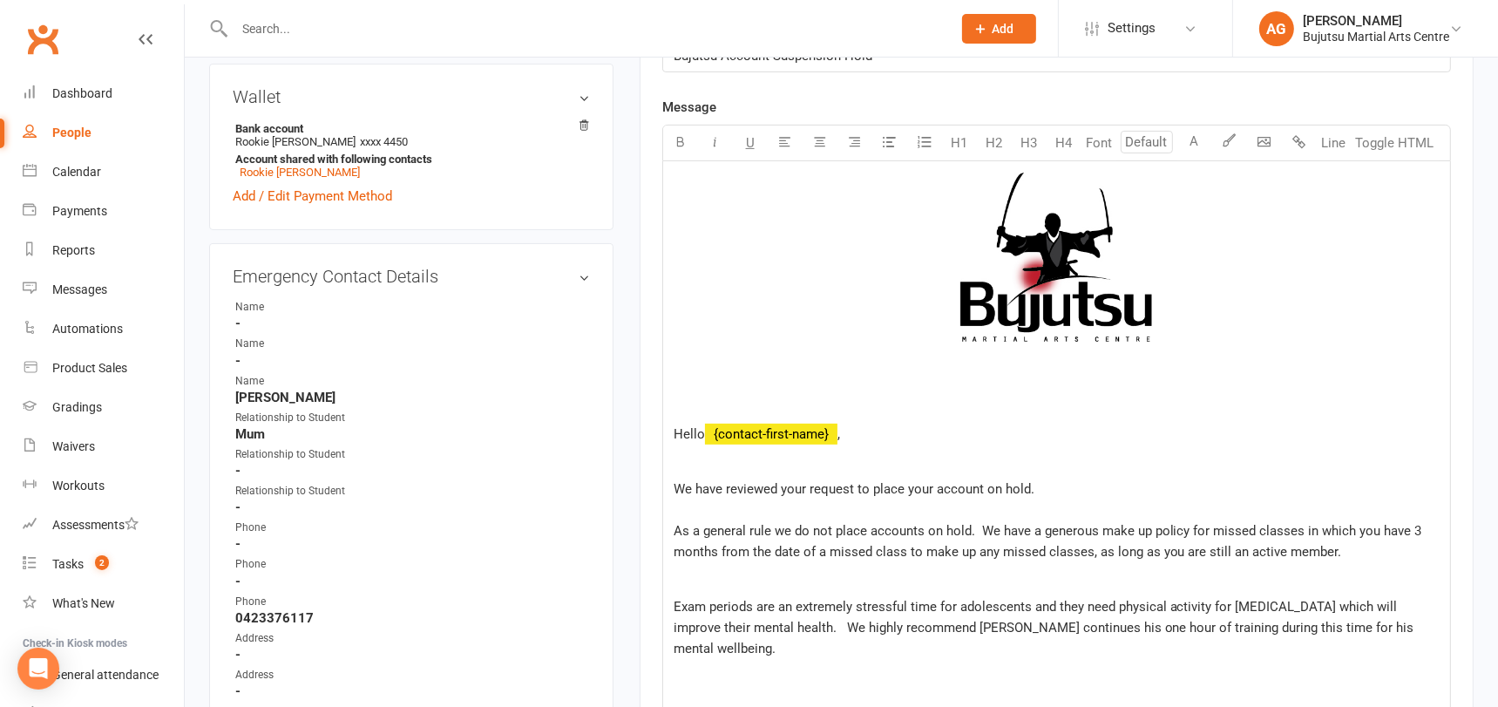
scroll to position [869, 0]
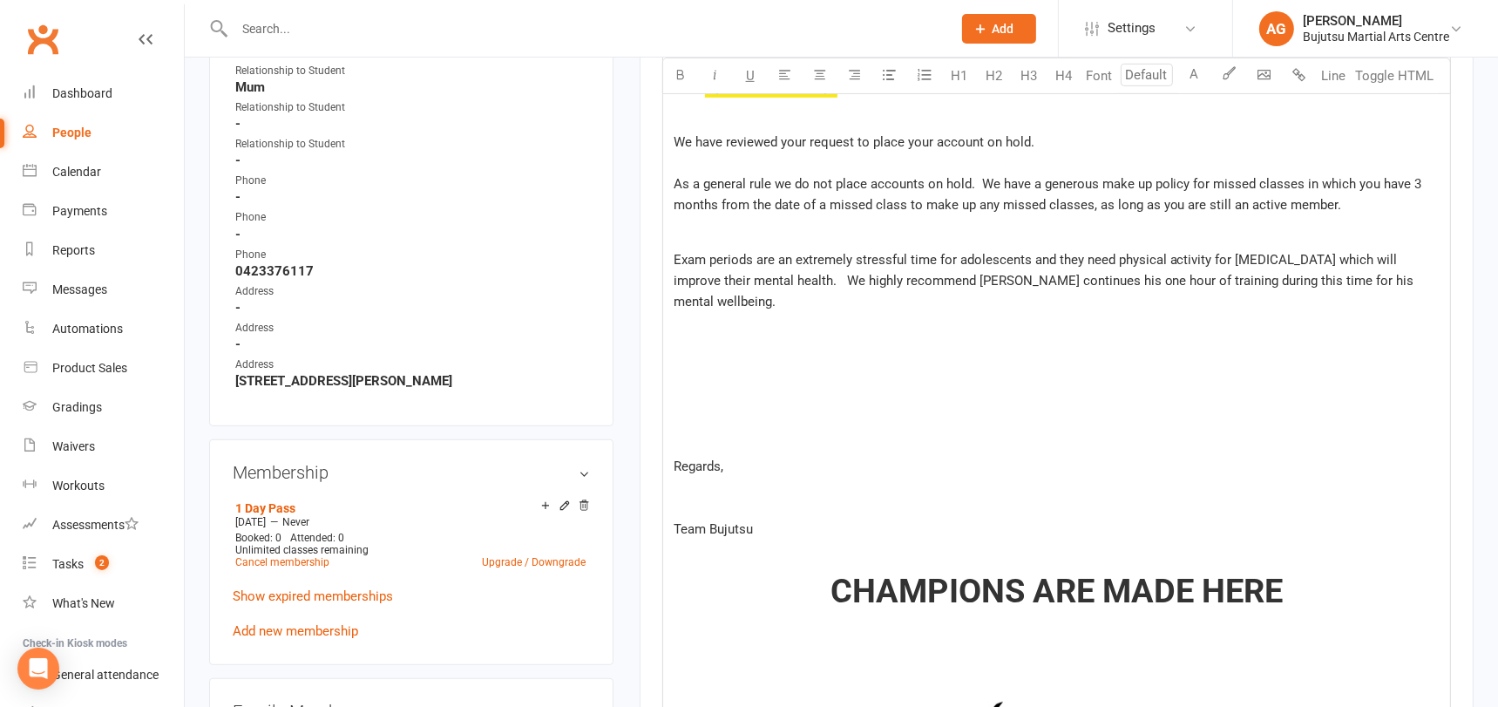
click at [713, 417] on p at bounding box center [1056, 411] width 766 height 21
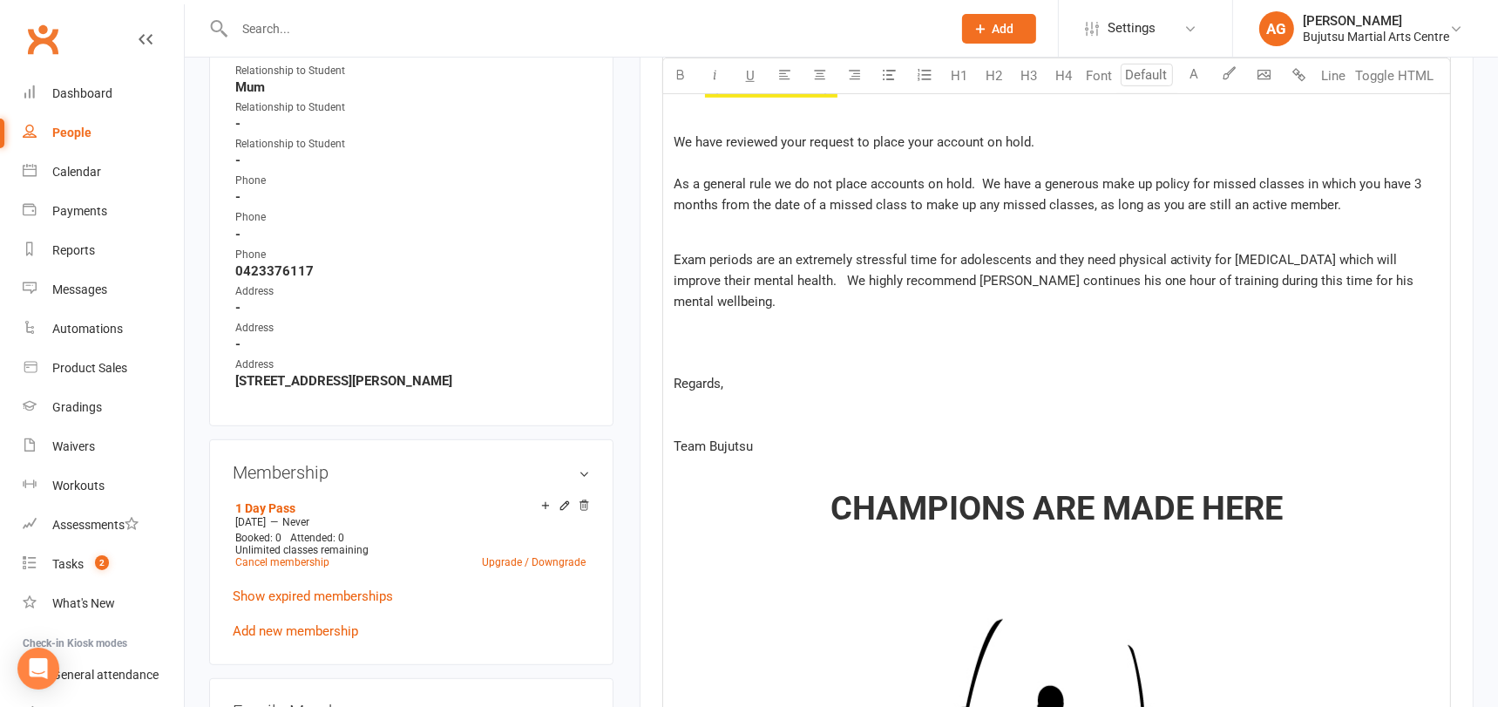
click at [771, 301] on p "Exam periods are an extremely stressful time for adolescents and they need phys…" at bounding box center [1056, 280] width 766 height 63
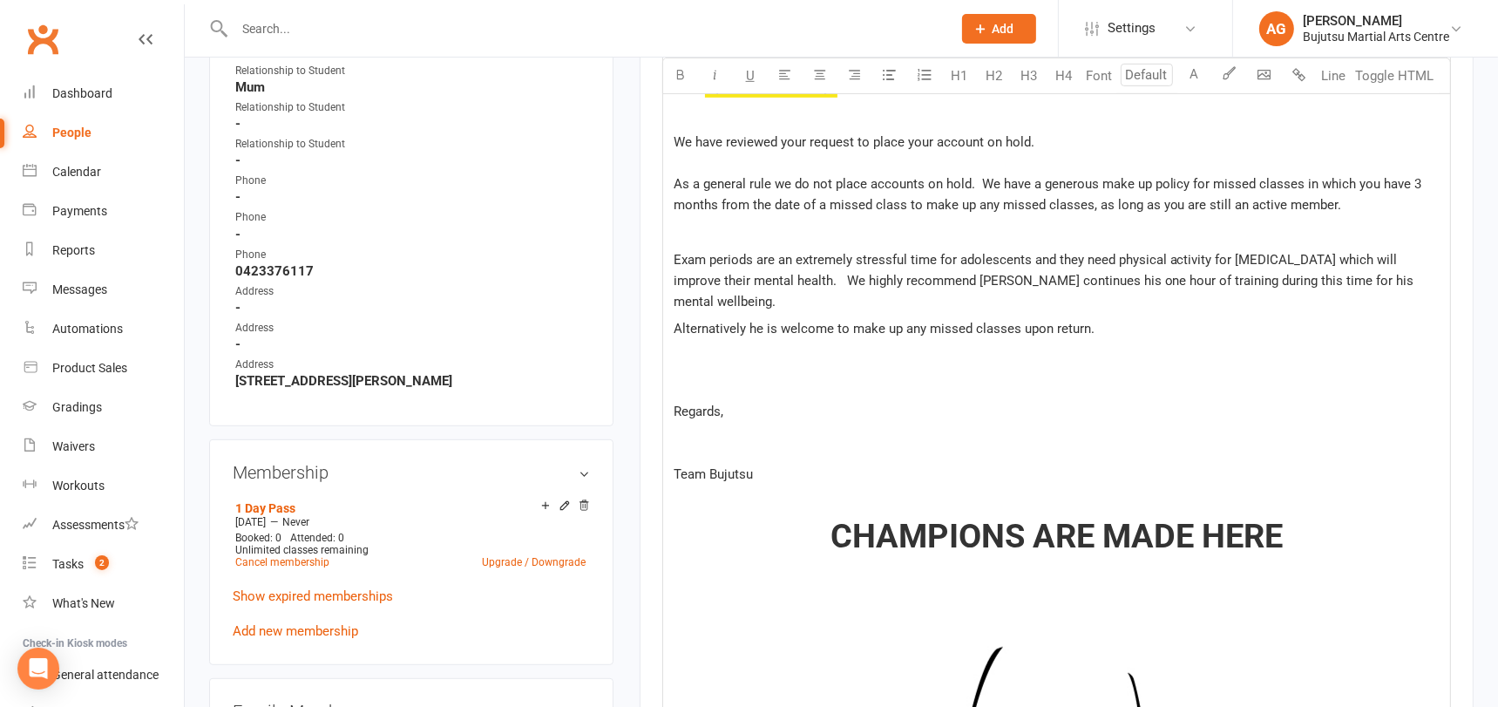
click at [748, 297] on p "Exam periods are an extremely stressful time for adolescents and they need phys…" at bounding box center [1056, 280] width 766 height 63
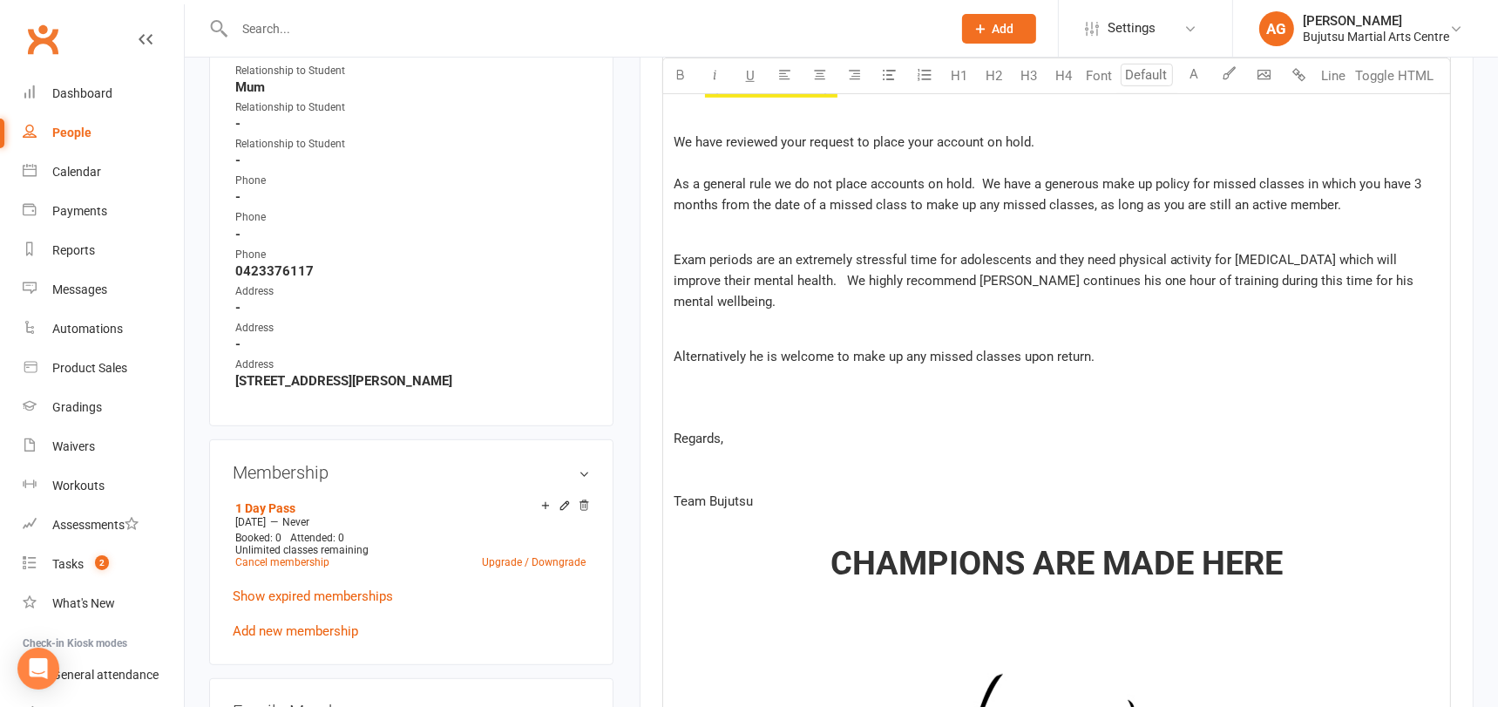
click at [1299, 181] on span "We have reviewed your request to place your account on hold. As a general rule …" at bounding box center [1049, 173] width 752 height 78
click at [1347, 260] on span "Exam periods are an extremely stressful time for adolescents and they need phys…" at bounding box center [1045, 281] width 744 height 58
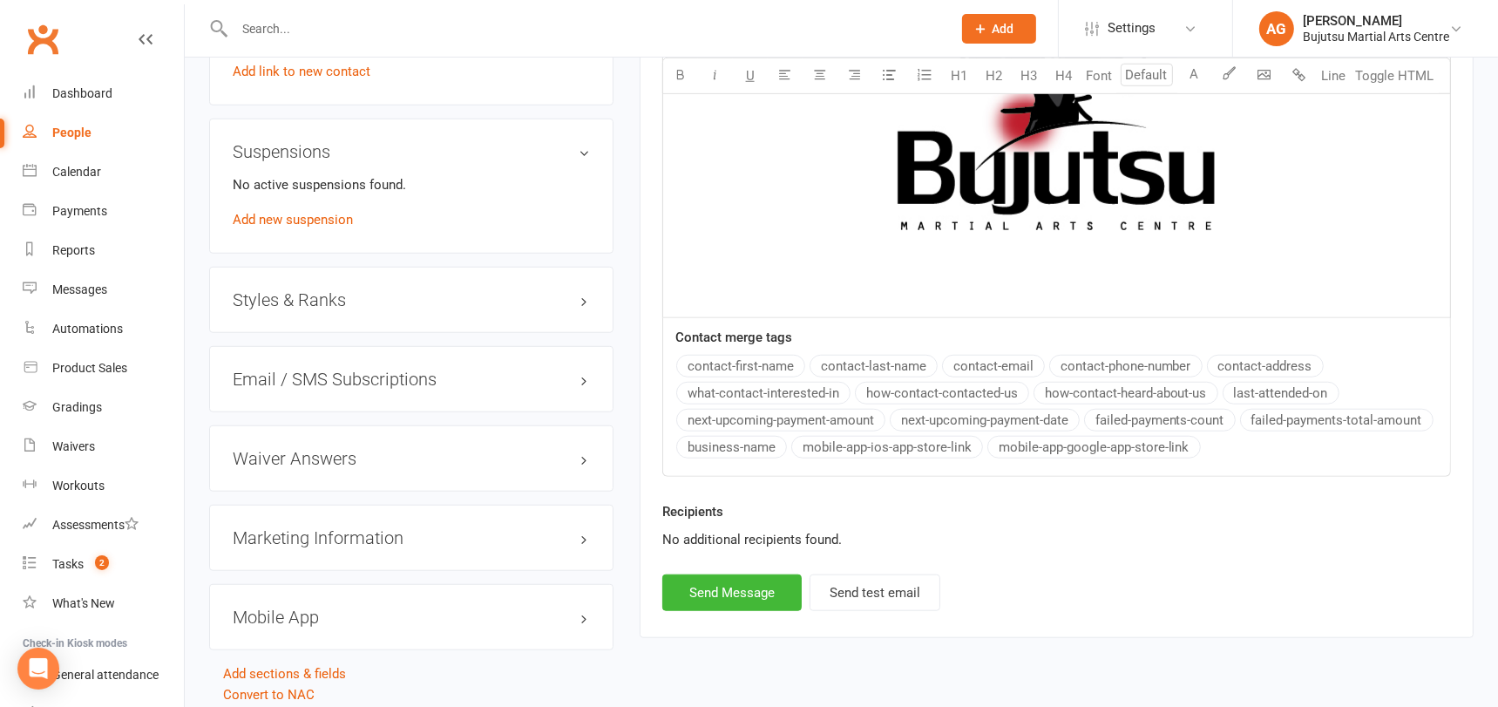
scroll to position [1649, 0]
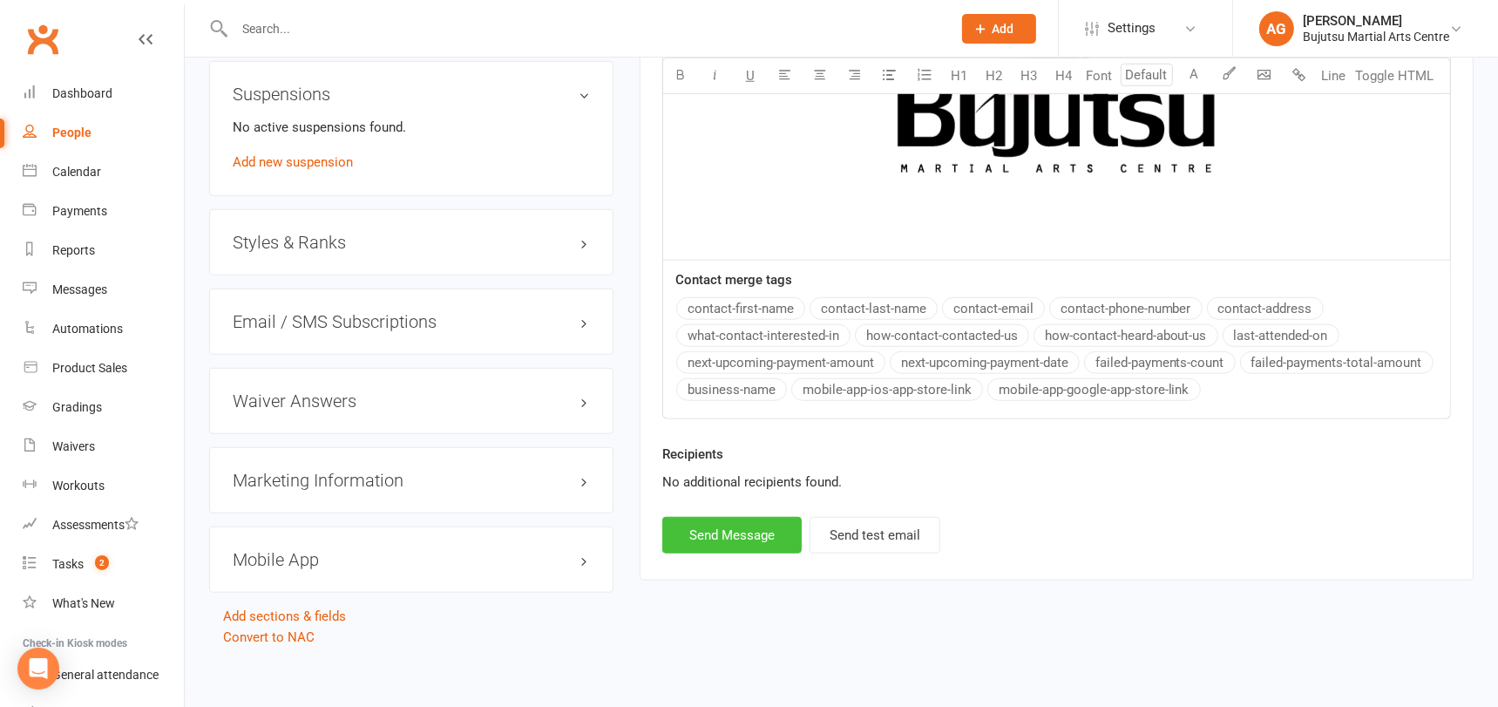
click at [741, 525] on button "Send Message" at bounding box center [731, 535] width 139 height 37
select select
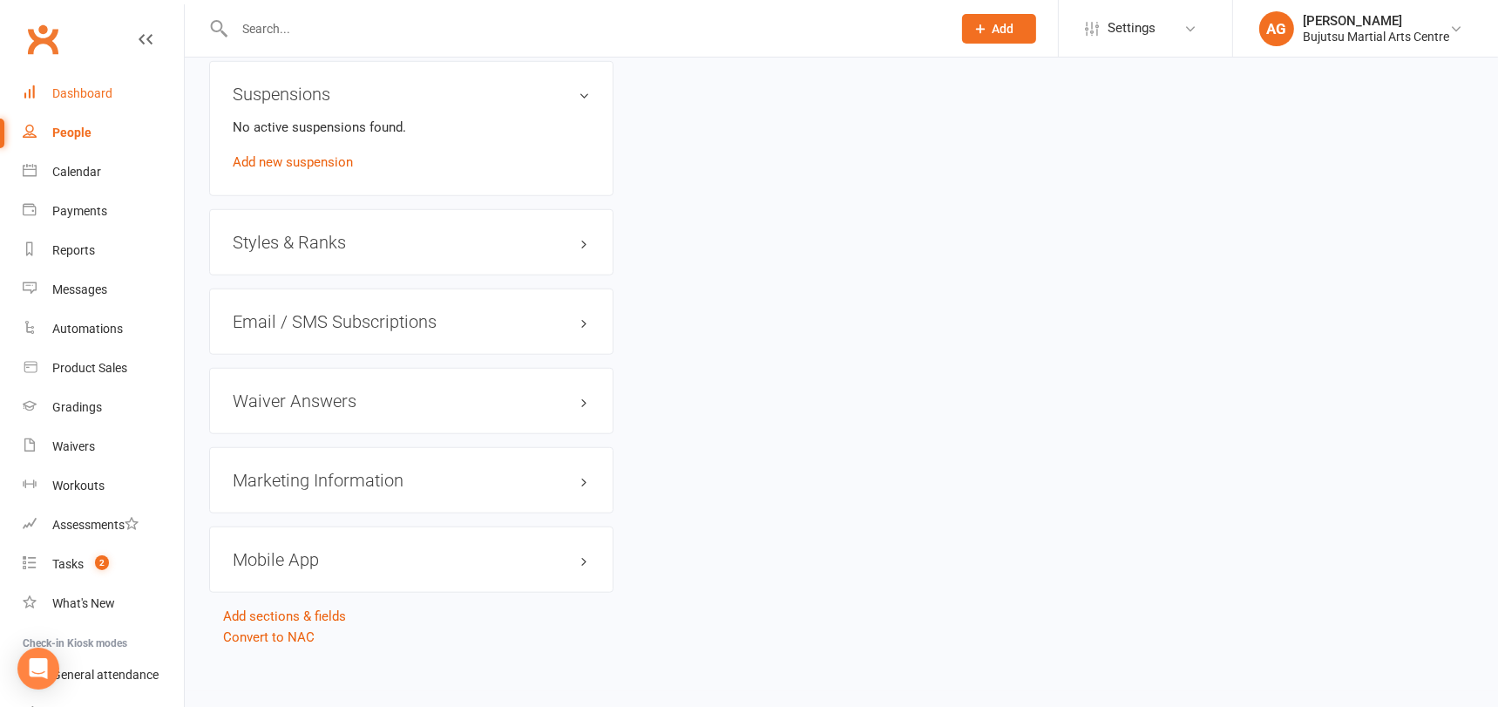
click at [83, 90] on div "Dashboard" at bounding box center [82, 93] width 60 height 14
